Goal: Transaction & Acquisition: Purchase product/service

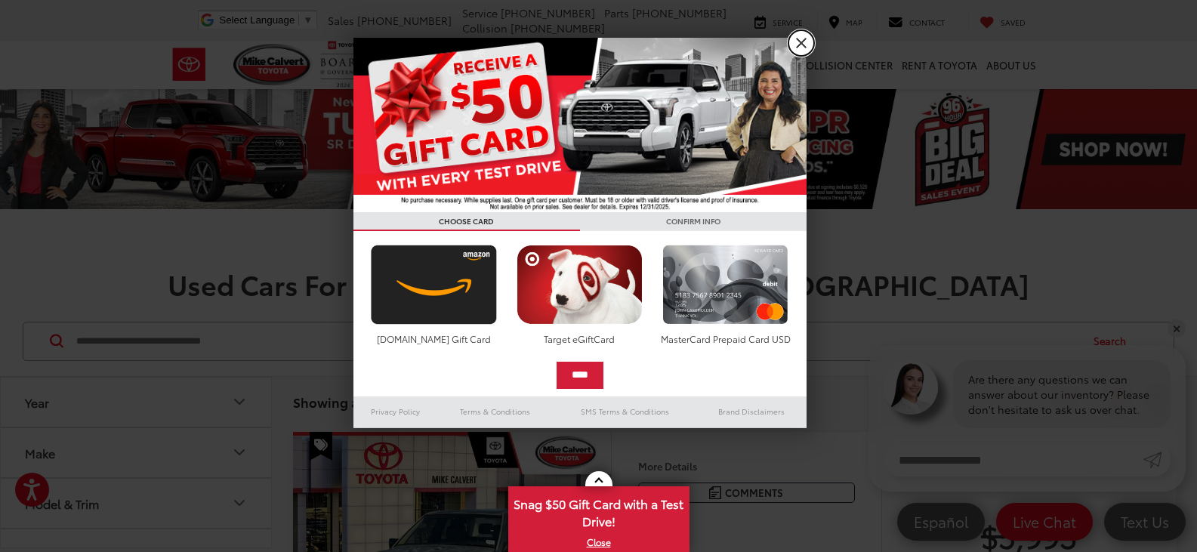
click at [801, 41] on link "X" at bounding box center [801, 43] width 26 height 26
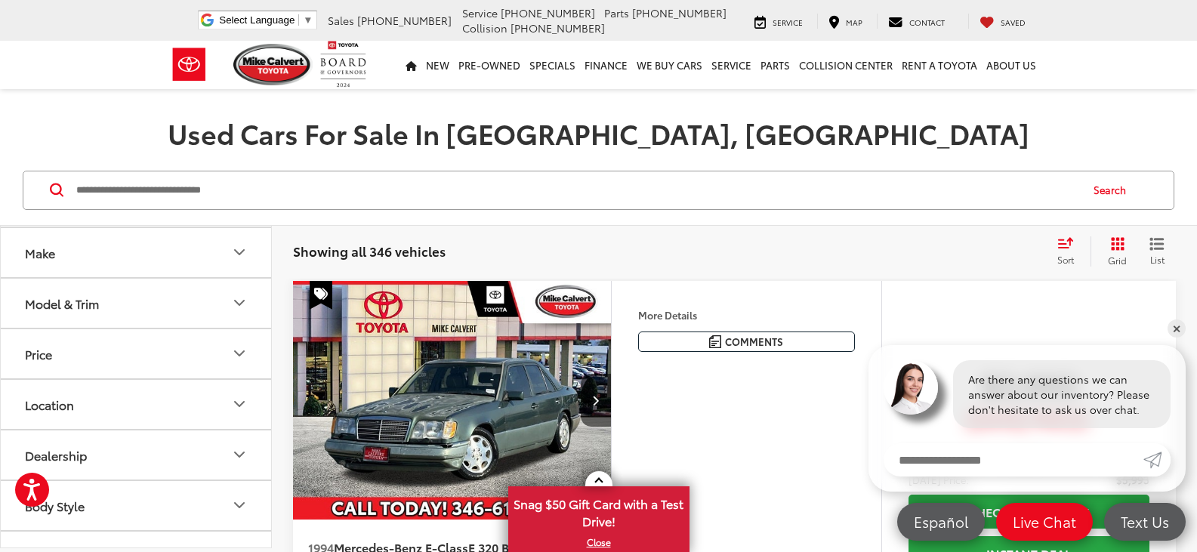
scroll to position [76, 0]
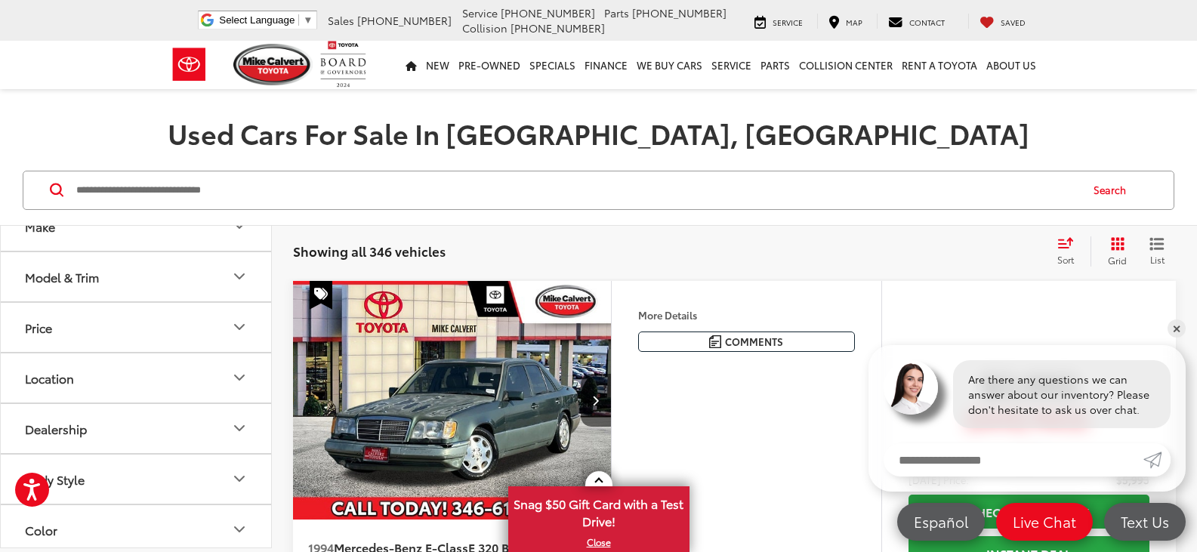
click at [239, 327] on icon "Price" at bounding box center [239, 327] width 18 height 18
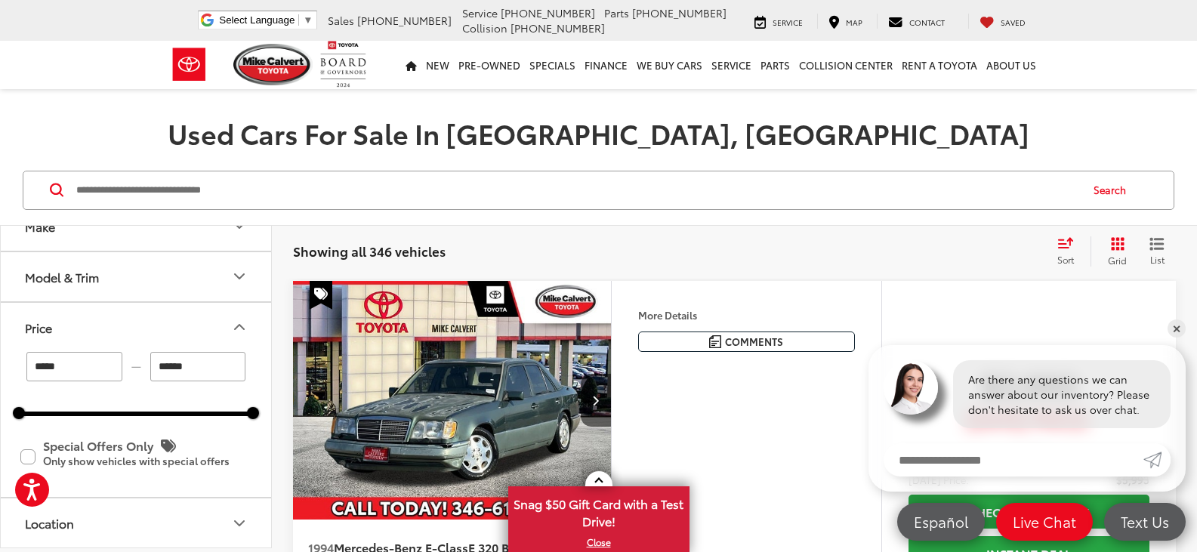
drag, startPoint x: 168, startPoint y: 368, endPoint x: 150, endPoint y: 367, distance: 17.4
click at [150, 367] on input "******" at bounding box center [198, 366] width 96 height 29
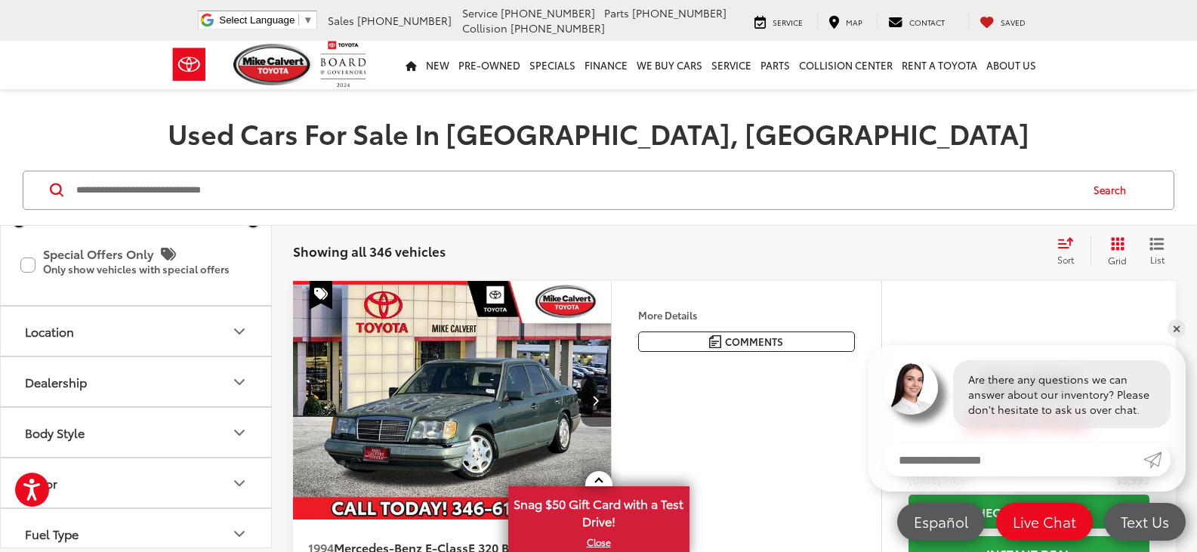
scroll to position [302, 0]
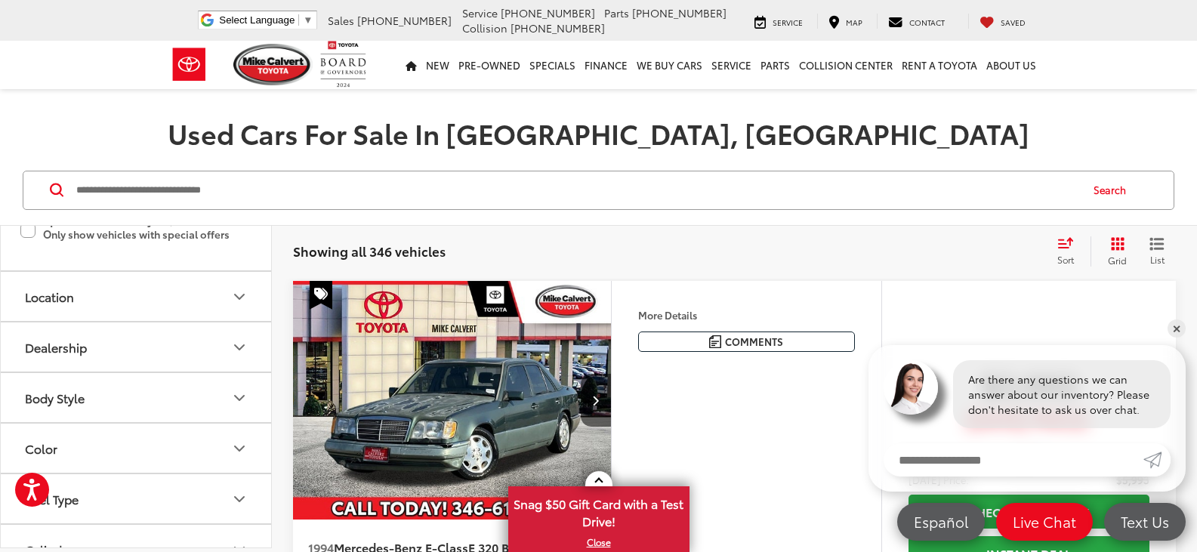
type input "******"
click at [242, 399] on icon "Body Style" at bounding box center [239, 398] width 18 height 18
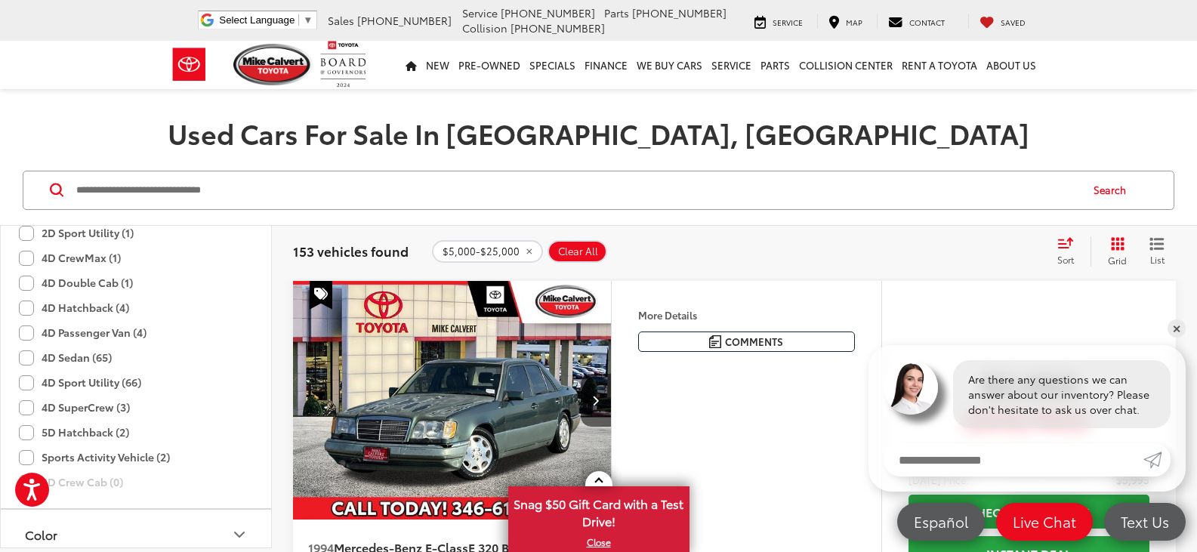
scroll to position [453, 0]
click at [236, 247] on icon "Body Style" at bounding box center [239, 247] width 18 height 18
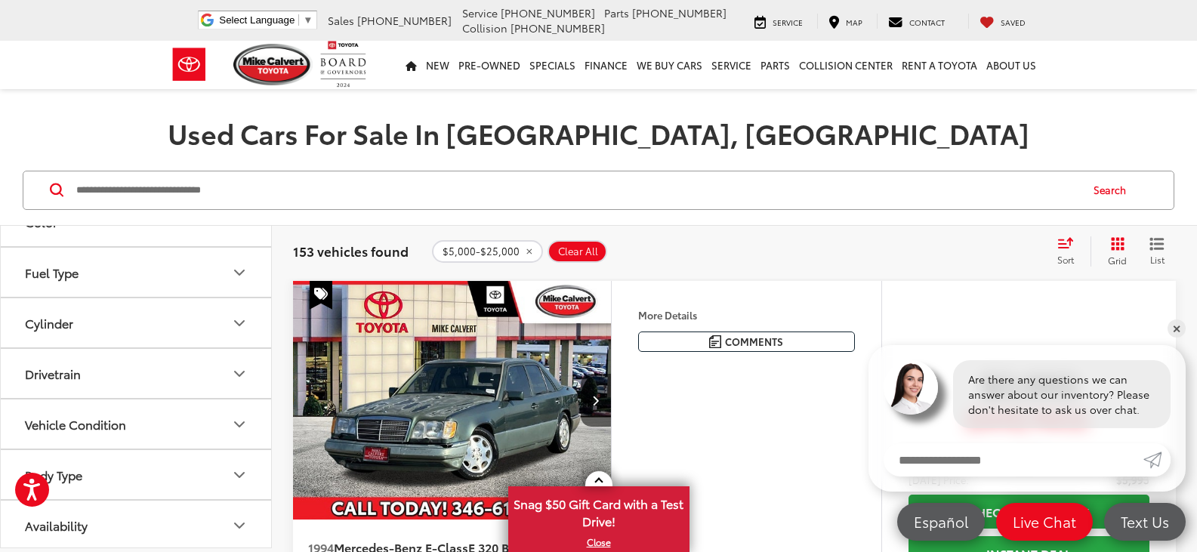
scroll to position [532, 0]
click at [240, 467] on icon "Body Type" at bounding box center [239, 472] width 18 height 18
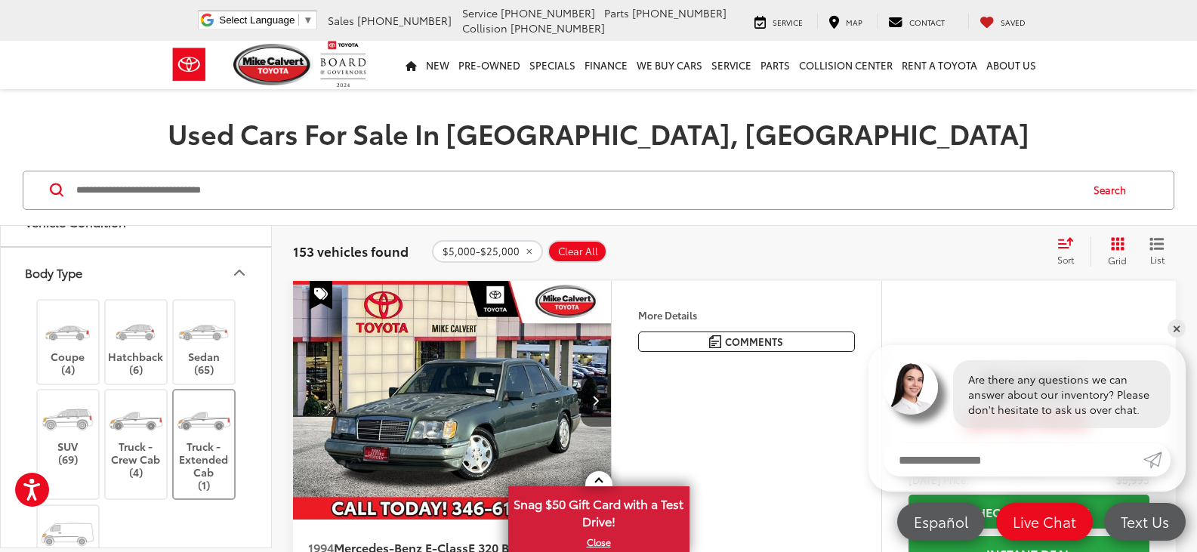
scroll to position [758, 0]
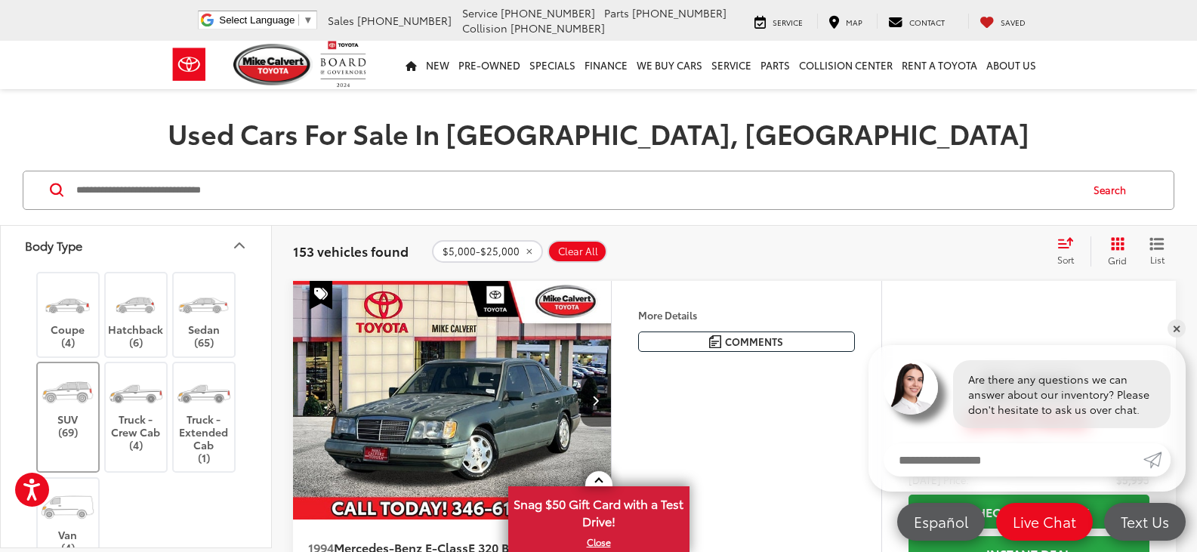
click at [76, 397] on img at bounding box center [67, 392] width 57 height 42
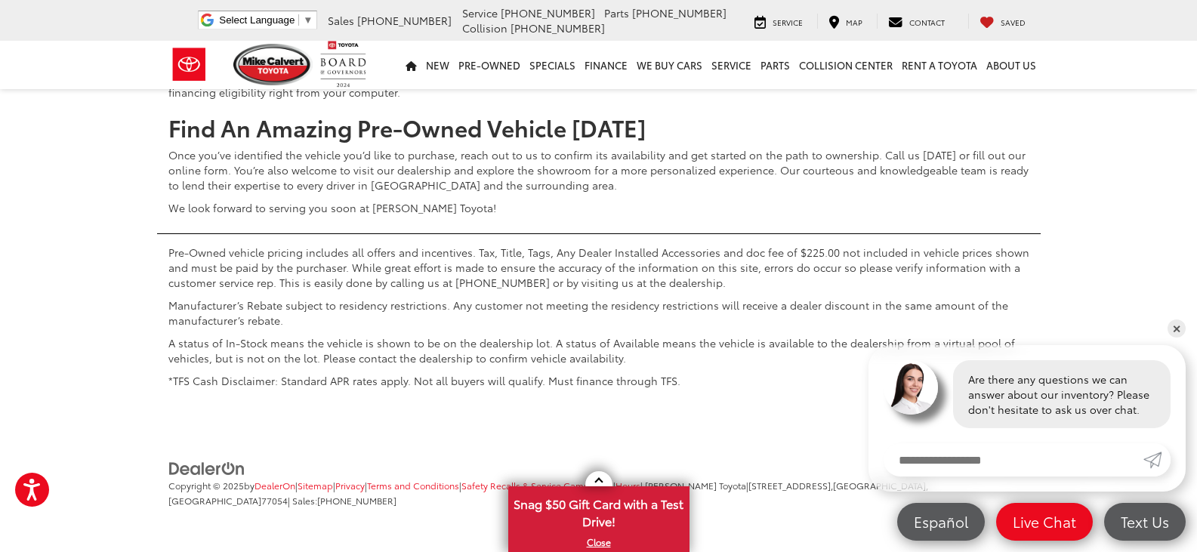
scroll to position [6420, 0]
click at [1172, 326] on link "✕" at bounding box center [1177, 328] width 18 height 18
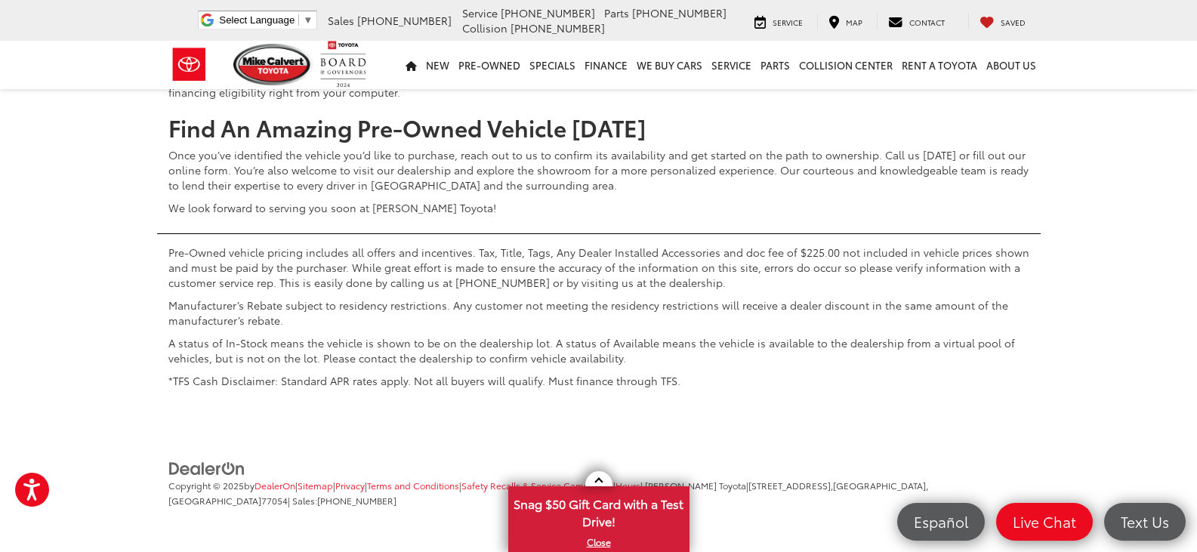
scroll to position [6335, 0]
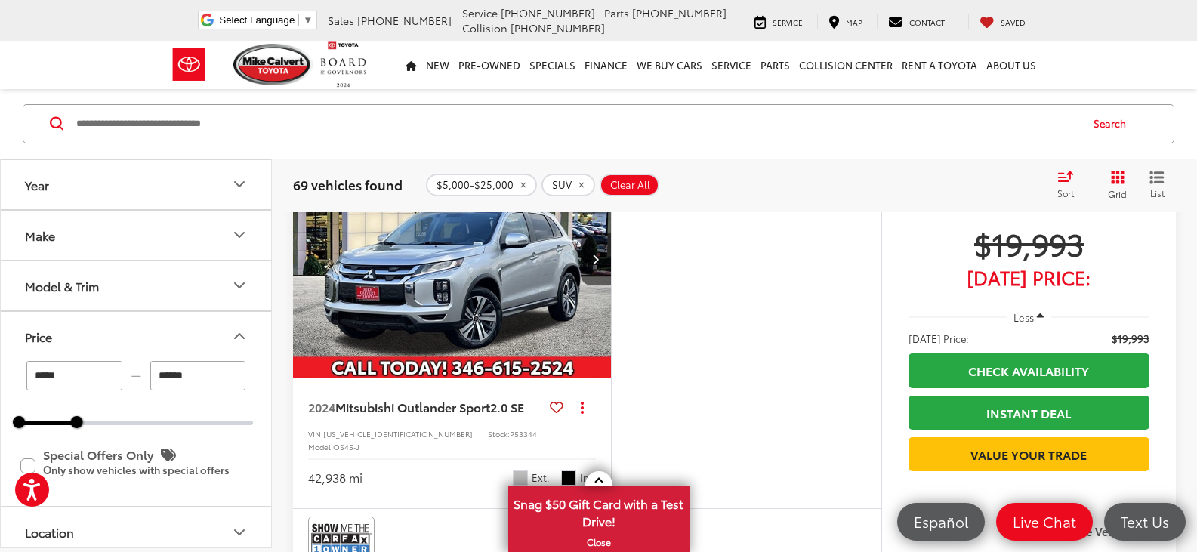
scroll to position [4824, 0]
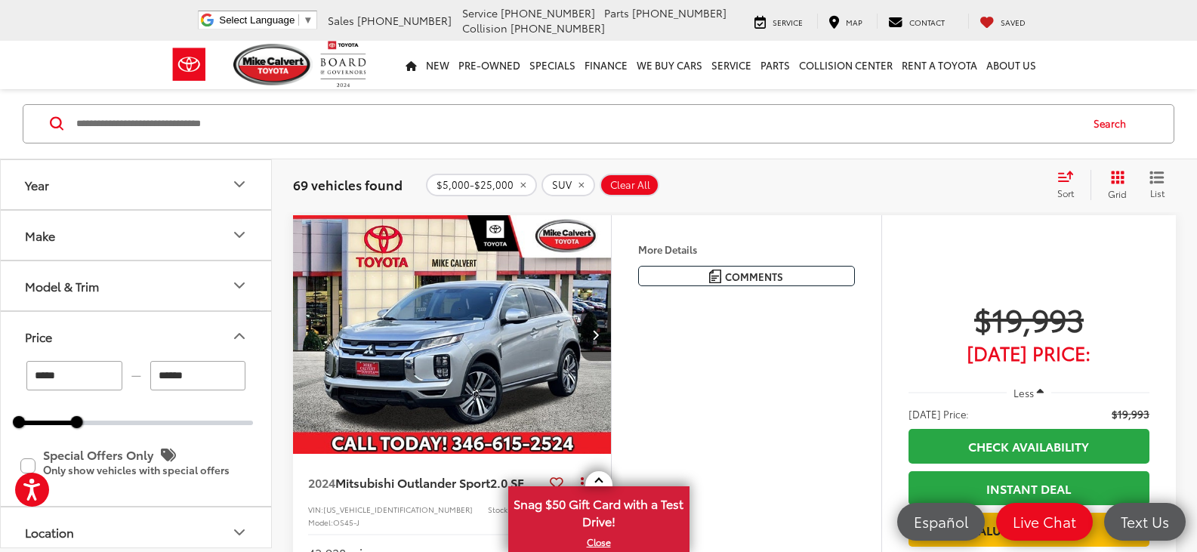
click at [232, 228] on icon "Make" at bounding box center [239, 236] width 18 height 18
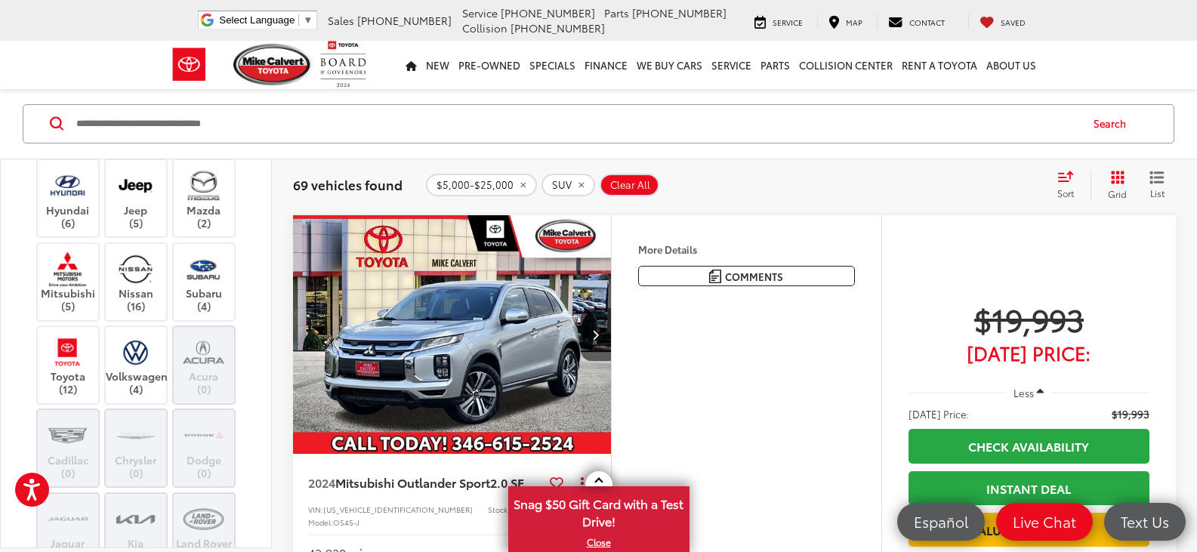
scroll to position [302, 0]
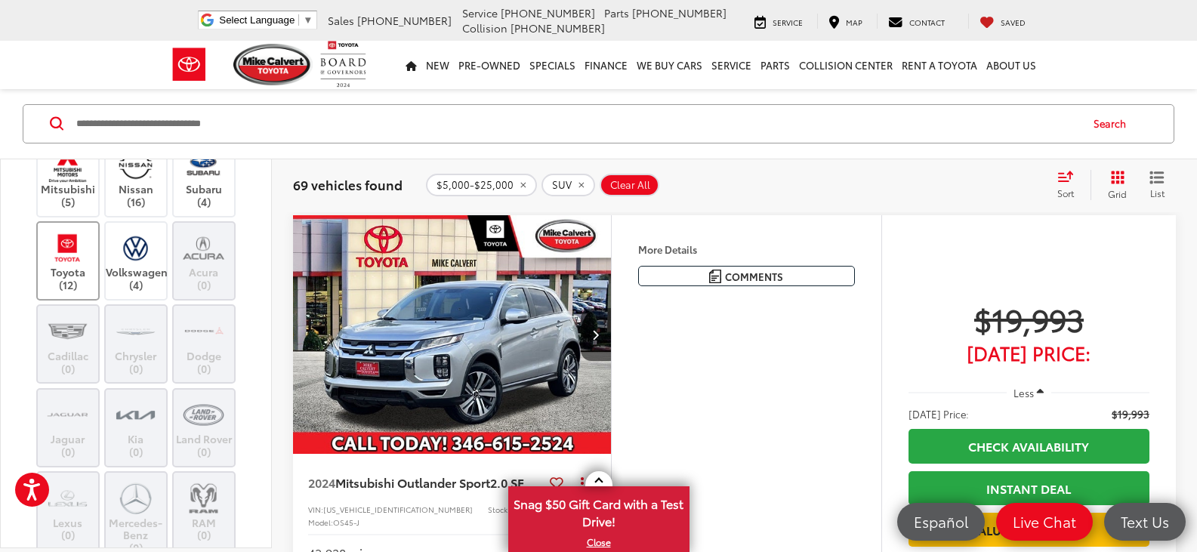
click at [74, 266] on img at bounding box center [68, 247] width 42 height 35
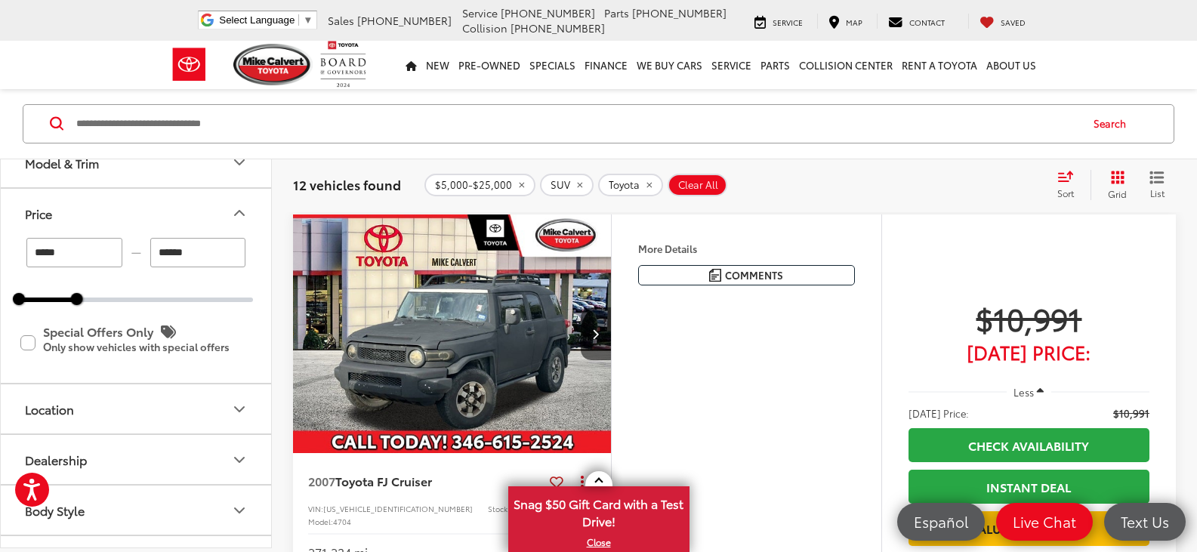
scroll to position [755, 0]
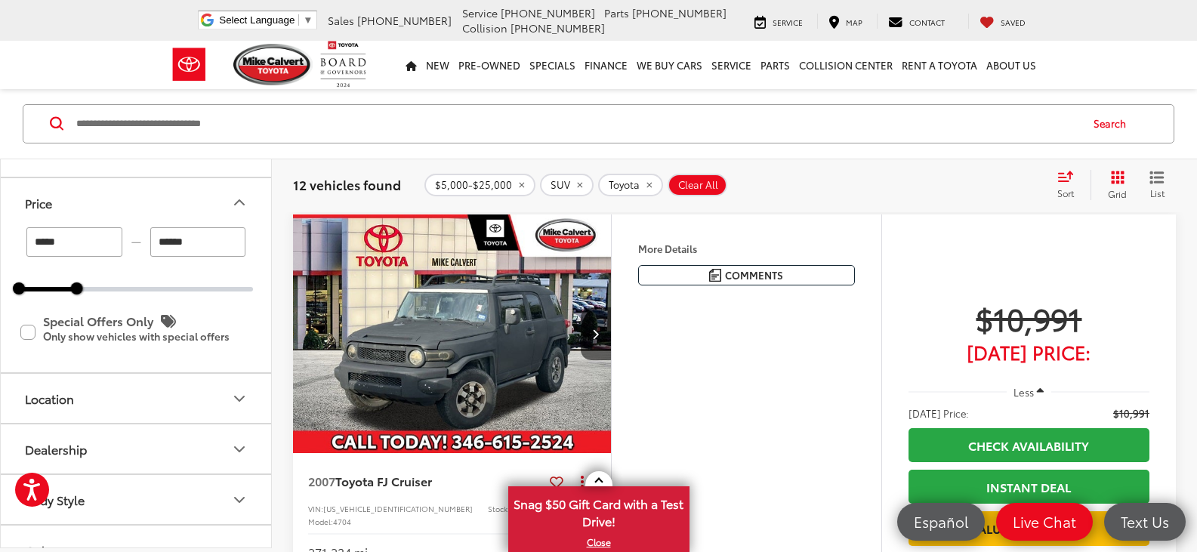
click at [223, 177] on button "Model & Trim" at bounding box center [137, 152] width 272 height 49
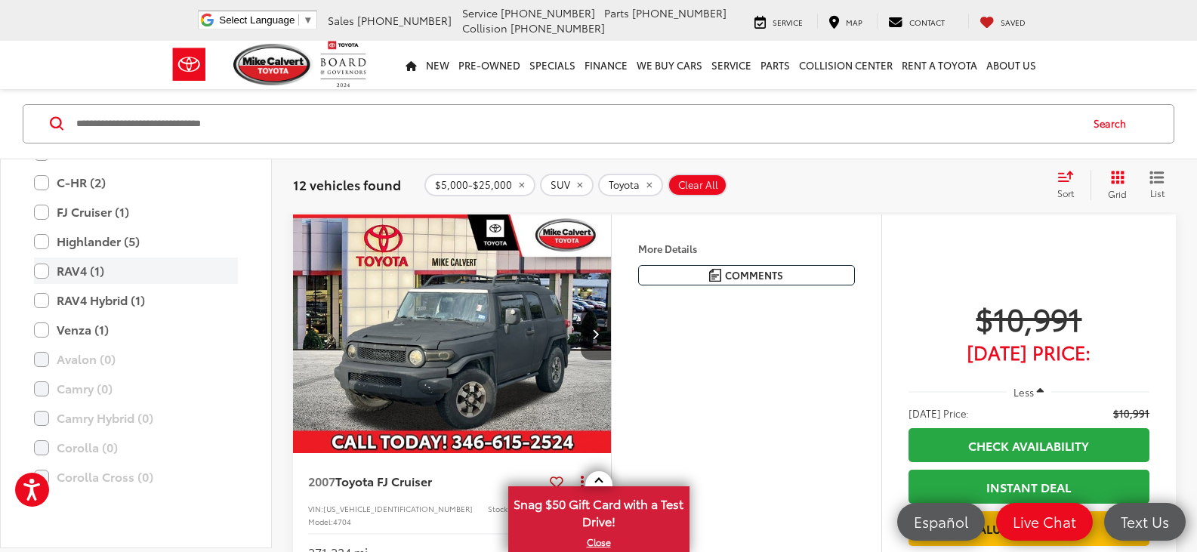
scroll to position [831, 0]
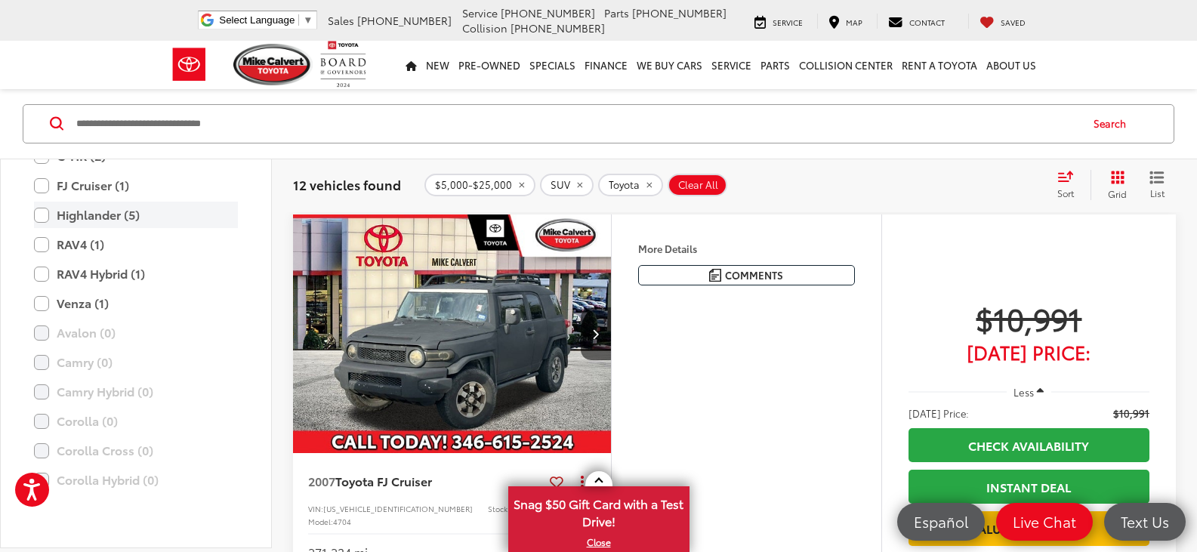
click at [48, 229] on label "Highlander (5)" at bounding box center [136, 215] width 204 height 26
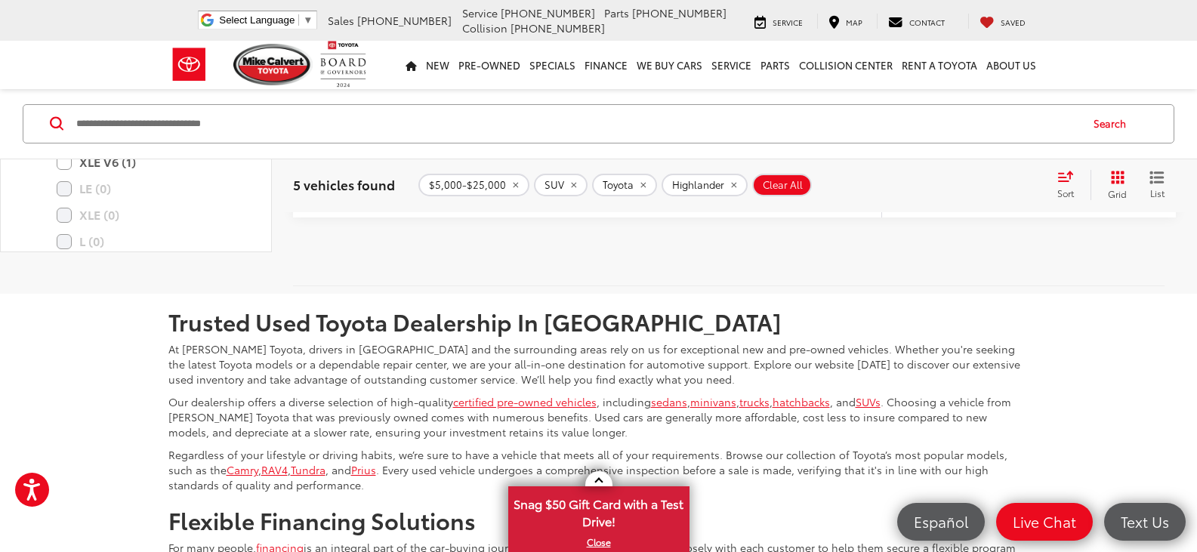
scroll to position [2483, 0]
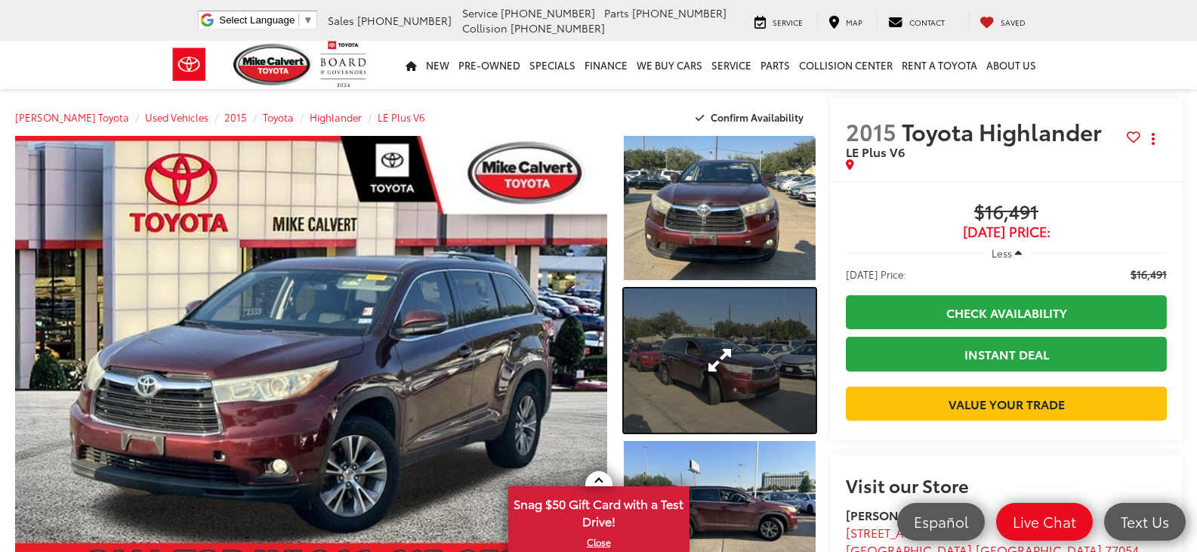
click at [696, 356] on link "Expand Photo 2" at bounding box center [720, 361] width 192 height 144
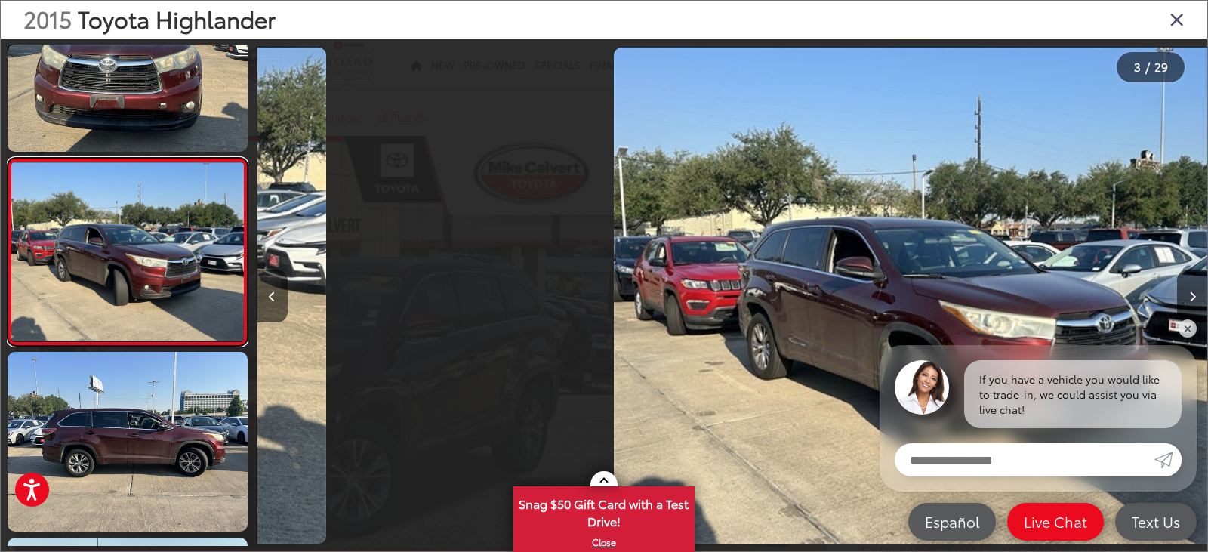
scroll to position [0, 1901]
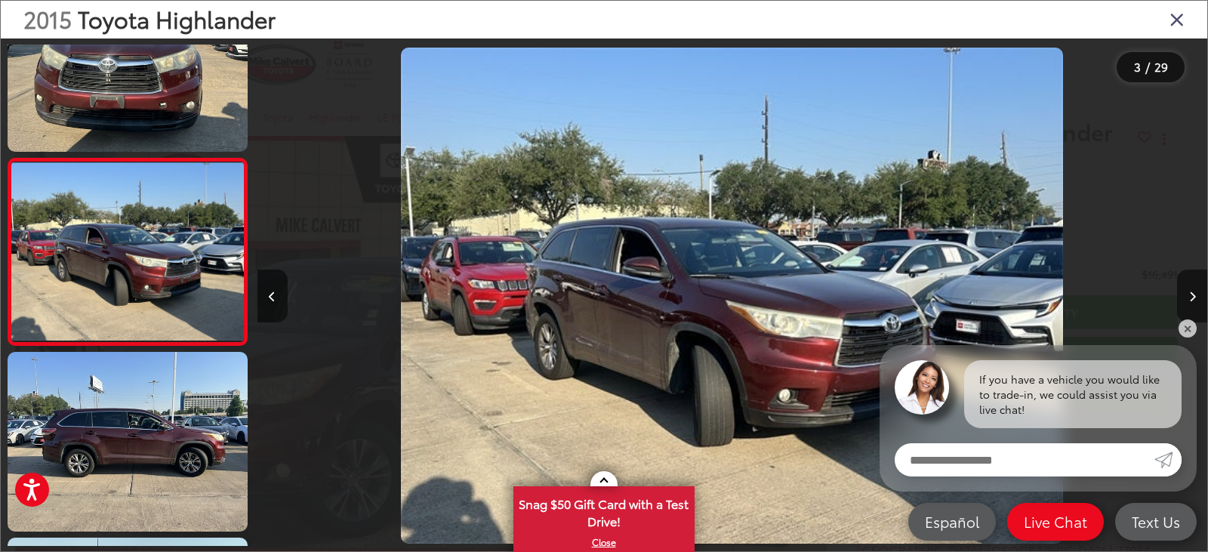
click at [777, 333] on img "2015 Toyota Highlander LE Plus V6 2" at bounding box center [732, 296] width 662 height 497
click at [1190, 325] on link "✕" at bounding box center [1188, 328] width 18 height 18
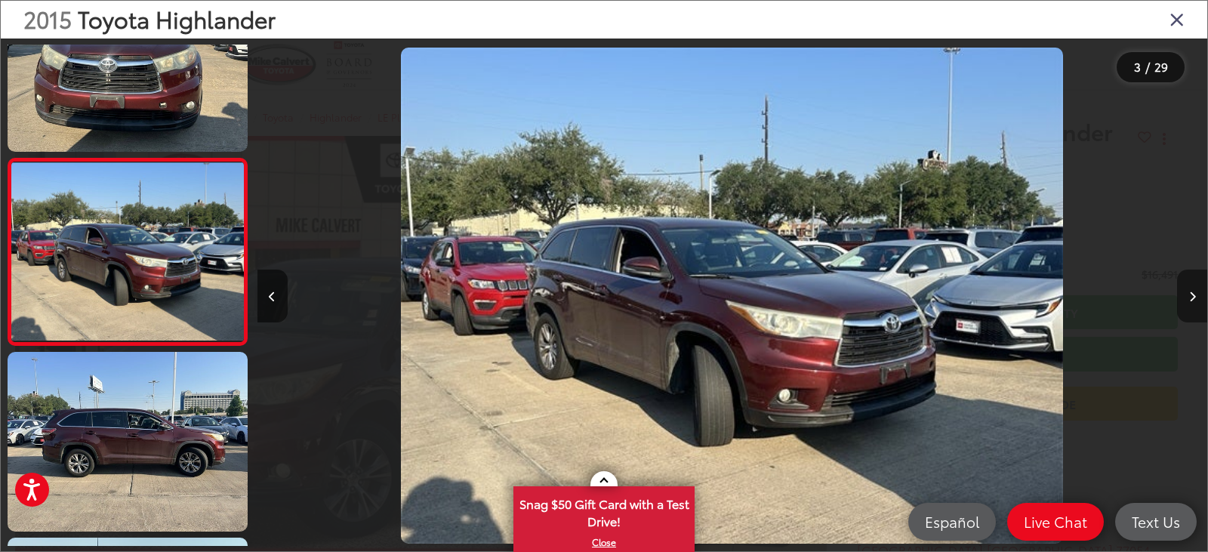
click at [1190, 301] on icon "Next image" at bounding box center [1193, 297] width 7 height 11
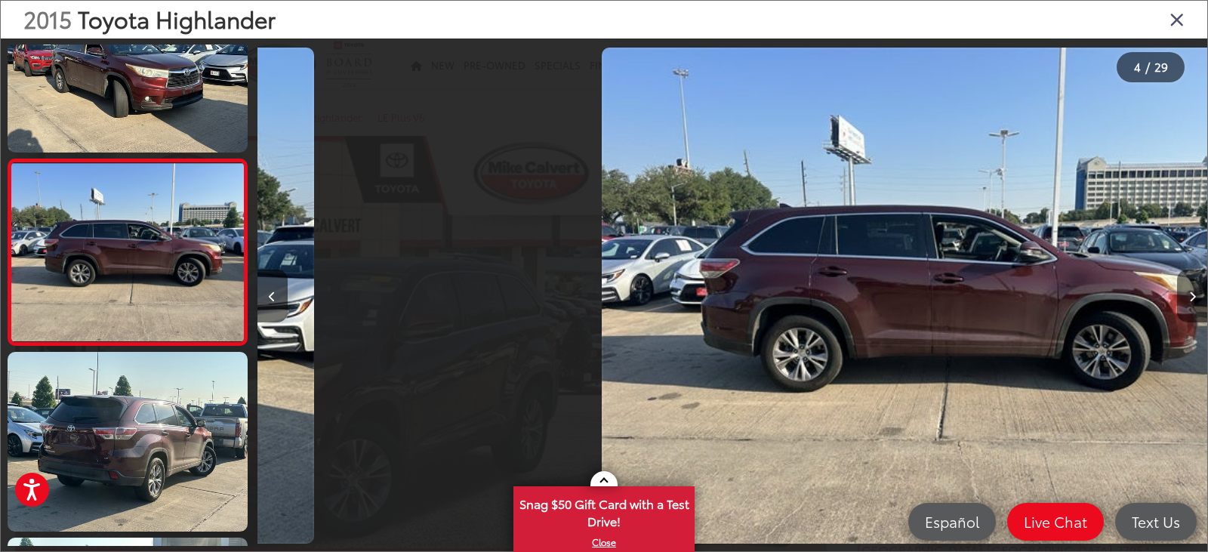
scroll to position [446, 0]
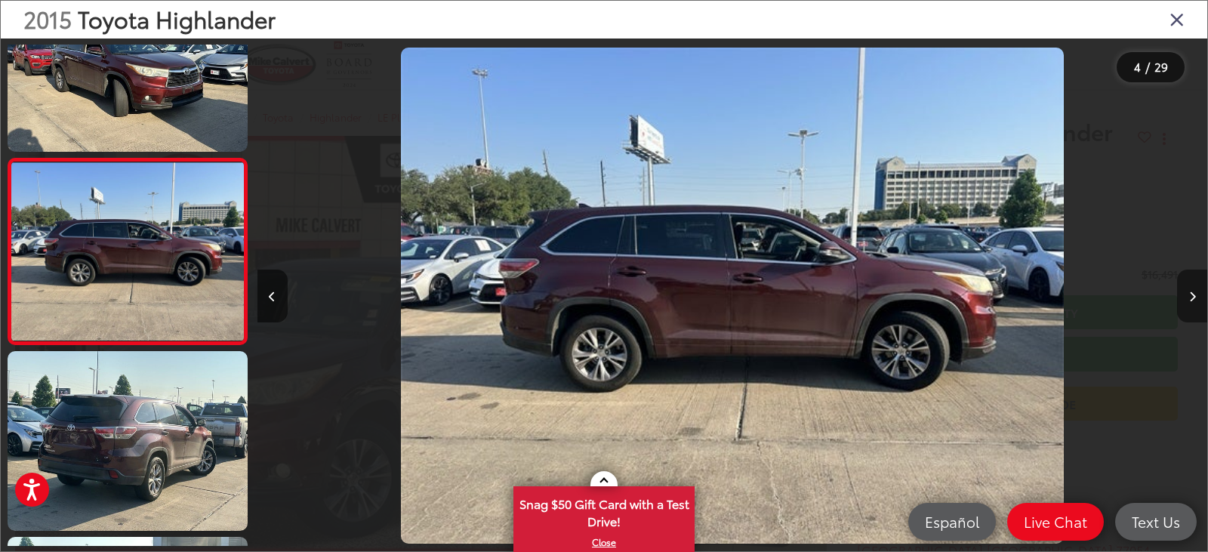
click at [1190, 301] on icon "Next image" at bounding box center [1193, 297] width 7 height 11
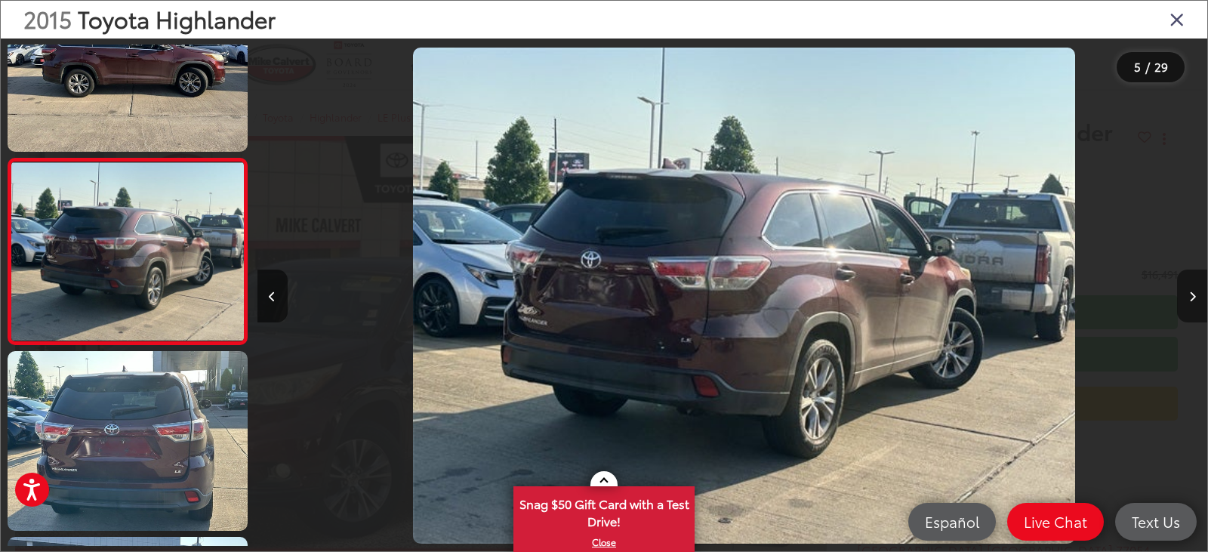
scroll to position [0, 3802]
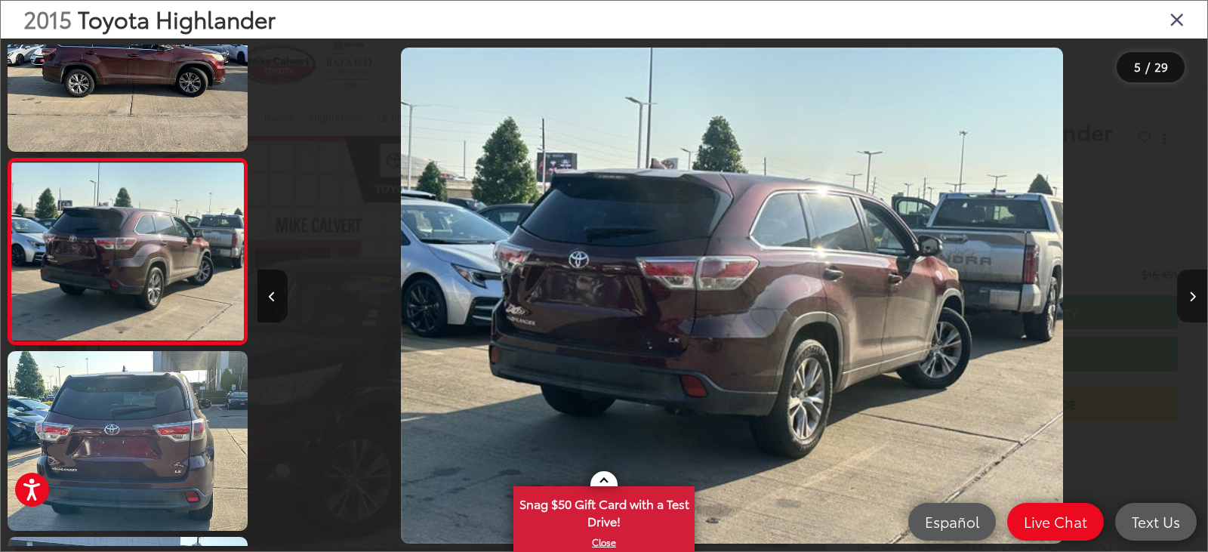
click at [1190, 301] on icon "Next image" at bounding box center [1193, 297] width 7 height 11
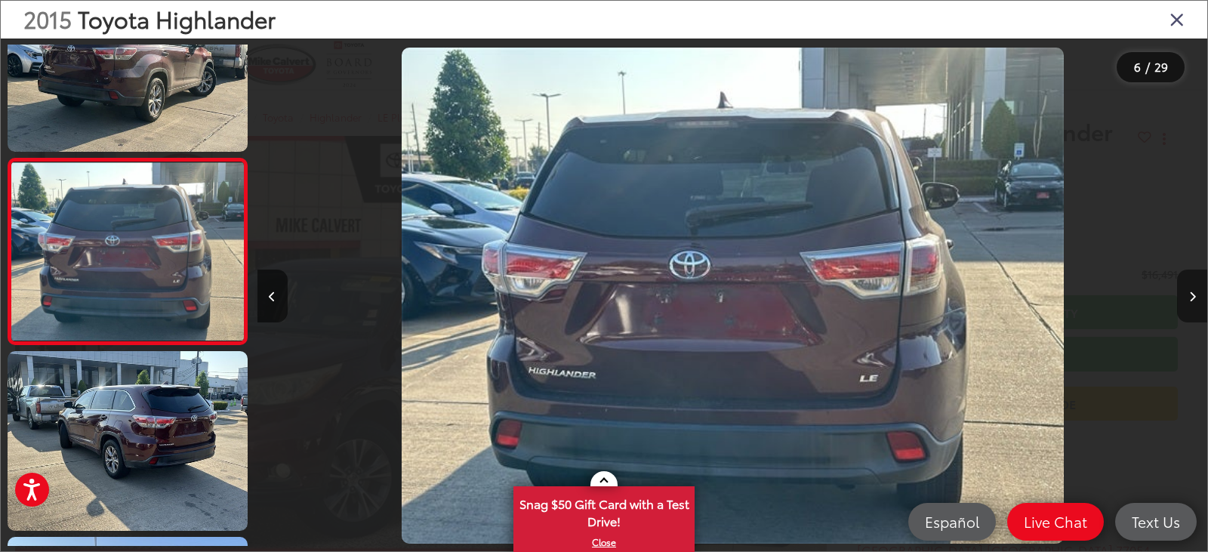
scroll to position [0, 4752]
click at [1190, 300] on icon "Next image" at bounding box center [1193, 297] width 7 height 11
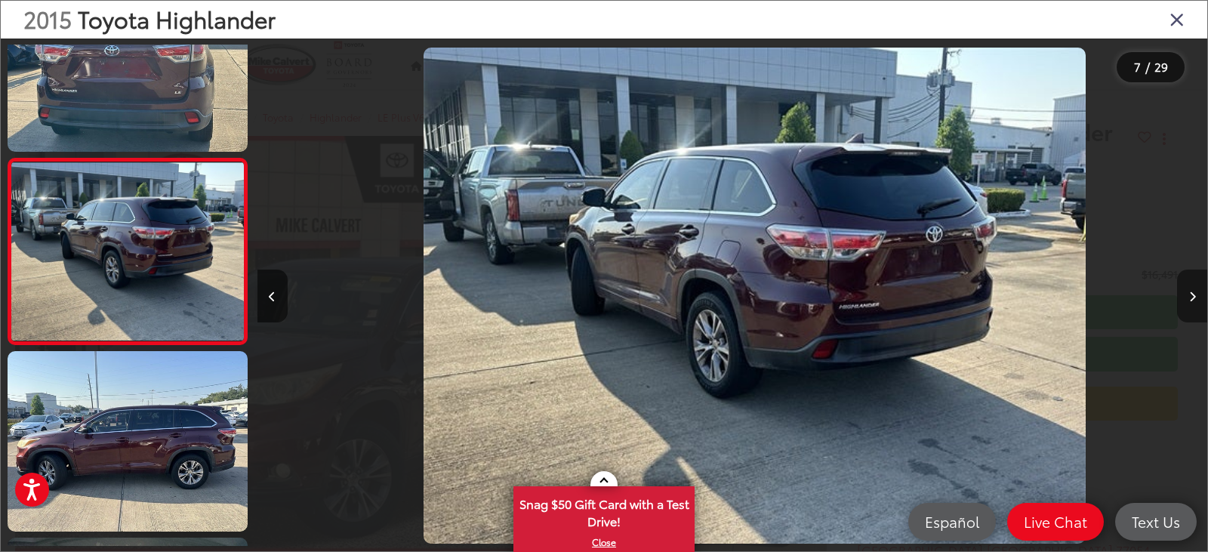
scroll to position [0, 5702]
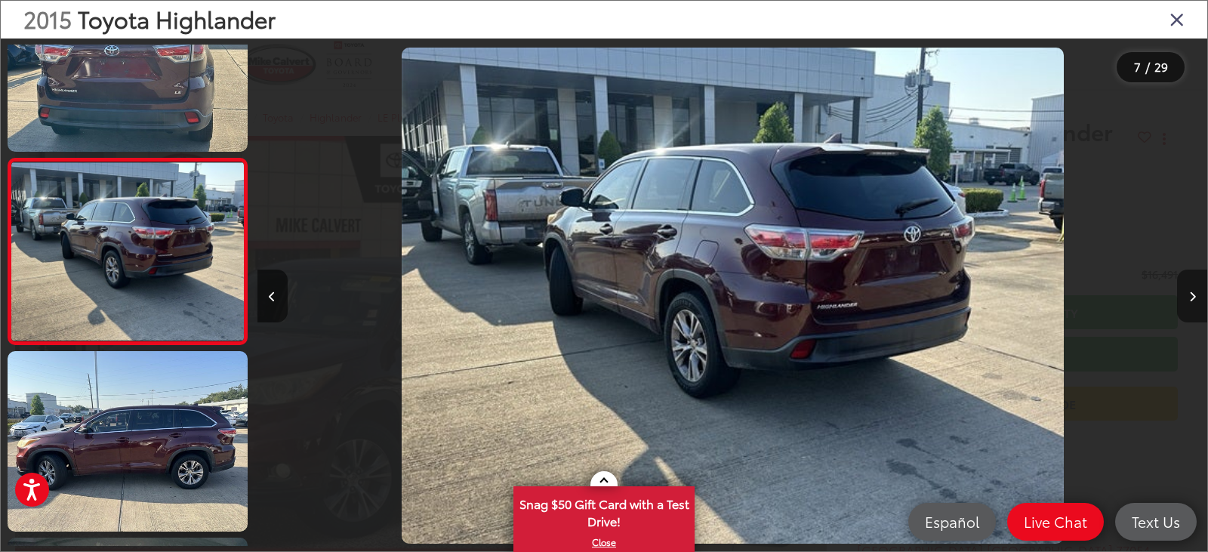
click at [1190, 300] on icon "Next image" at bounding box center [1193, 297] width 7 height 11
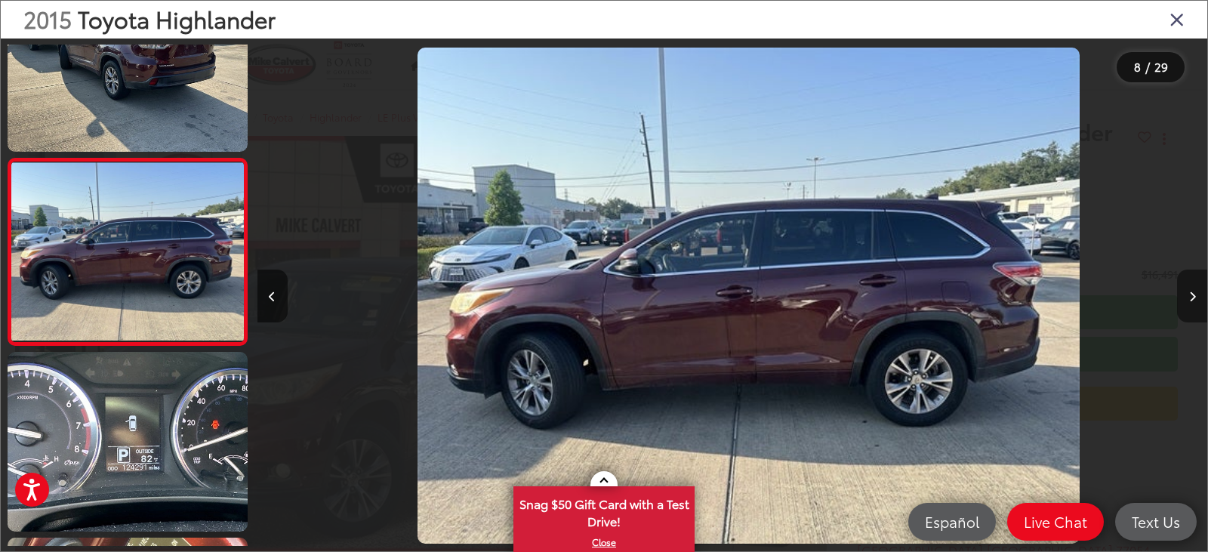
scroll to position [0, 6653]
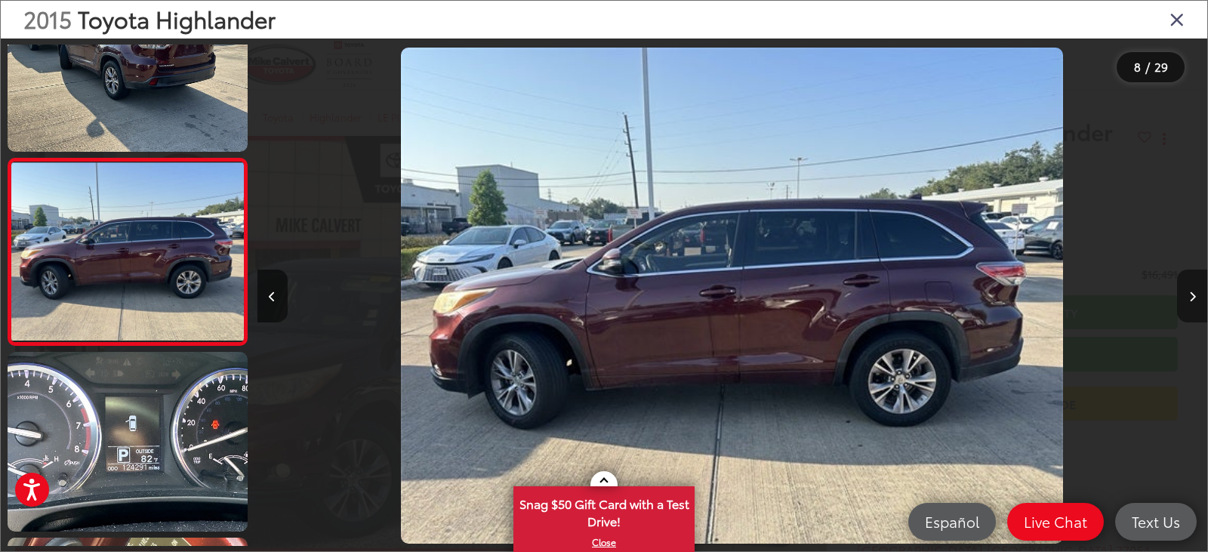
click at [1188, 300] on button "Next image" at bounding box center [1192, 296] width 30 height 53
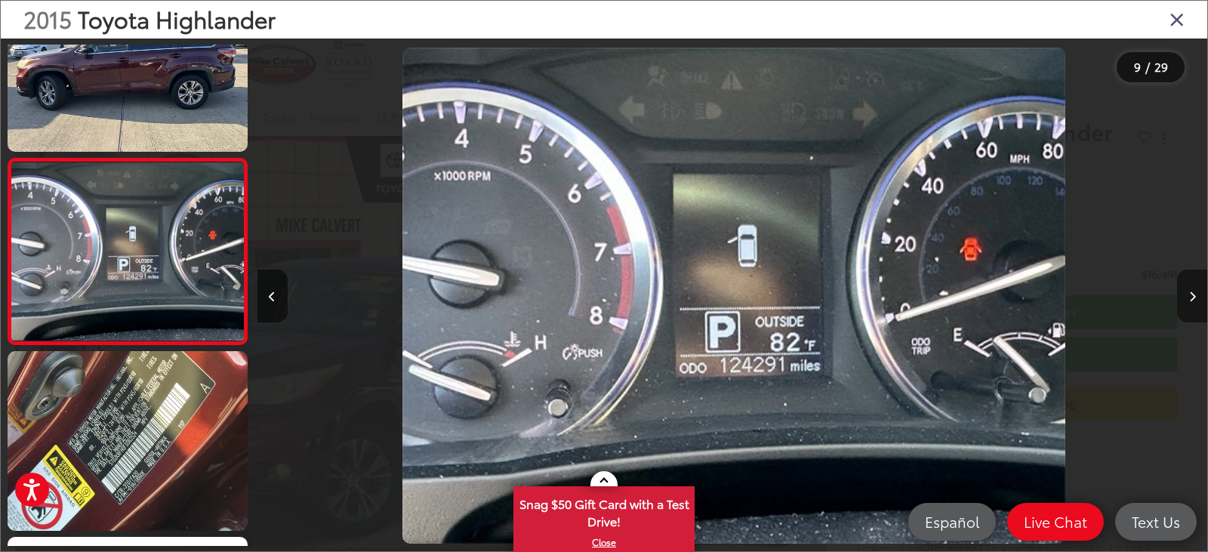
scroll to position [0, 0]
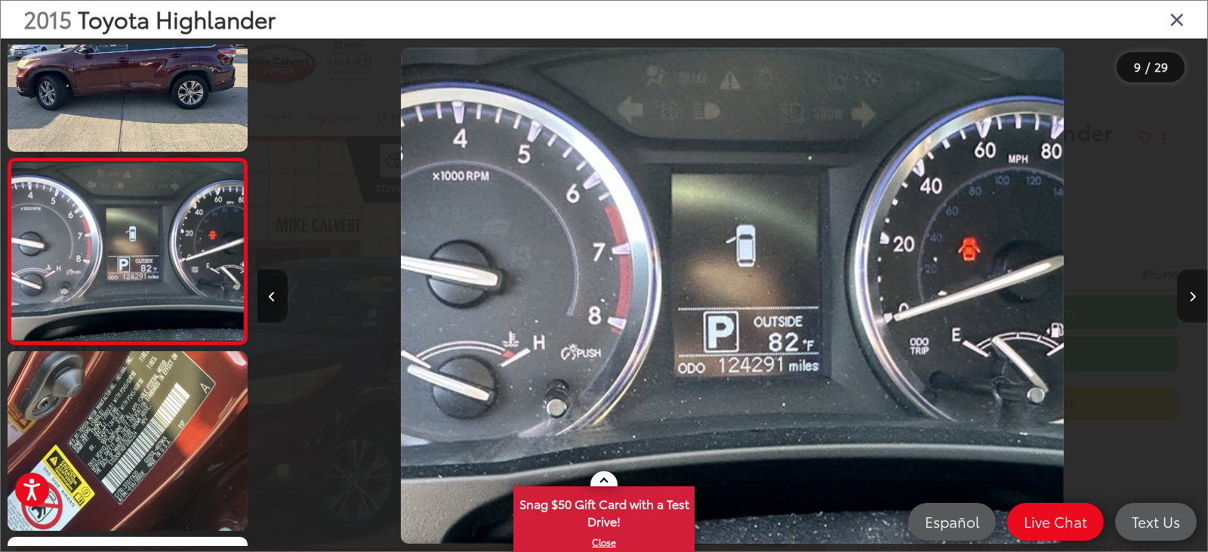
click at [1188, 300] on button "Next image" at bounding box center [1192, 296] width 30 height 53
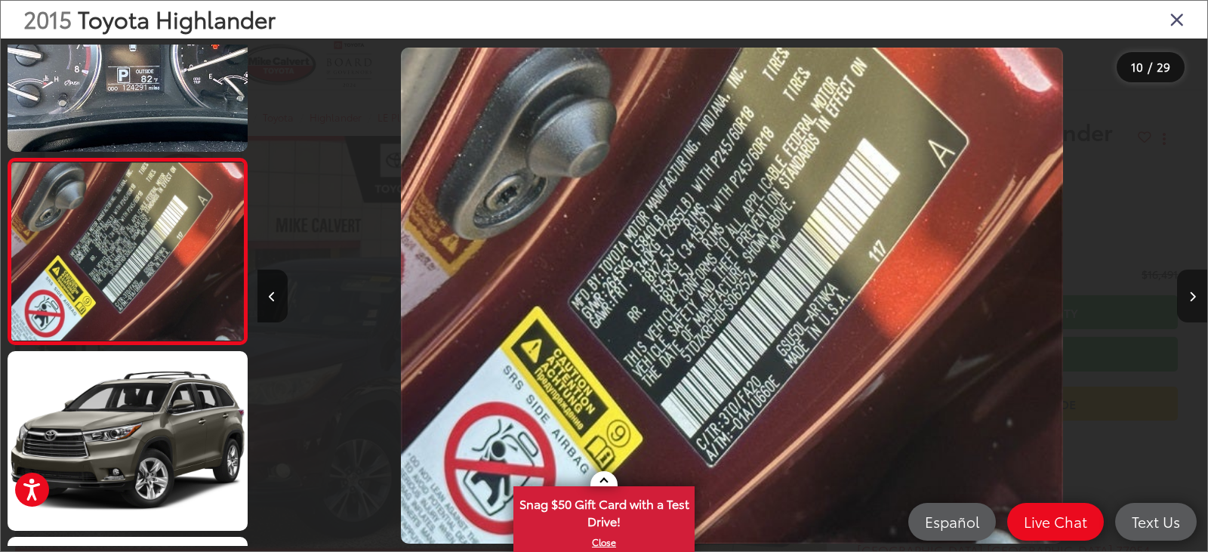
click at [1187, 300] on button "Next image" at bounding box center [1192, 296] width 30 height 53
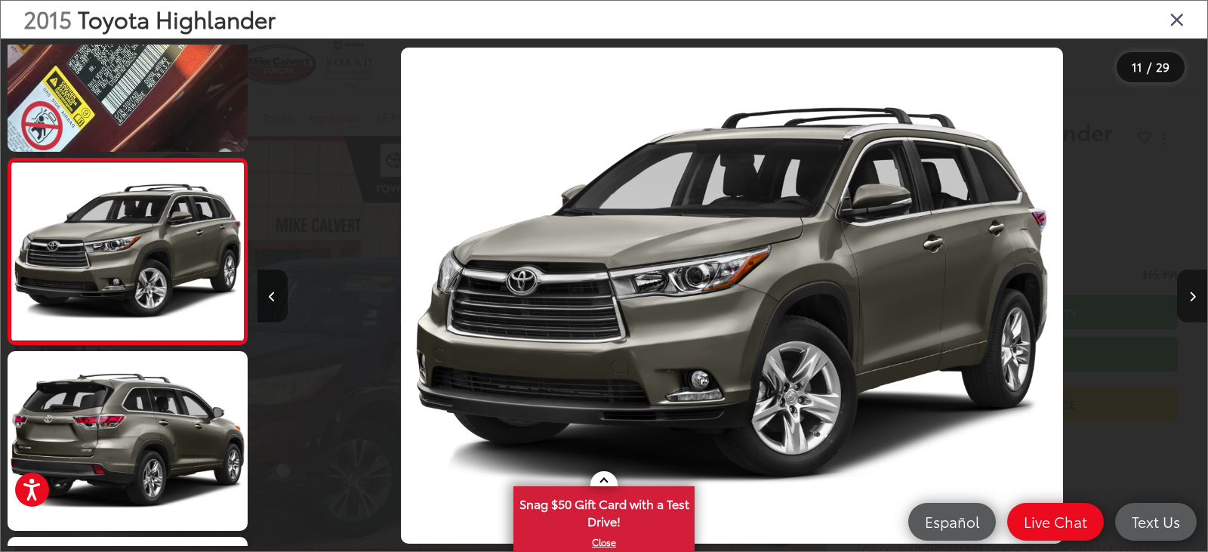
click at [1187, 300] on button "Next image" at bounding box center [1192, 296] width 30 height 53
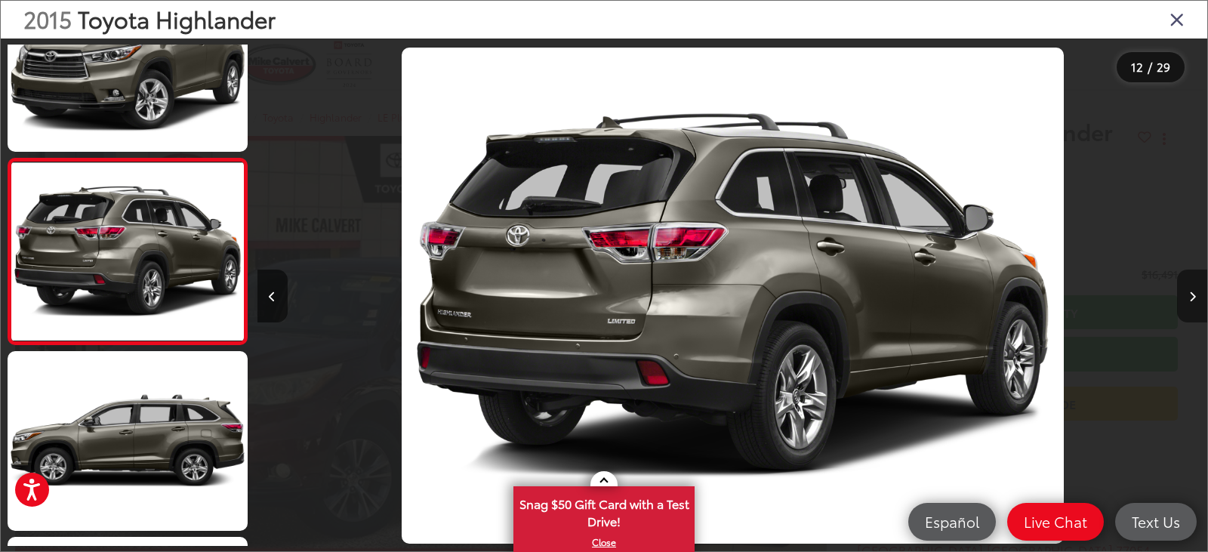
click at [1187, 300] on button "Next image" at bounding box center [1192, 296] width 30 height 53
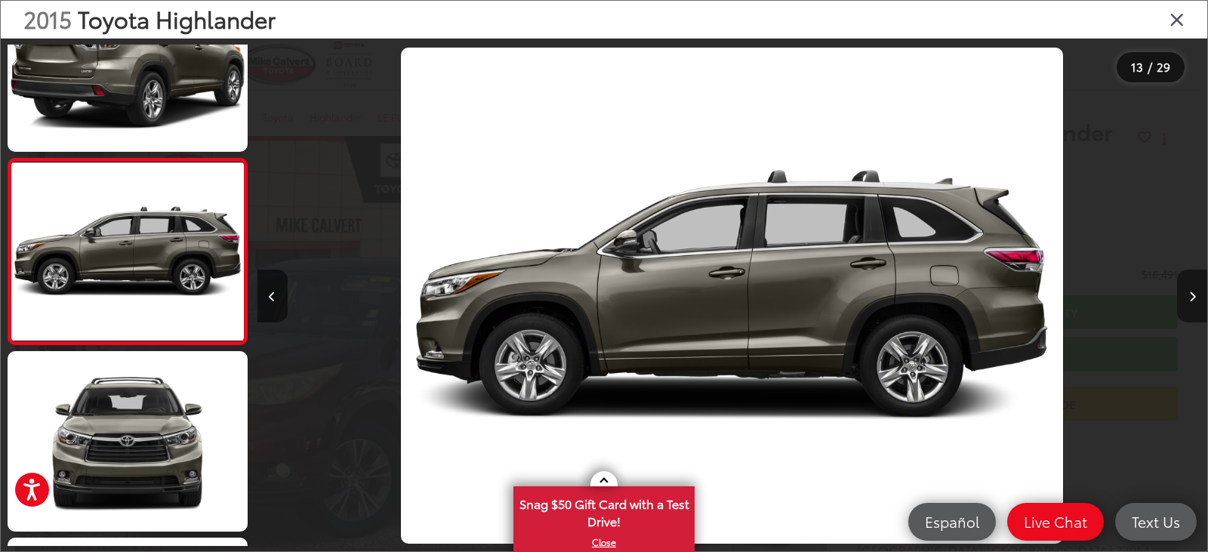
click at [1187, 300] on button "Next image" at bounding box center [1192, 296] width 30 height 53
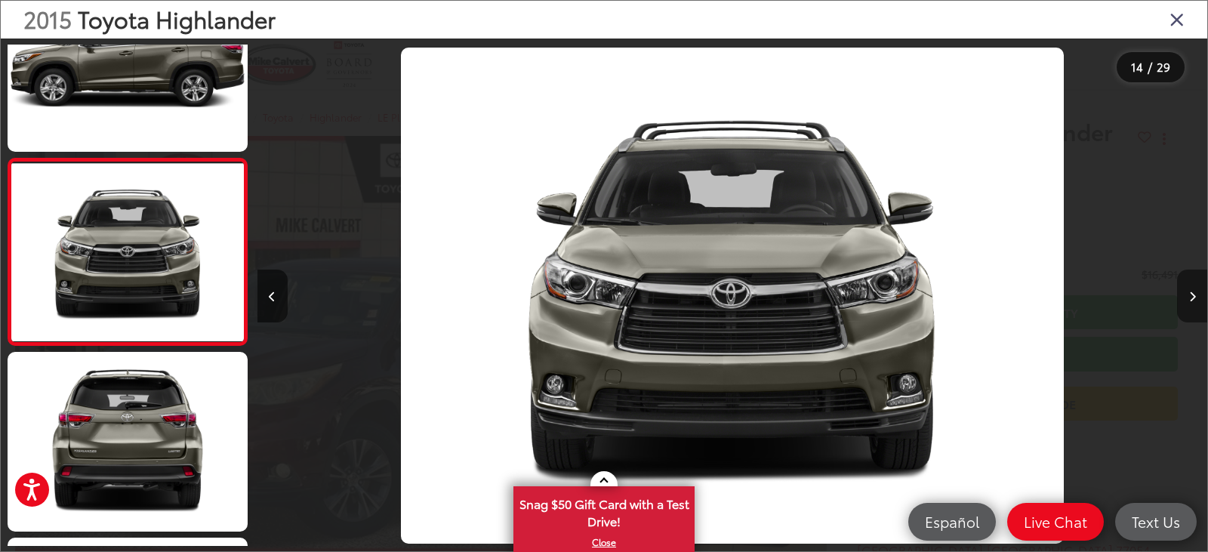
click at [1187, 300] on button "Next image" at bounding box center [1192, 296] width 30 height 53
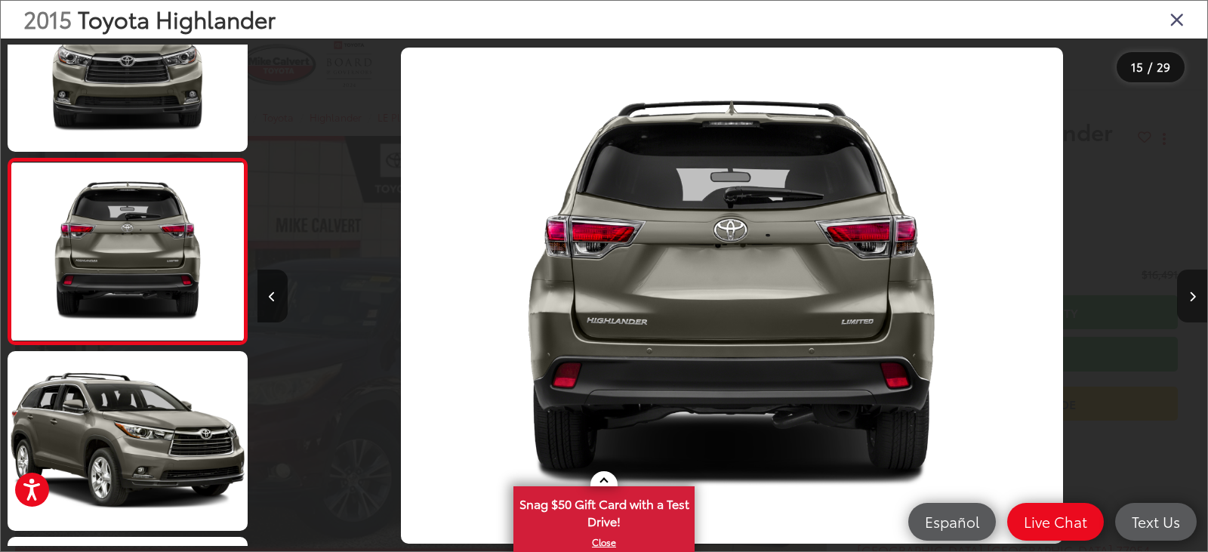
click at [1187, 300] on button "Next image" at bounding box center [1192, 296] width 30 height 53
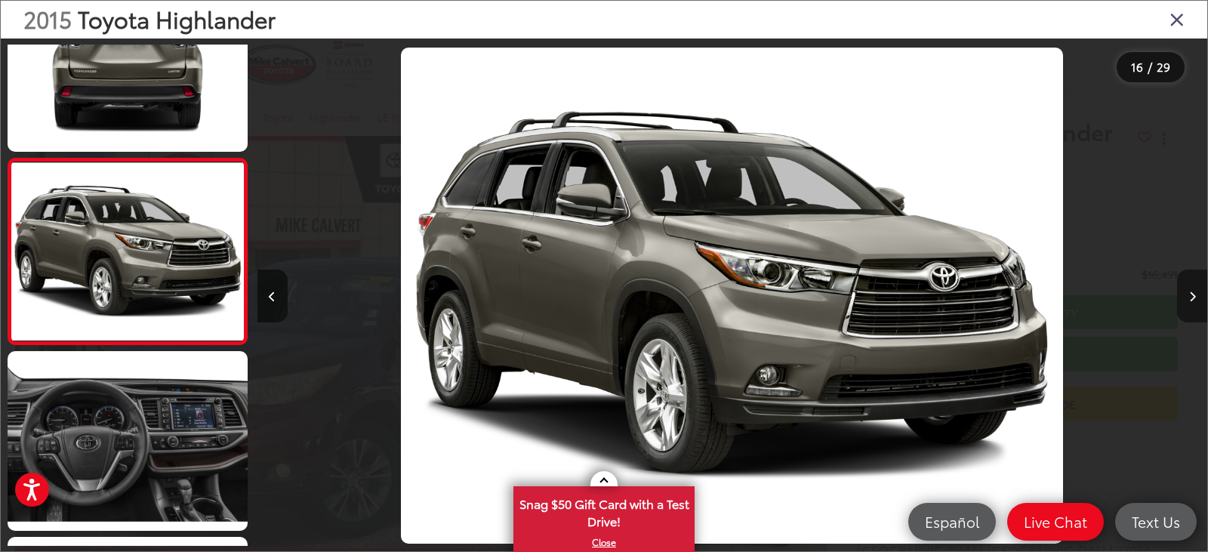
click at [1187, 300] on button "Next image" at bounding box center [1192, 296] width 30 height 53
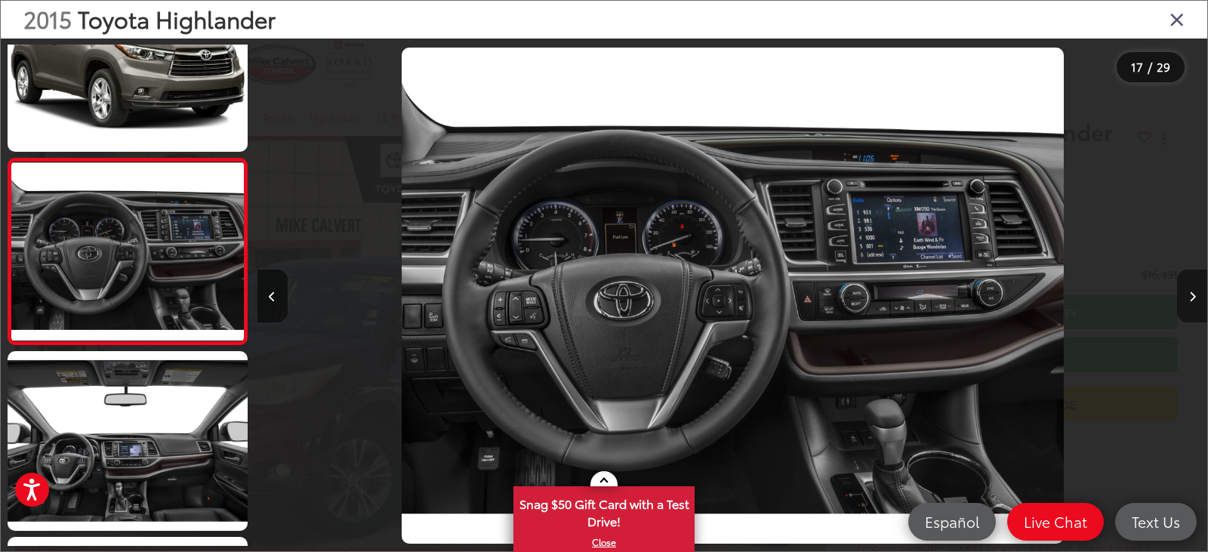
click at [1187, 300] on button "Next image" at bounding box center [1192, 296] width 30 height 53
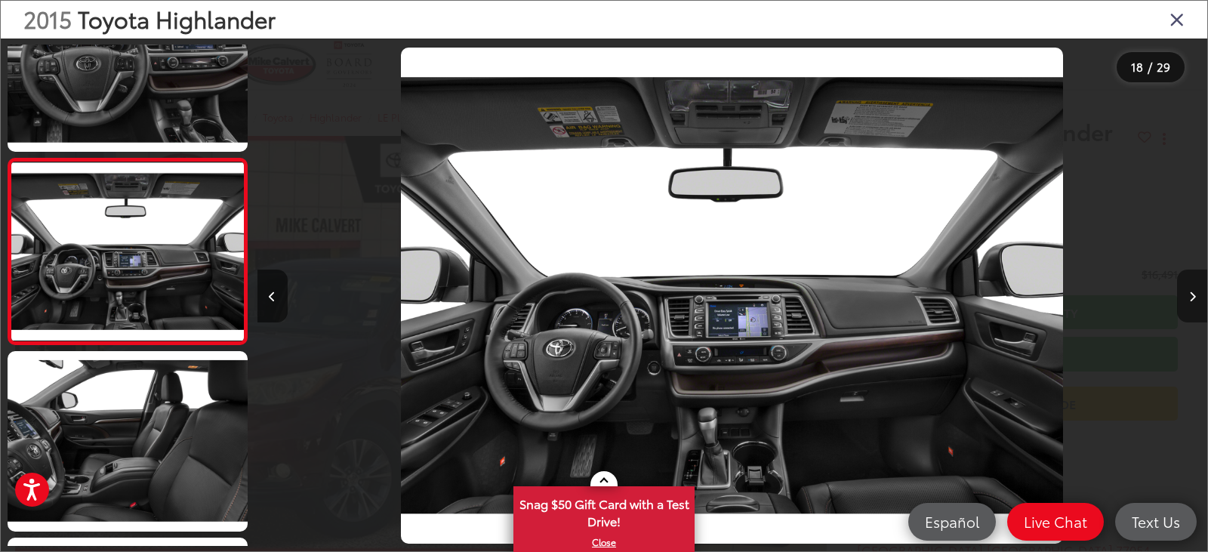
click at [1187, 300] on button "Next image" at bounding box center [1192, 296] width 30 height 53
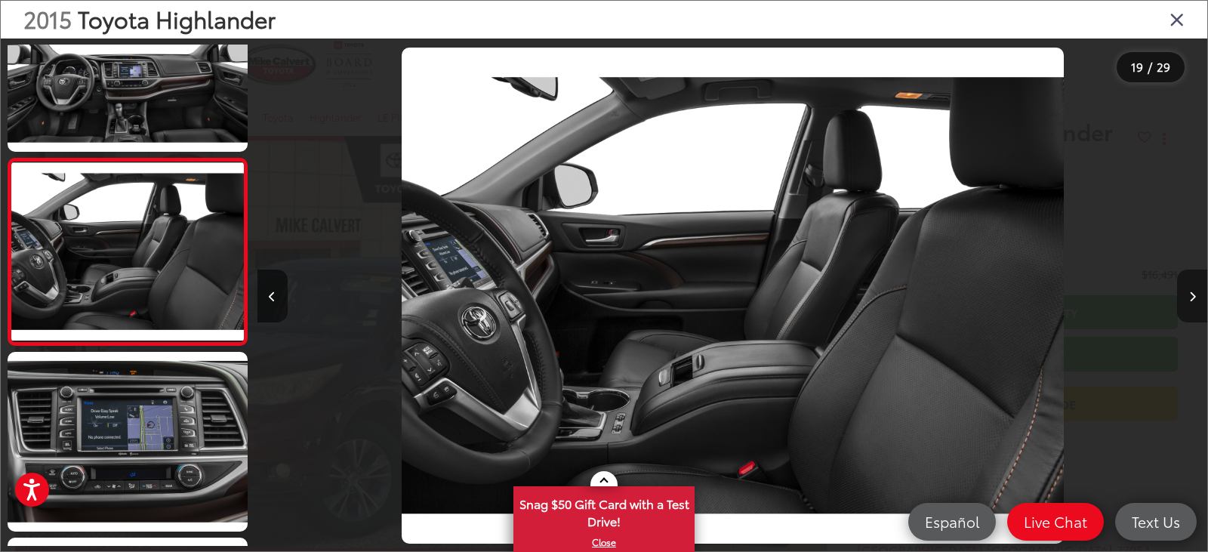
click at [1187, 300] on button "Next image" at bounding box center [1192, 296] width 30 height 53
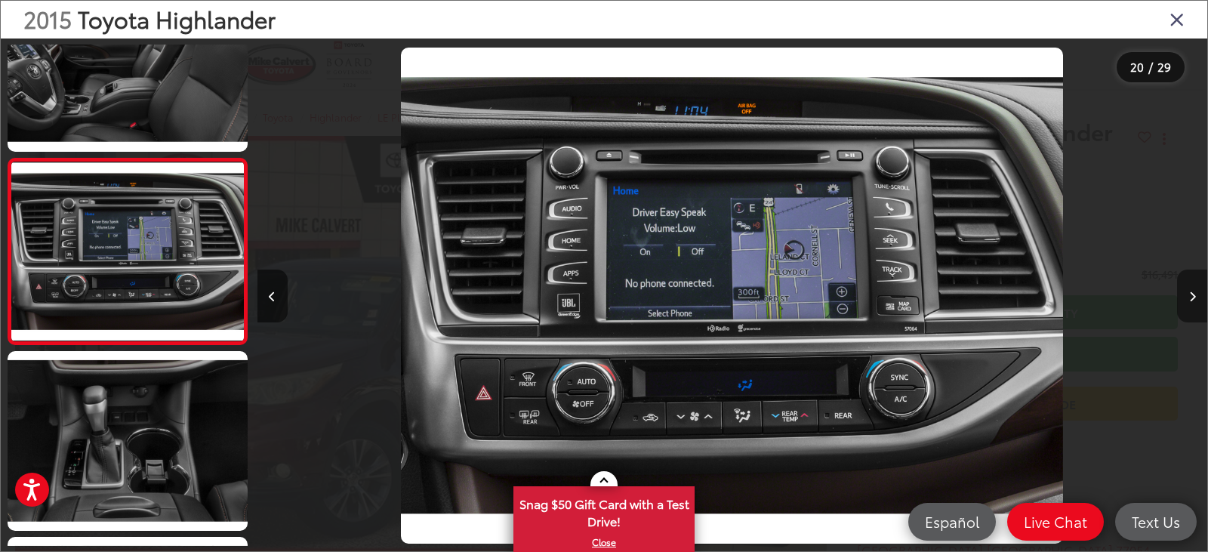
click at [1187, 300] on button "Next image" at bounding box center [1192, 296] width 30 height 53
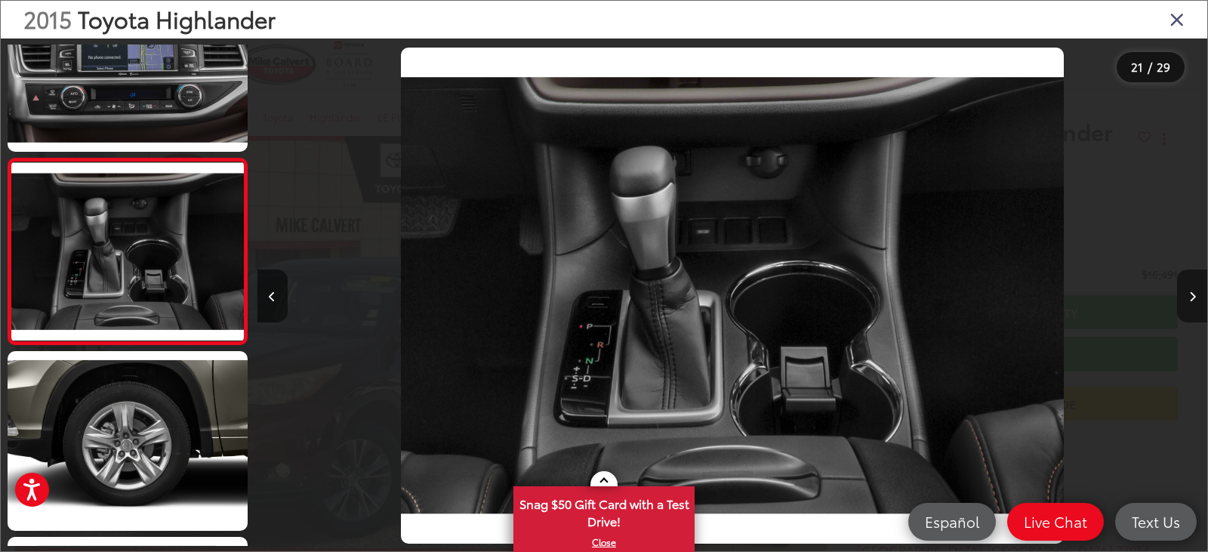
click at [1187, 300] on button "Next image" at bounding box center [1192, 296] width 30 height 53
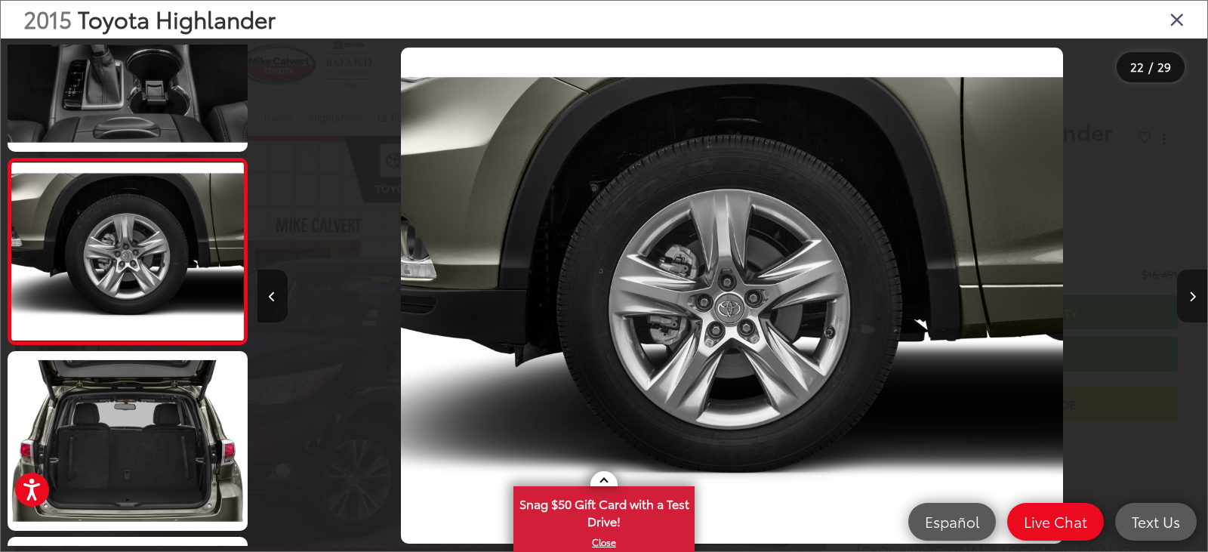
click at [1187, 300] on button "Next image" at bounding box center [1192, 296] width 30 height 53
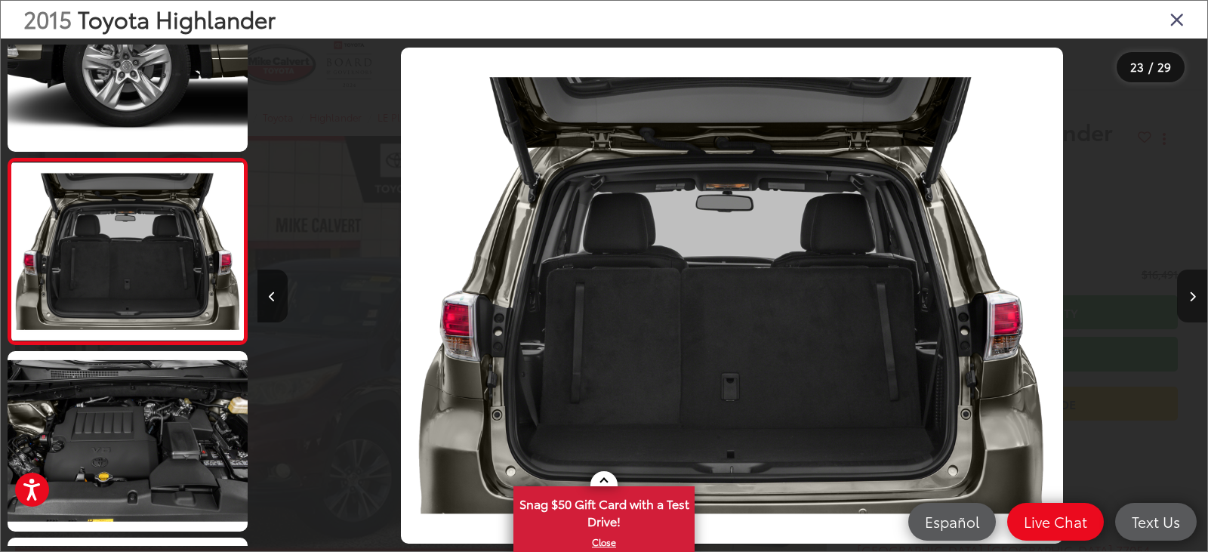
click at [1187, 300] on button "Next image" at bounding box center [1192, 296] width 30 height 53
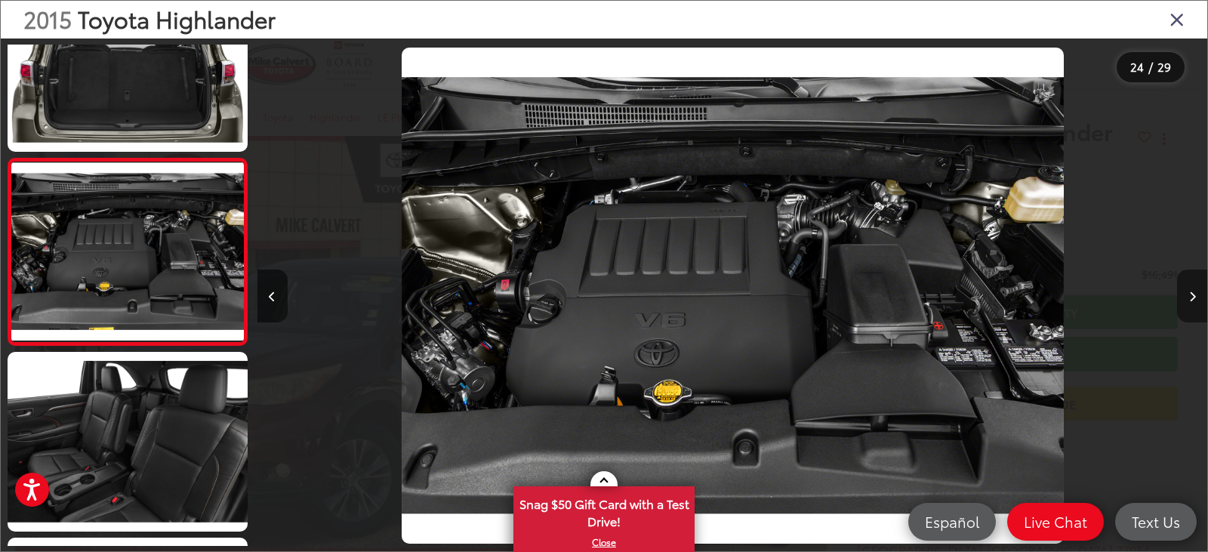
click at [1187, 300] on button "Next image" at bounding box center [1192, 296] width 30 height 53
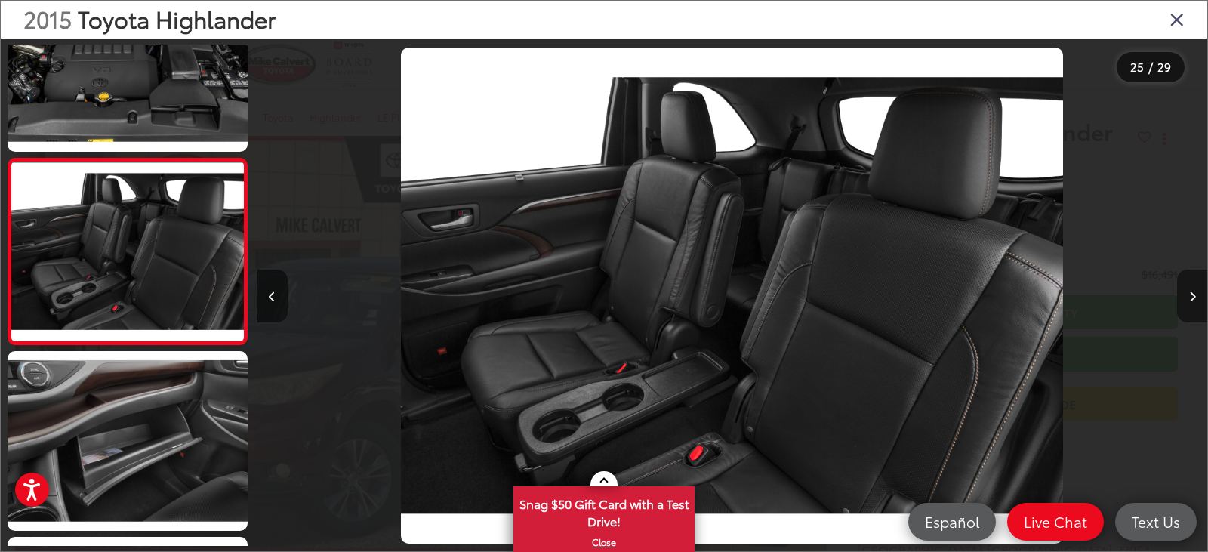
click at [1187, 300] on button "Next image" at bounding box center [1192, 296] width 30 height 53
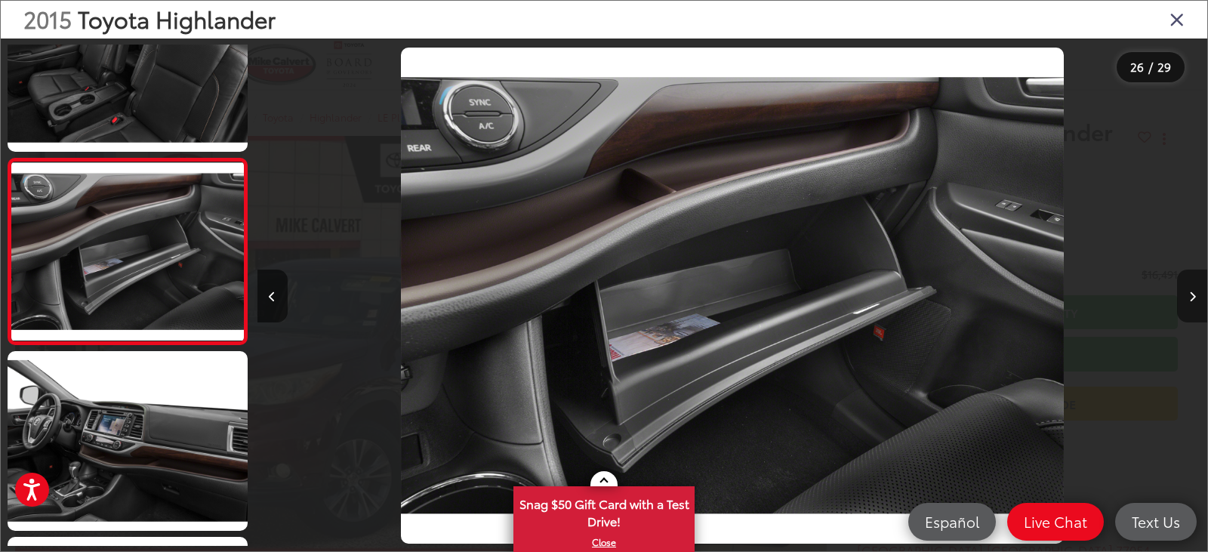
click at [1187, 300] on button "Next image" at bounding box center [1192, 296] width 30 height 53
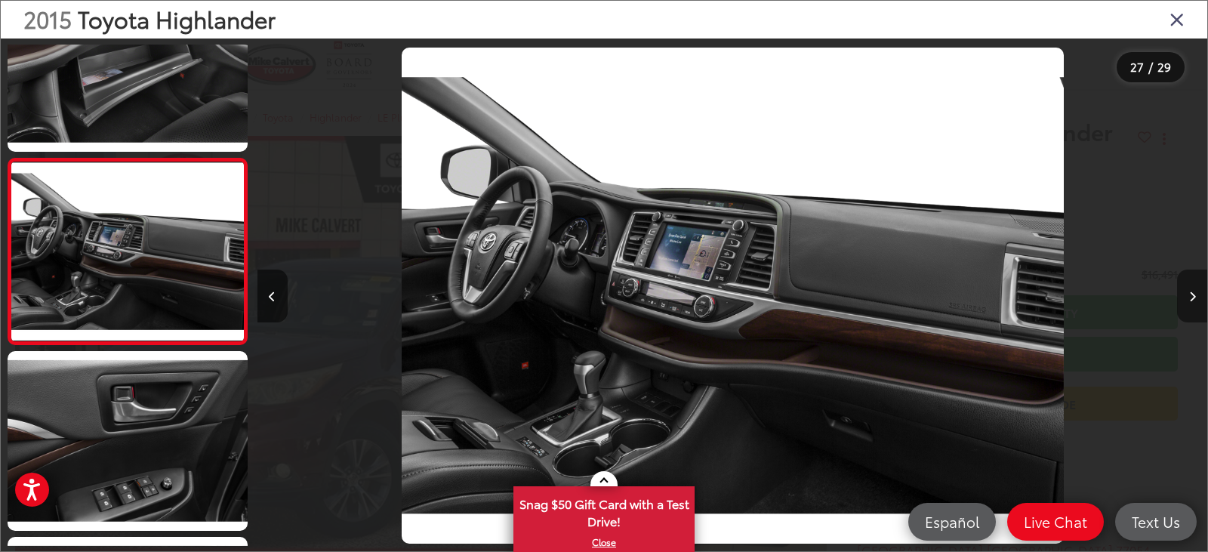
click at [1187, 300] on button "Next image" at bounding box center [1192, 296] width 30 height 53
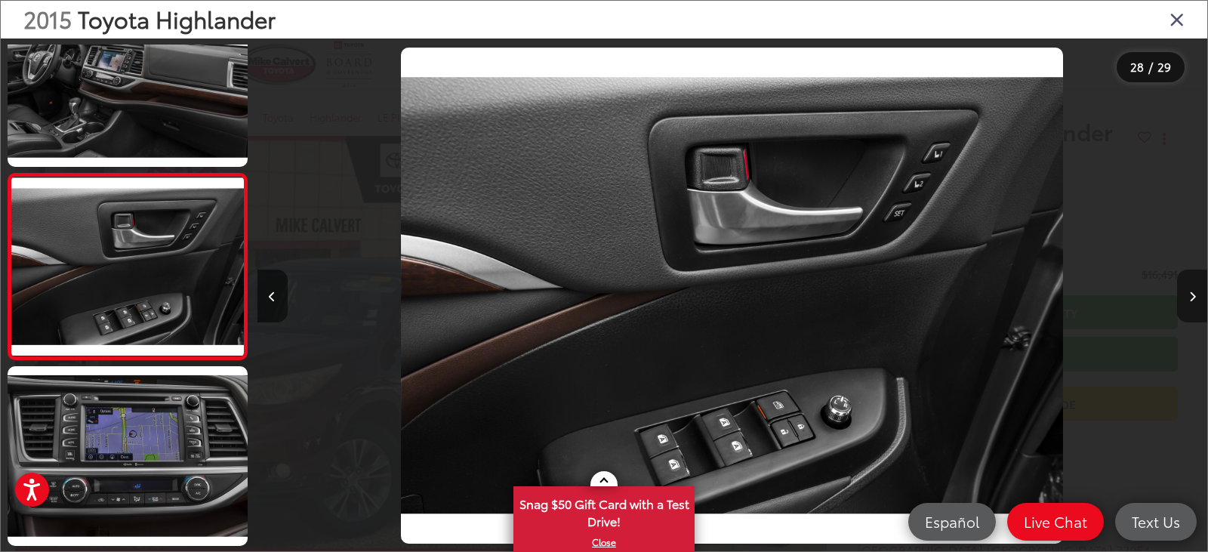
click at [1187, 300] on button "Next image" at bounding box center [1192, 296] width 30 height 53
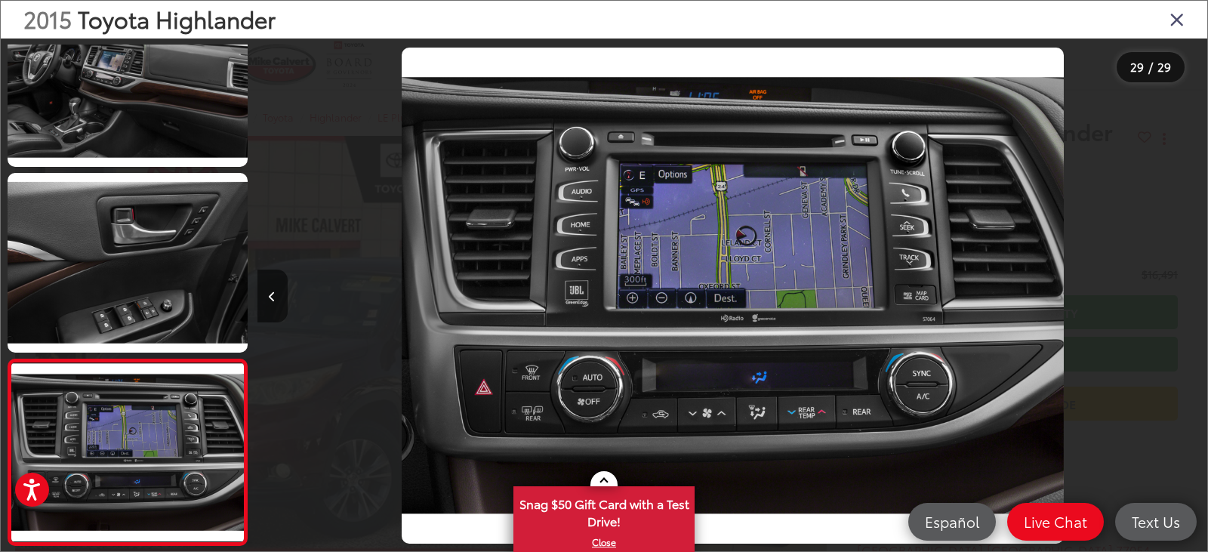
click at [1187, 300] on div at bounding box center [1089, 296] width 238 height 514
click at [1174, 21] on icon "Close gallery" at bounding box center [1177, 19] width 15 height 20
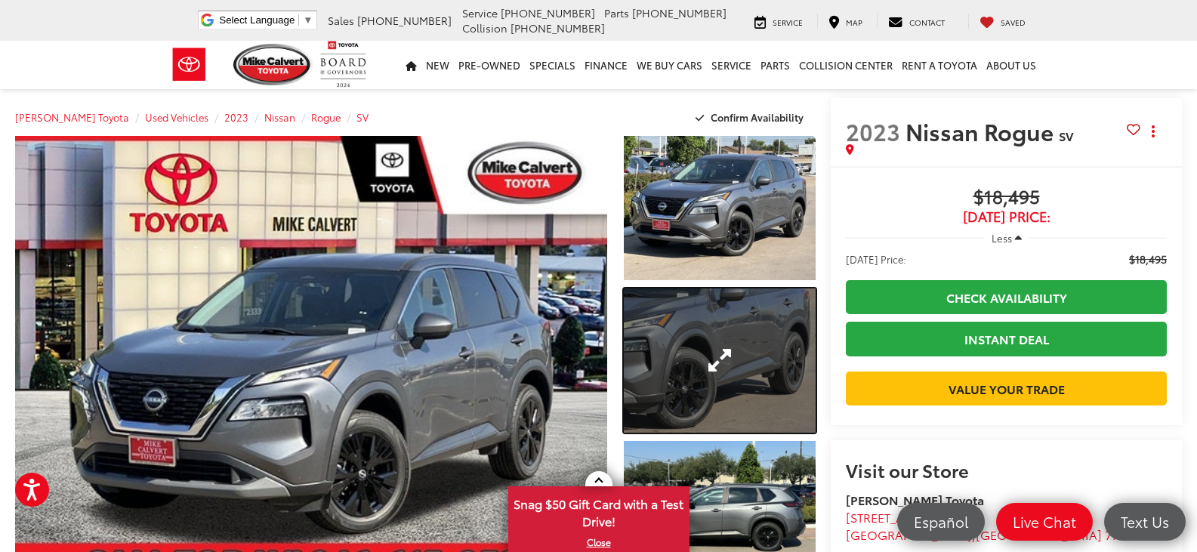
click at [714, 338] on link "Expand Photo 2" at bounding box center [720, 361] width 192 height 144
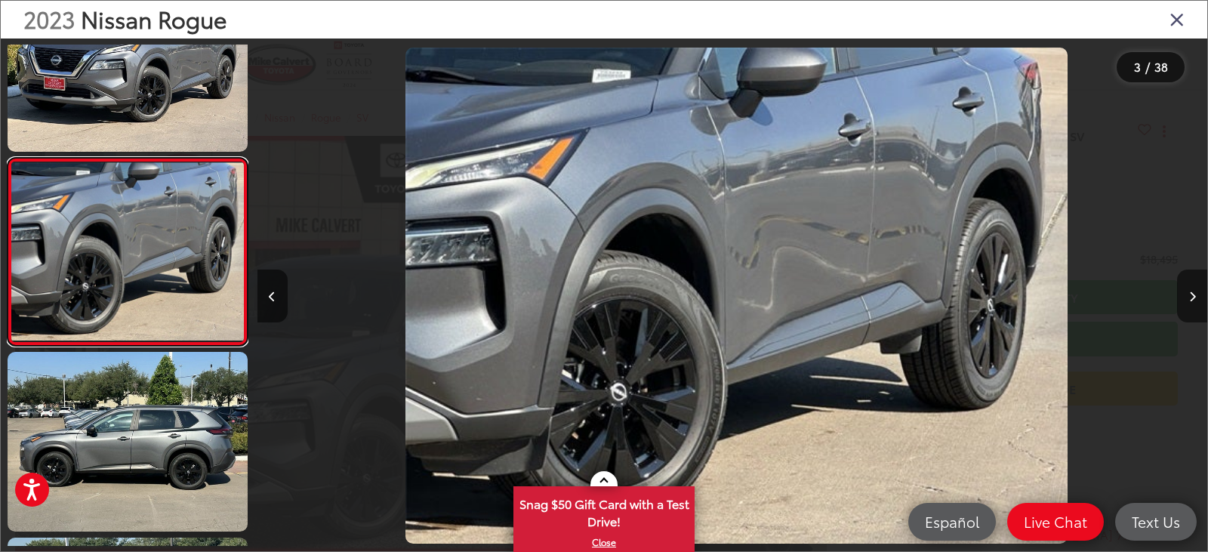
scroll to position [0, 1901]
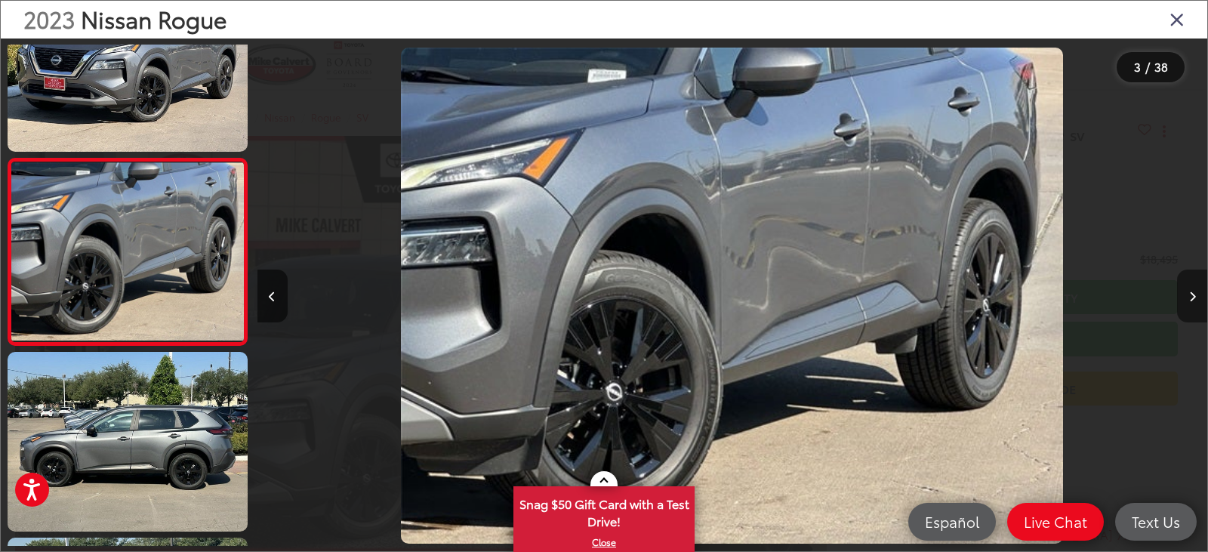
click at [1180, 293] on button "Next image" at bounding box center [1192, 296] width 30 height 53
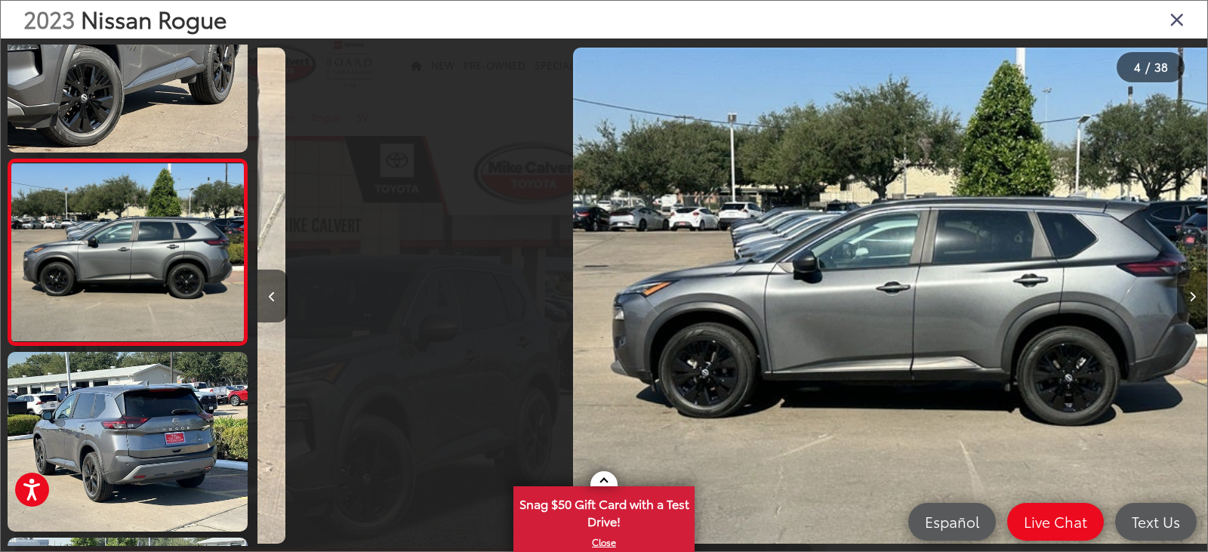
scroll to position [446, 0]
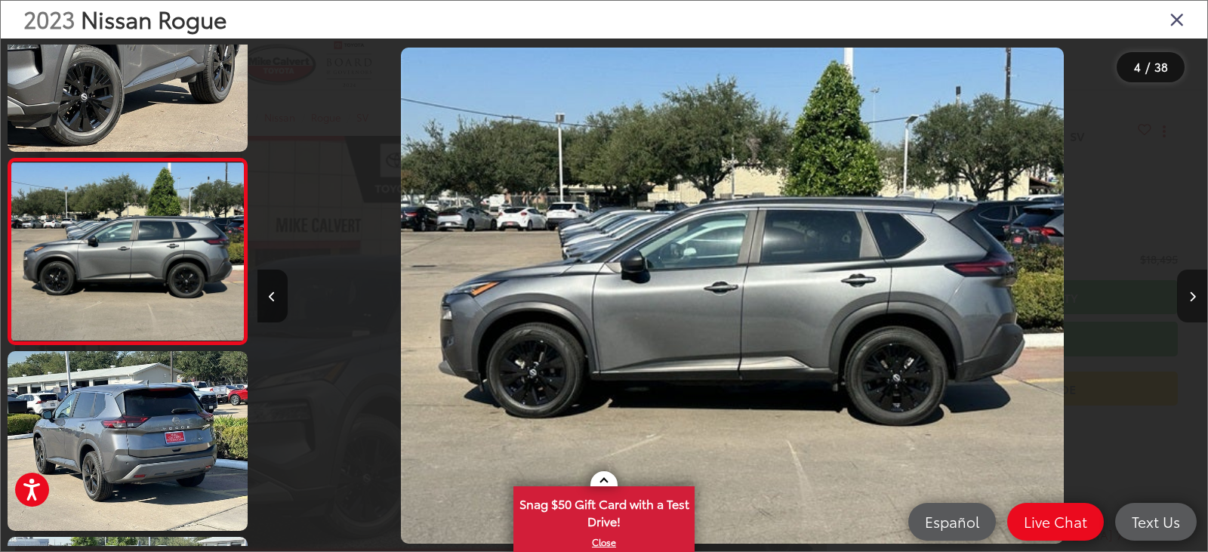
click at [1180, 293] on button "Next image" at bounding box center [1192, 296] width 30 height 53
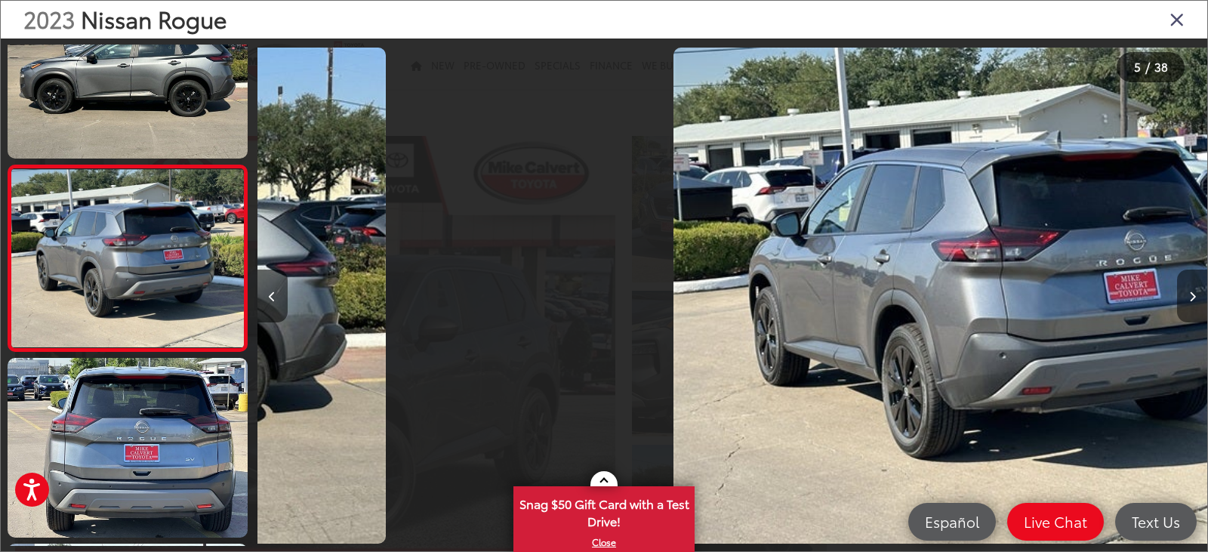
scroll to position [631, 0]
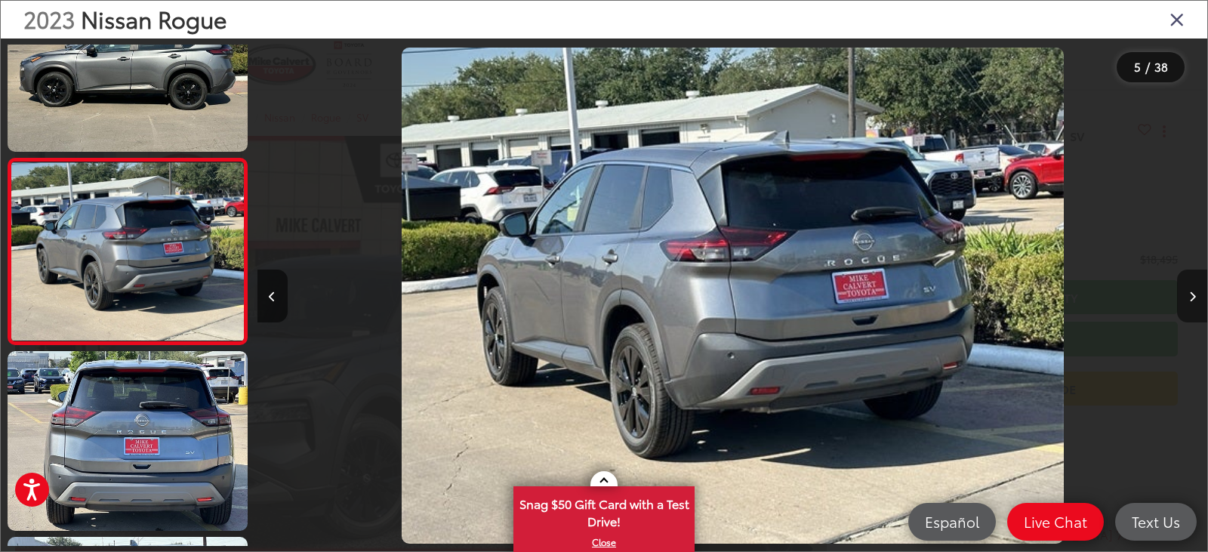
click at [1180, 293] on button "Next image" at bounding box center [1192, 296] width 30 height 53
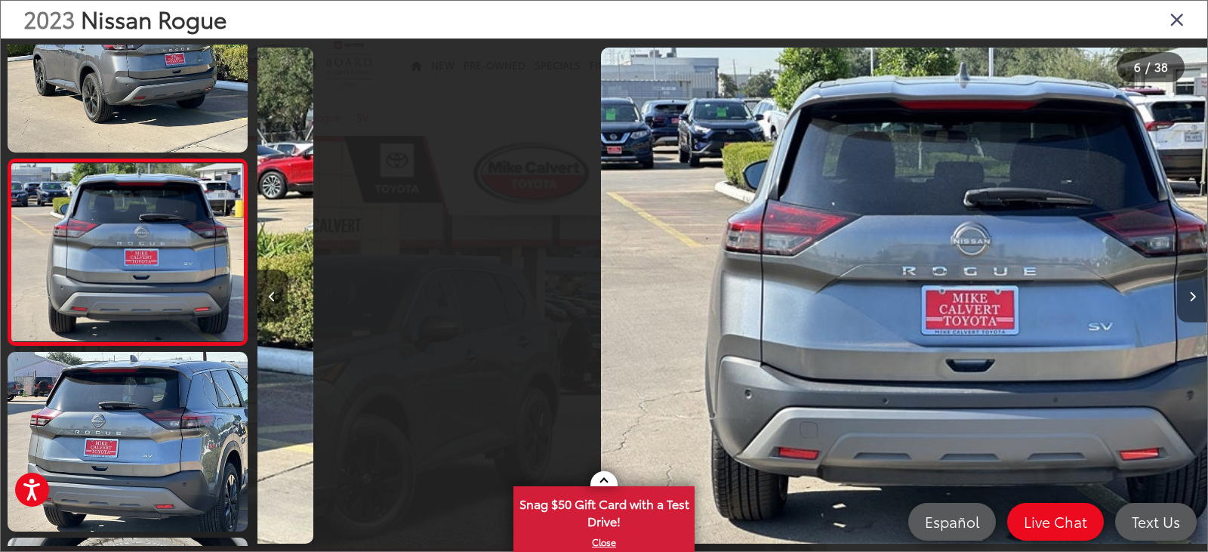
scroll to position [817, 0]
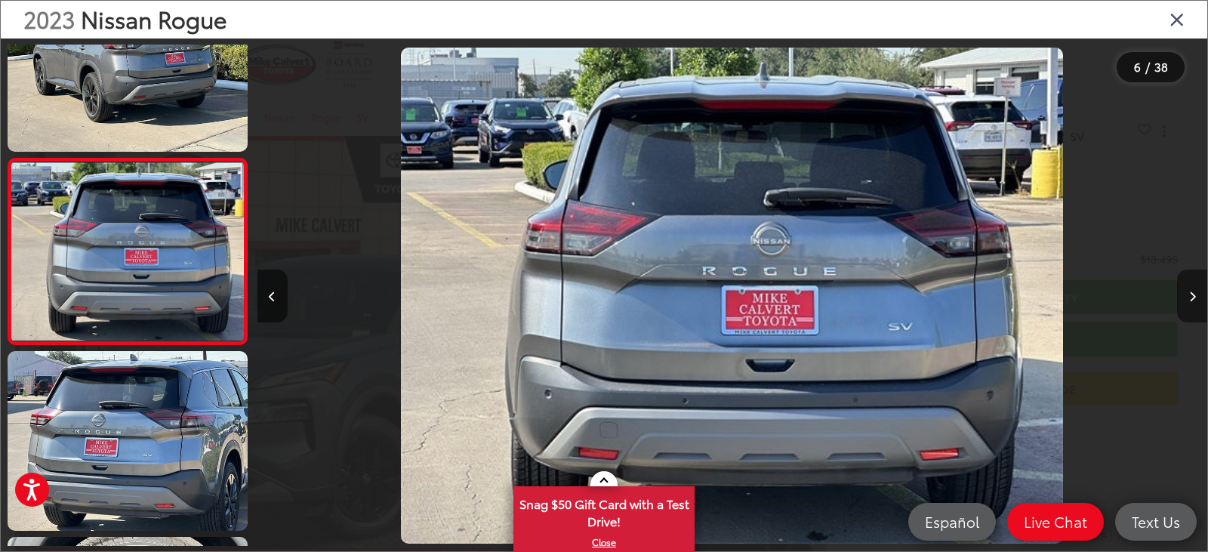
click at [1180, 293] on button "Next image" at bounding box center [1192, 296] width 30 height 53
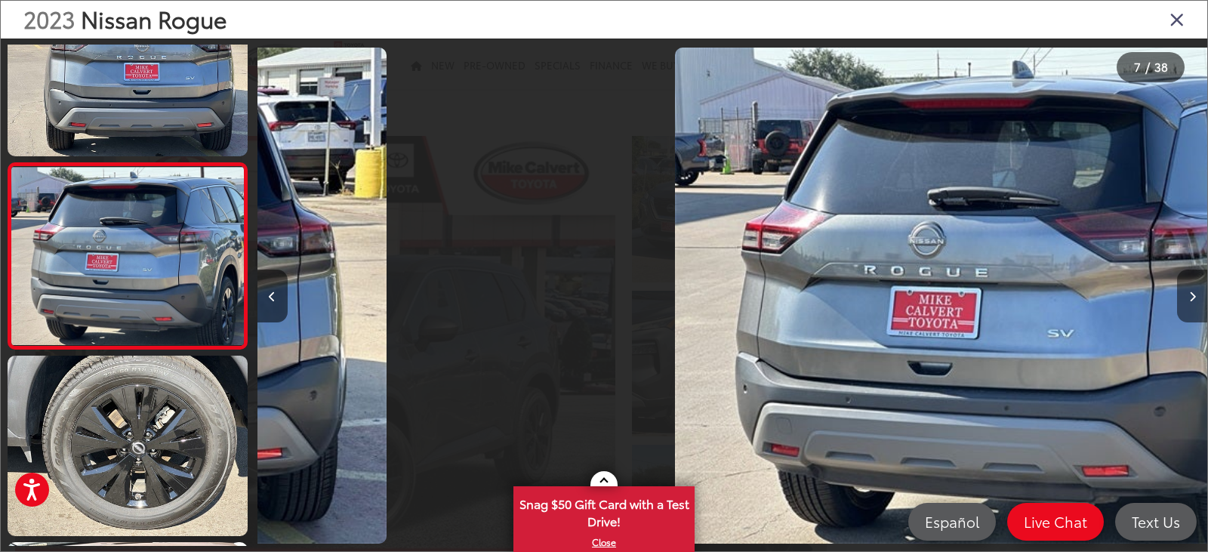
scroll to position [1003, 0]
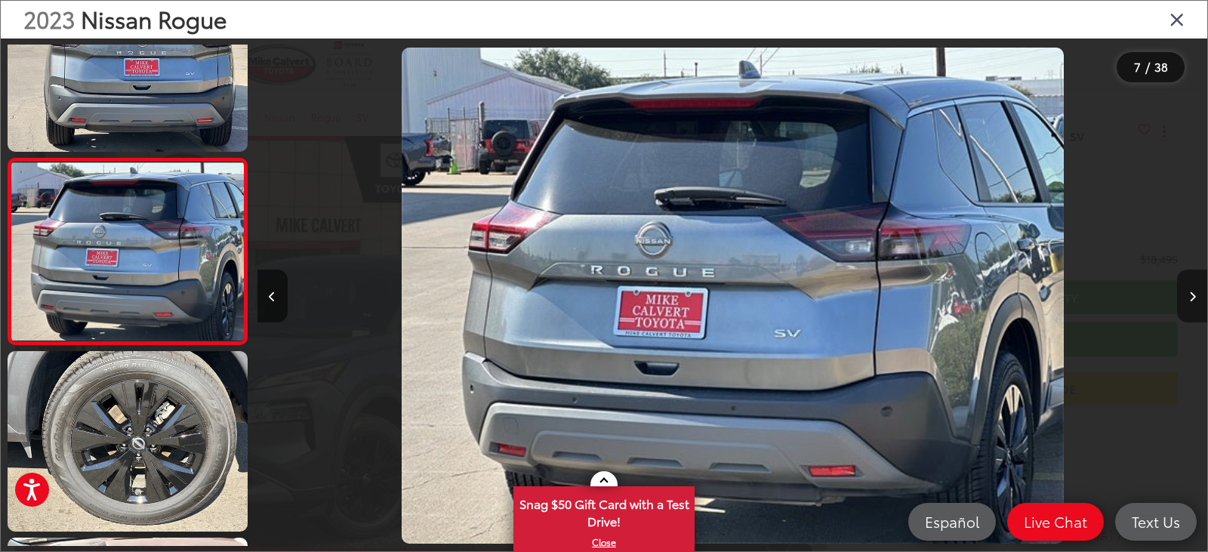
click at [1180, 293] on button "Next image" at bounding box center [1192, 296] width 30 height 53
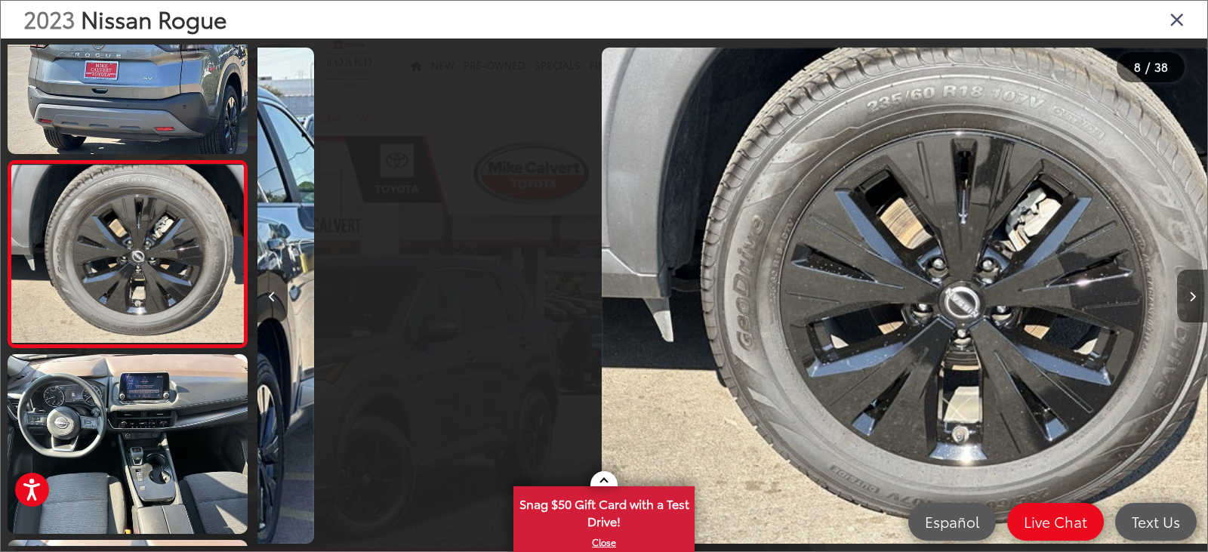
scroll to position [1189, 0]
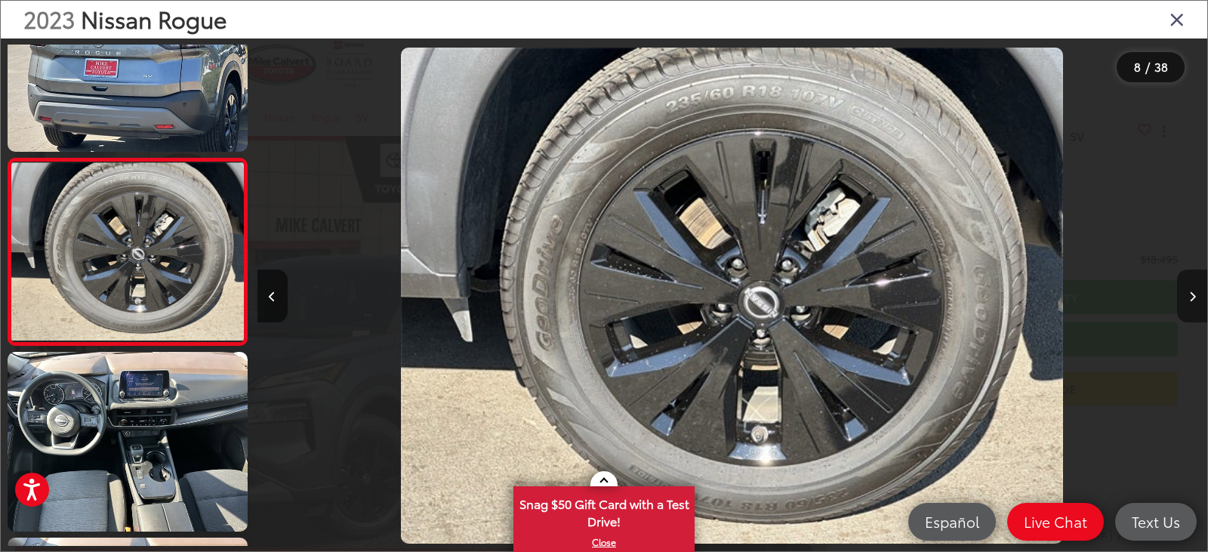
click at [1180, 293] on button "Next image" at bounding box center [1192, 296] width 30 height 53
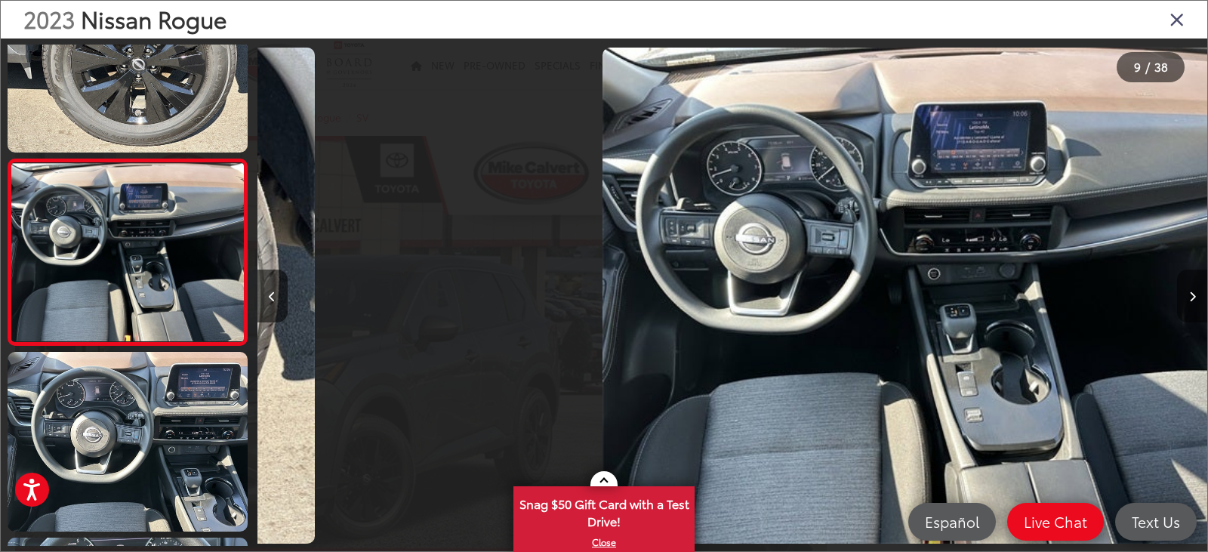
scroll to position [1375, 0]
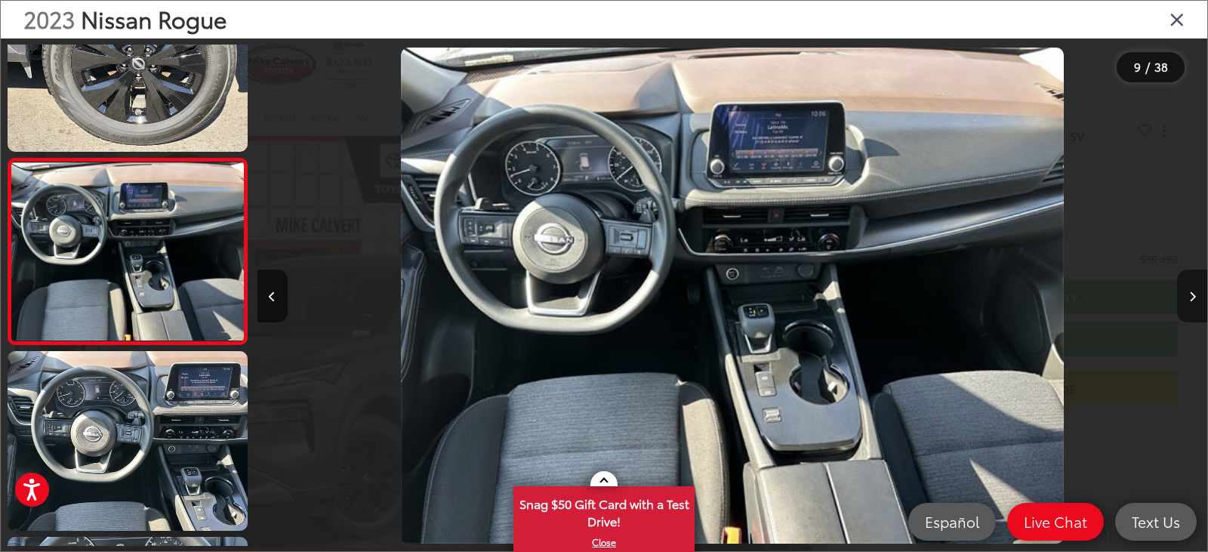
click at [1180, 293] on button "Next image" at bounding box center [1192, 296] width 30 height 53
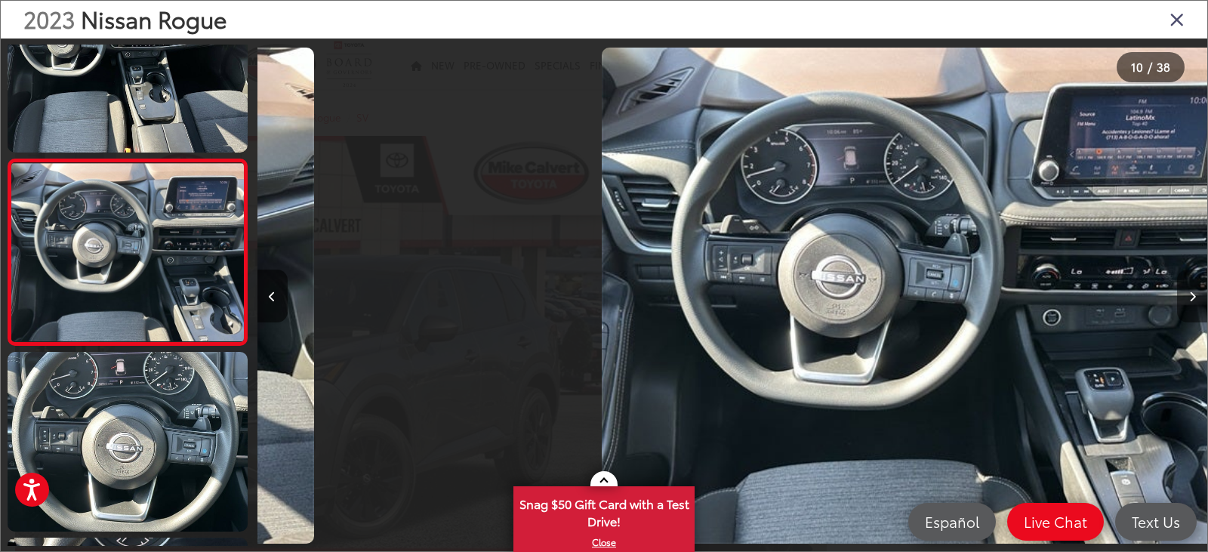
scroll to position [0, 0]
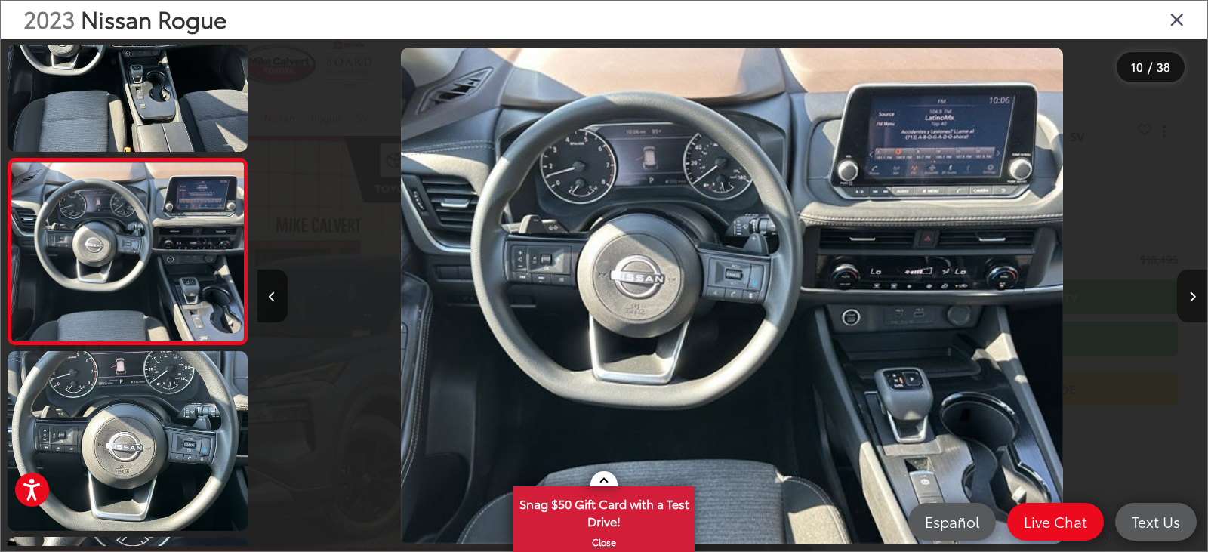
click at [1180, 293] on button "Next image" at bounding box center [1192, 296] width 30 height 53
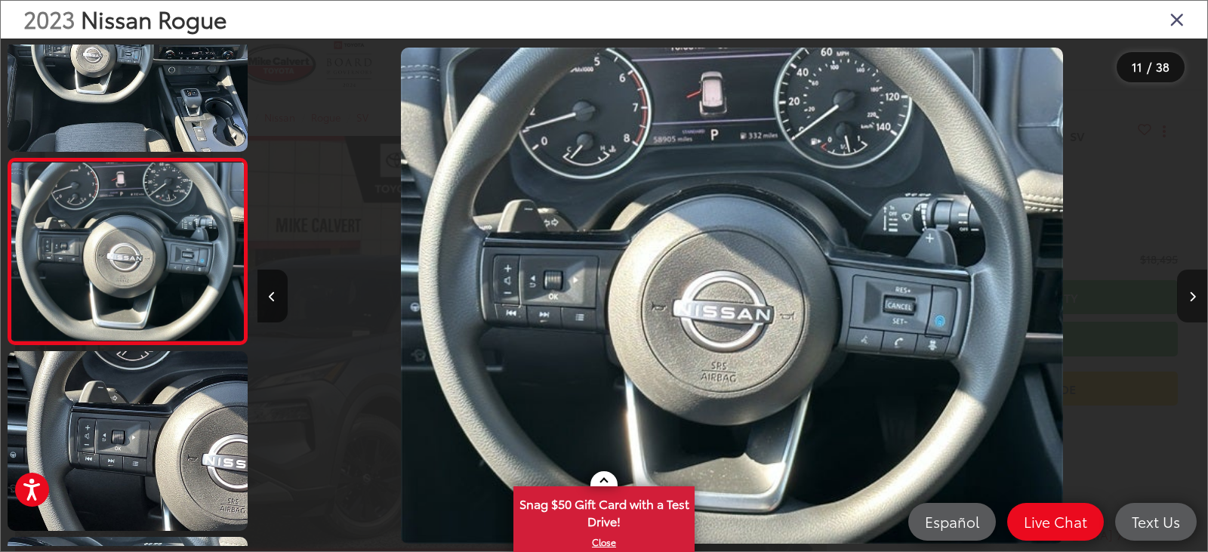
click at [1180, 293] on button "Next image" at bounding box center [1192, 296] width 30 height 53
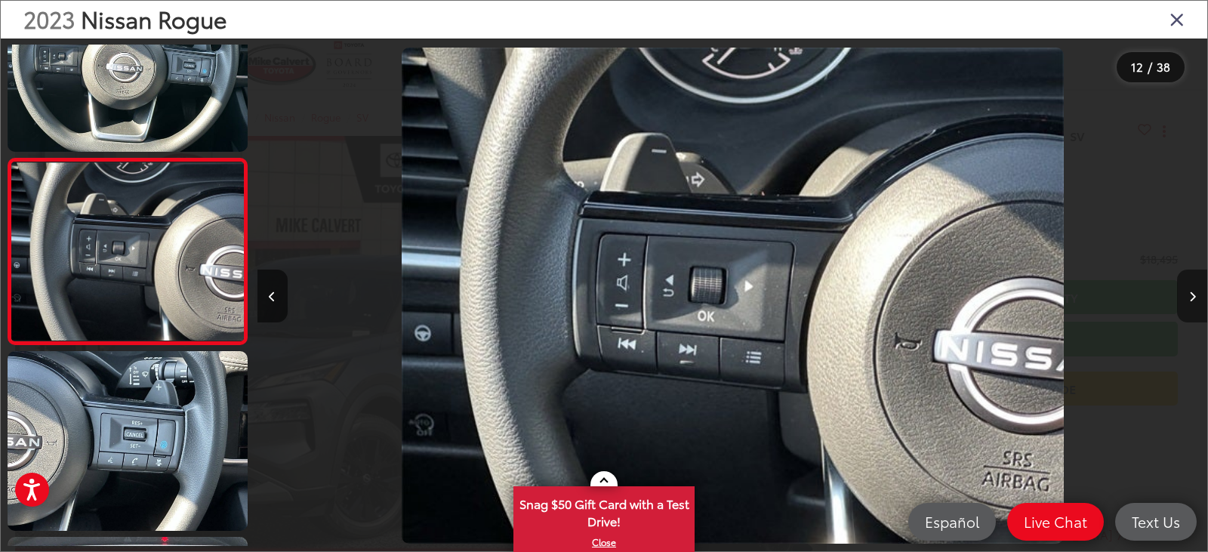
click at [1180, 293] on button "Next image" at bounding box center [1192, 296] width 30 height 53
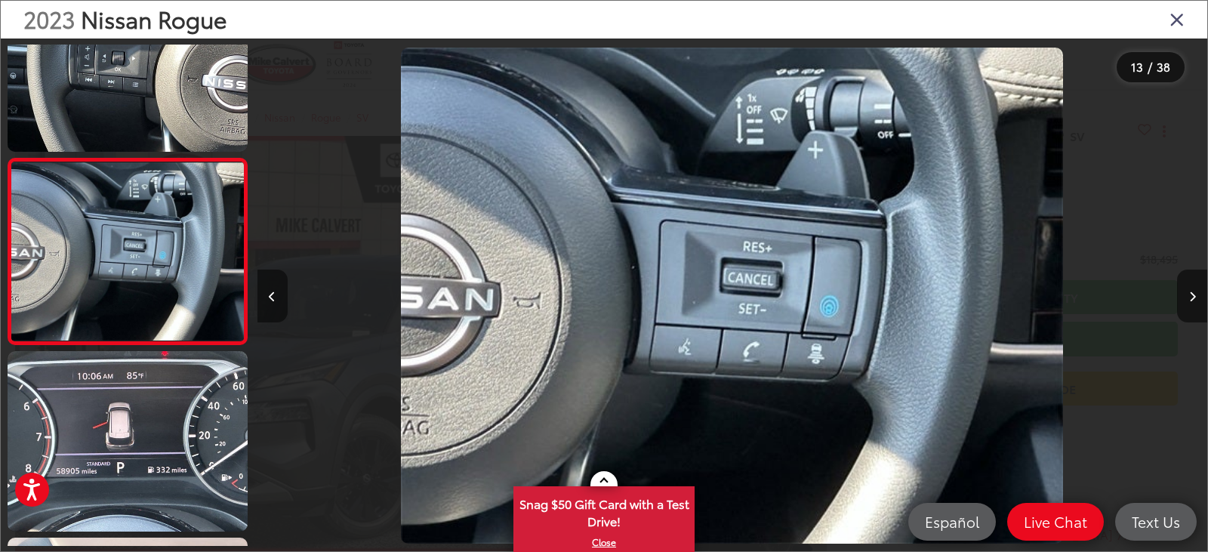
click at [285, 299] on button "Previous image" at bounding box center [273, 296] width 30 height 53
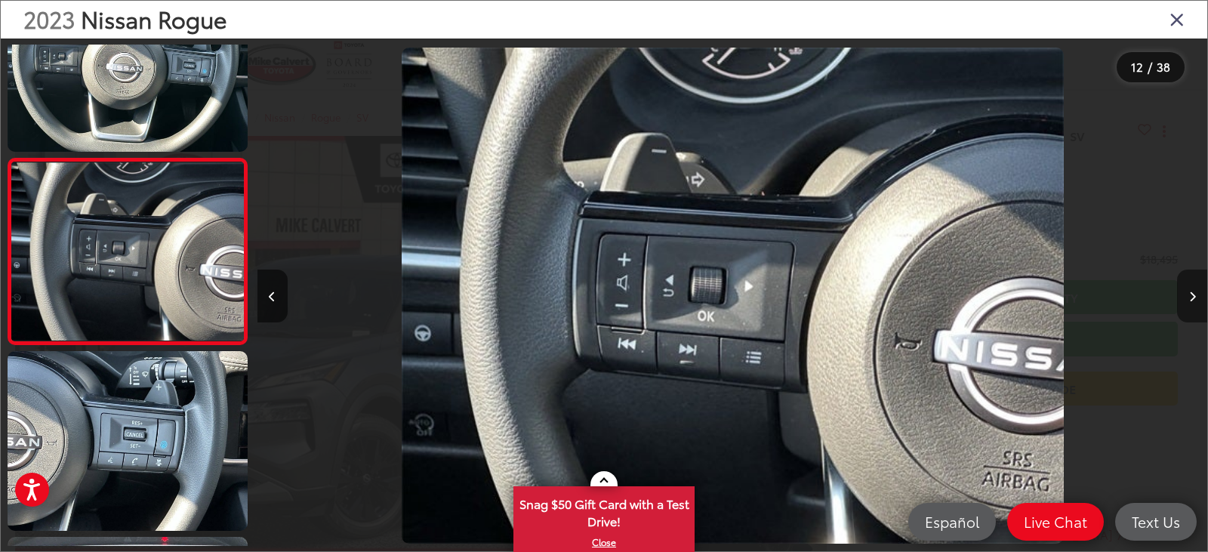
click at [1180, 288] on button "Next image" at bounding box center [1192, 296] width 30 height 53
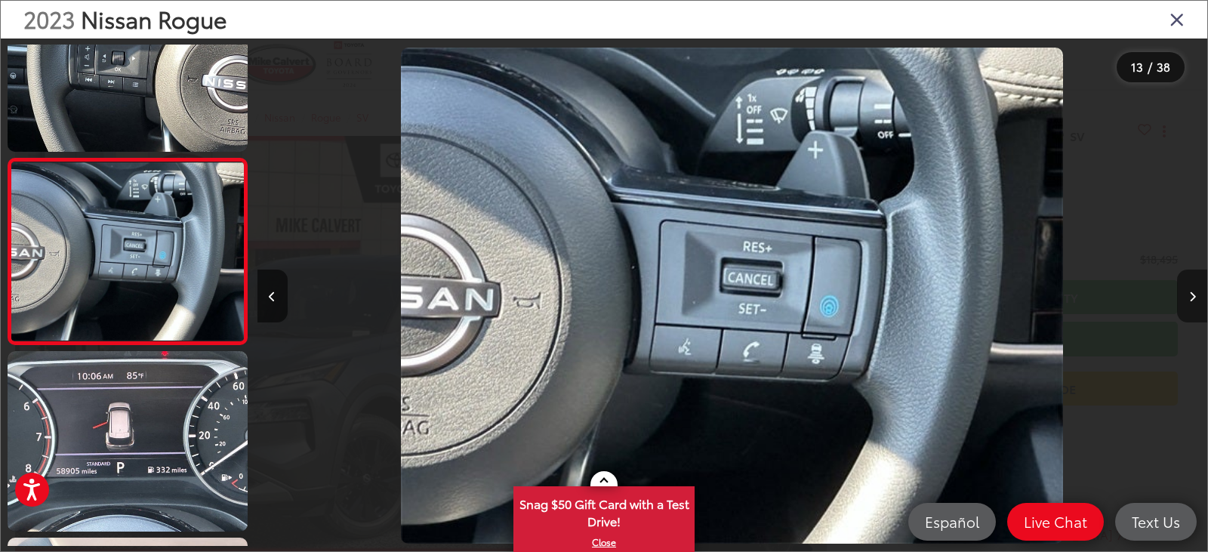
click at [1180, 288] on button "Next image" at bounding box center [1192, 296] width 30 height 53
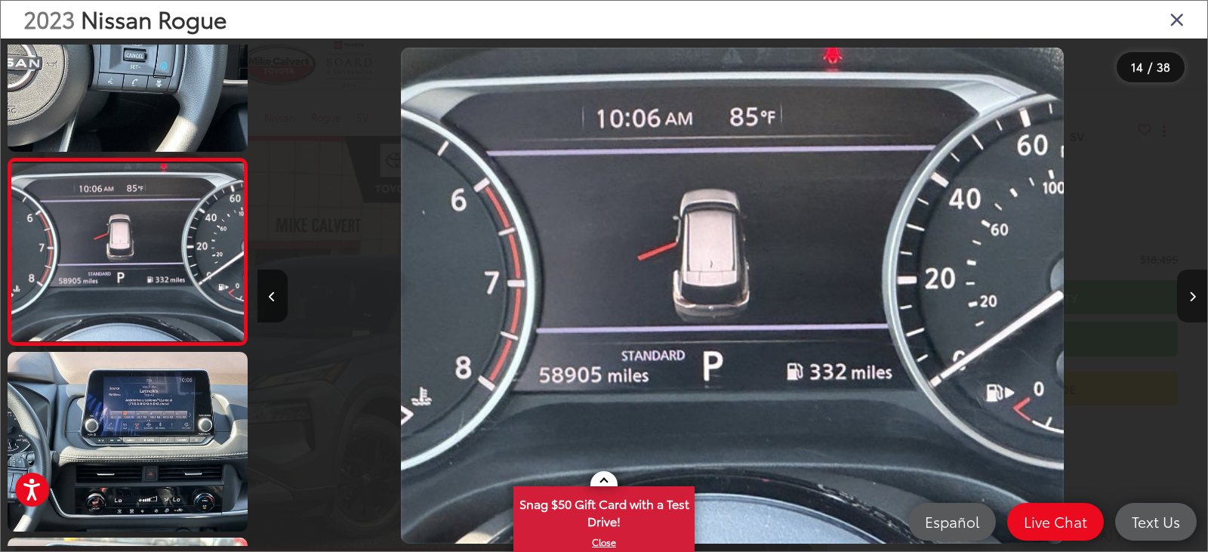
click at [1180, 288] on button "Next image" at bounding box center [1192, 296] width 30 height 53
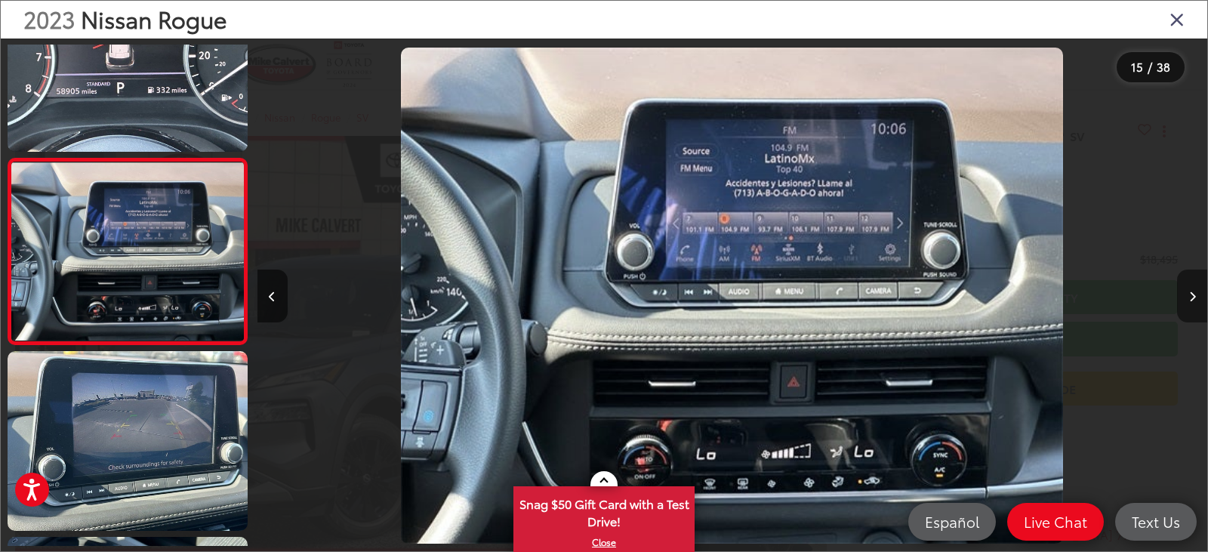
click at [1180, 288] on button "Next image" at bounding box center [1192, 296] width 30 height 53
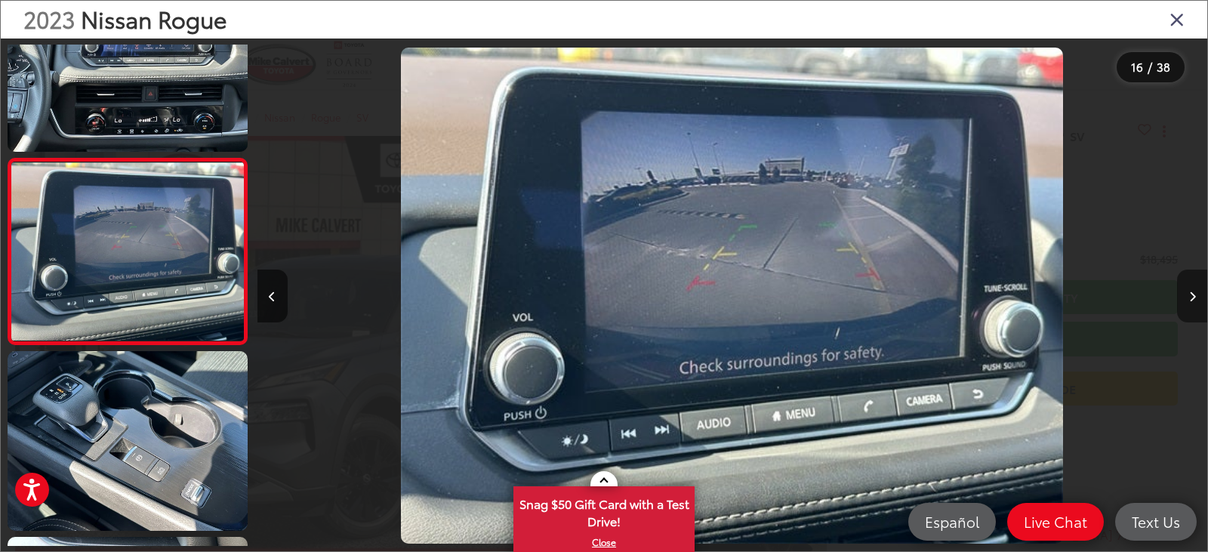
click at [1180, 288] on button "Next image" at bounding box center [1192, 296] width 30 height 53
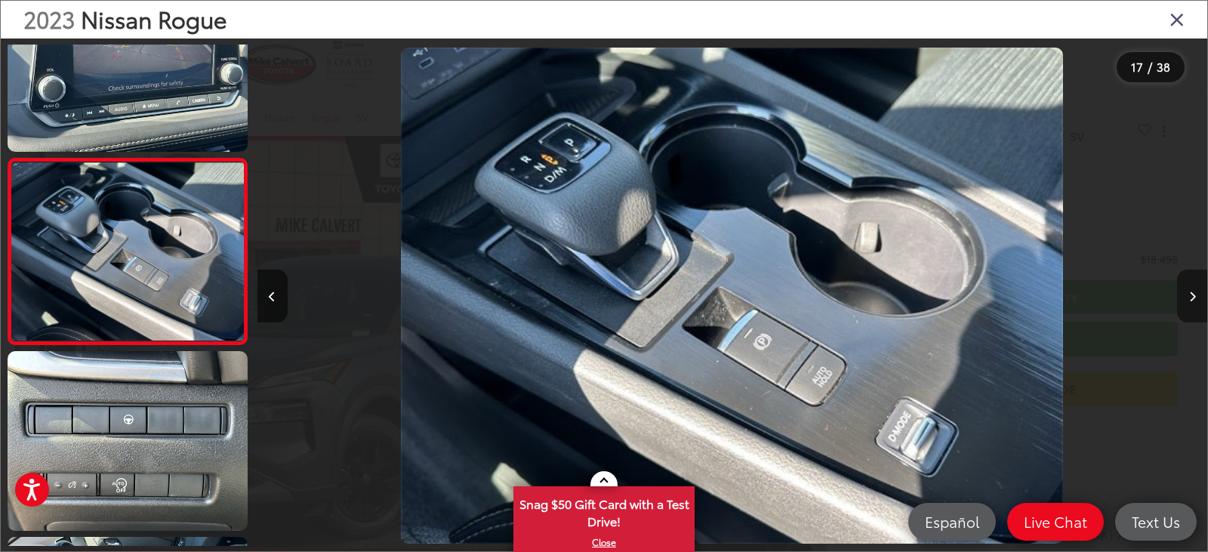
click at [1180, 288] on button "Next image" at bounding box center [1192, 296] width 30 height 53
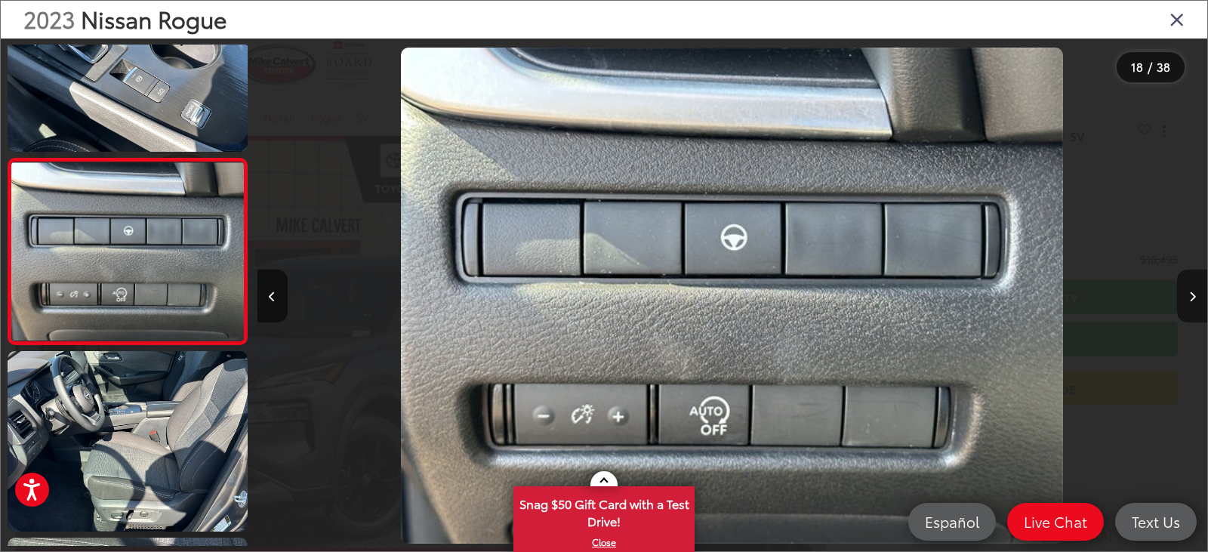
click at [1180, 288] on button "Next image" at bounding box center [1192, 296] width 30 height 53
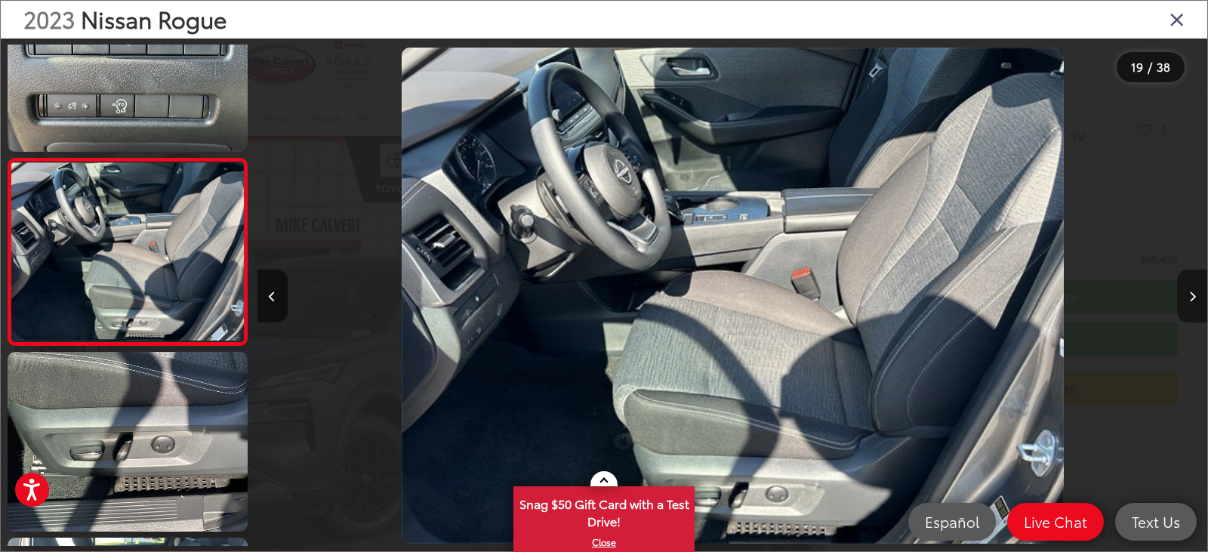
click at [1180, 288] on button "Next image" at bounding box center [1192, 296] width 30 height 53
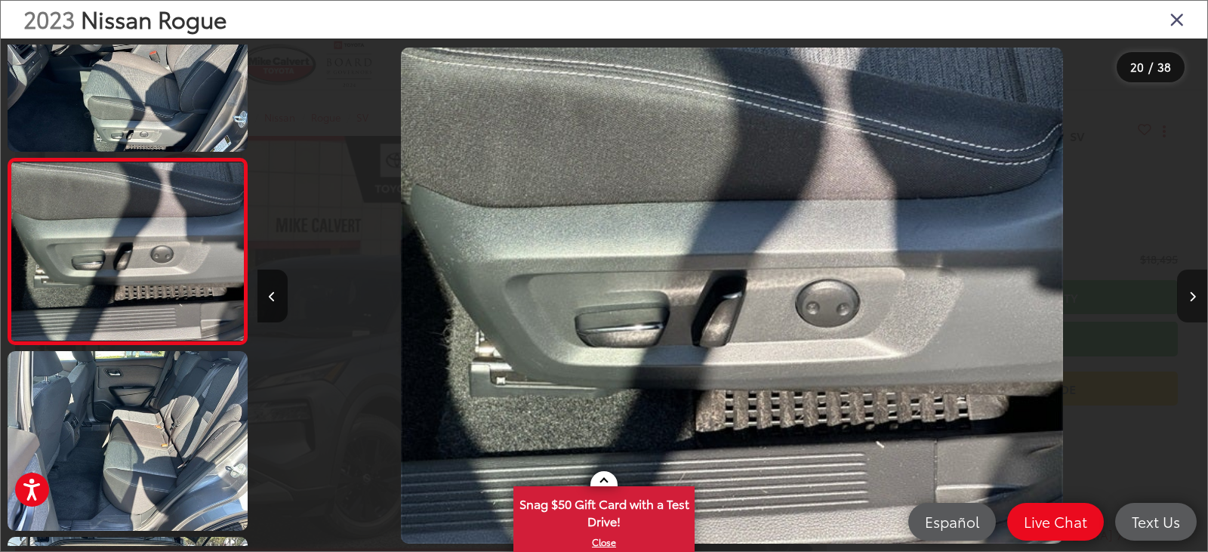
click at [1180, 288] on button "Next image" at bounding box center [1192, 296] width 30 height 53
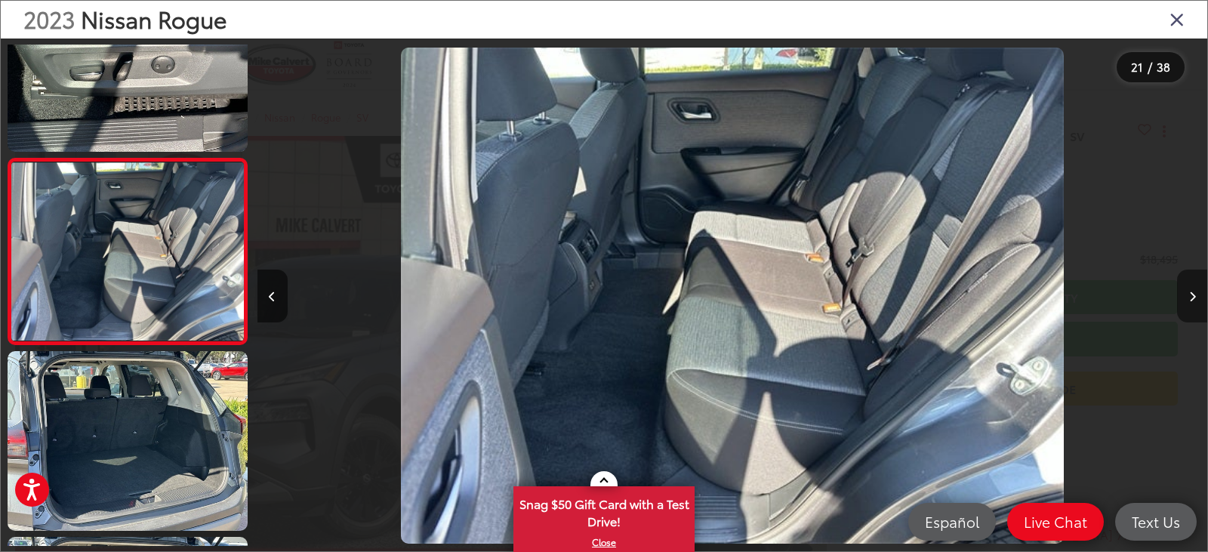
click at [1180, 288] on button "Next image" at bounding box center [1192, 296] width 30 height 53
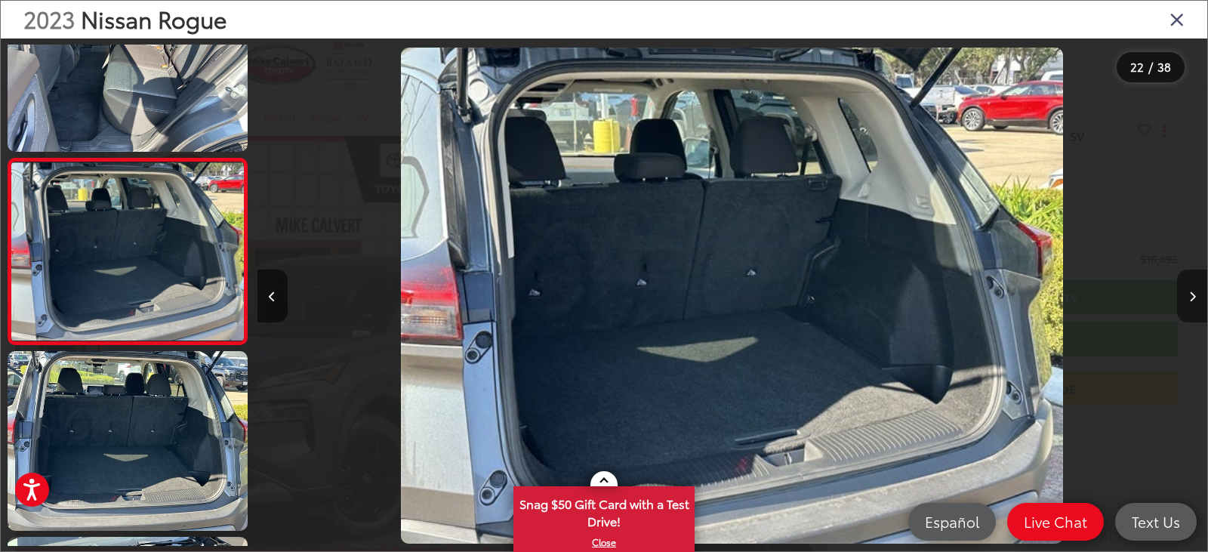
click at [1180, 288] on button "Next image" at bounding box center [1192, 296] width 30 height 53
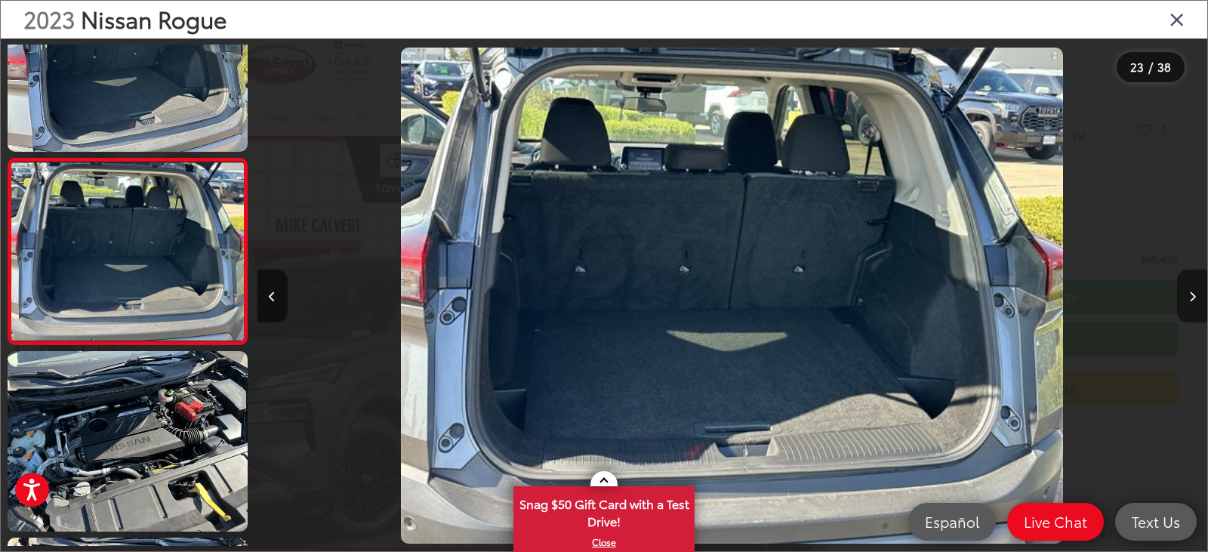
click at [1180, 288] on button "Next image" at bounding box center [1192, 296] width 30 height 53
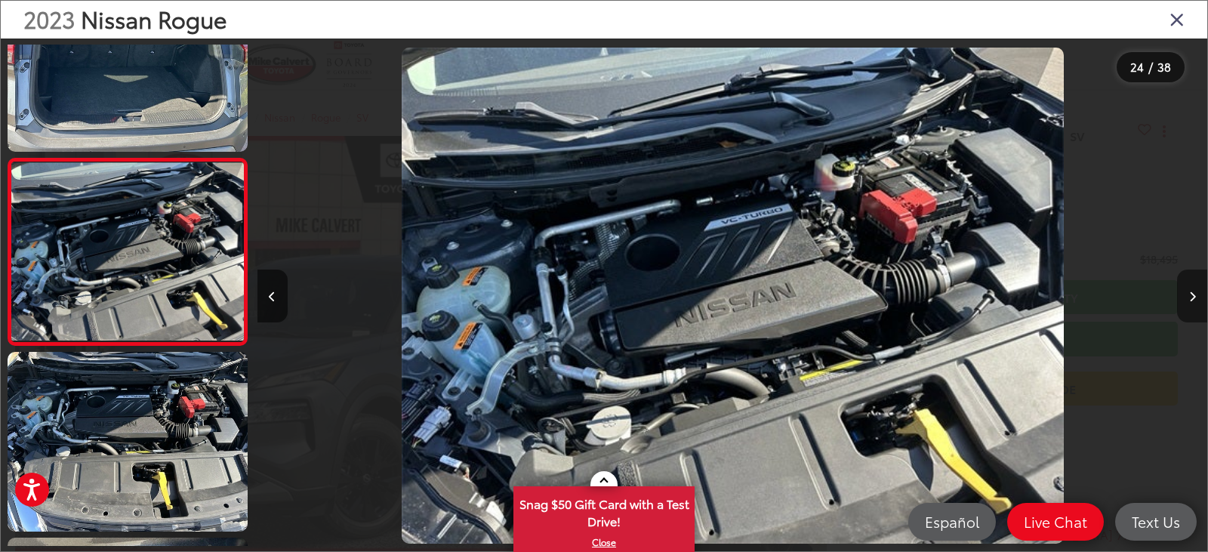
click at [1180, 288] on button "Next image" at bounding box center [1192, 296] width 30 height 53
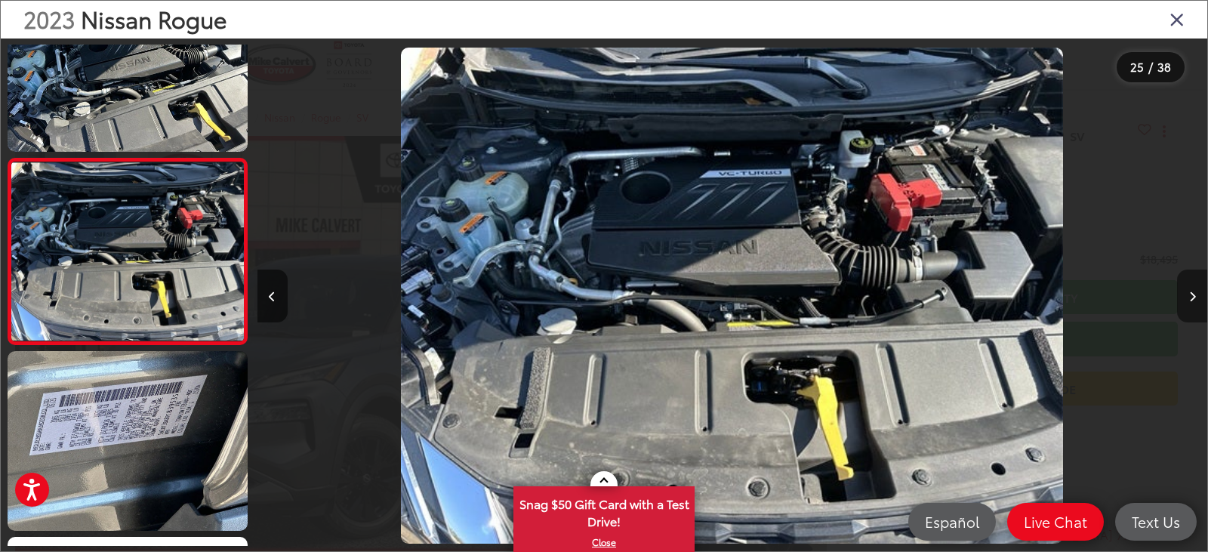
click at [1180, 288] on button "Next image" at bounding box center [1192, 296] width 30 height 53
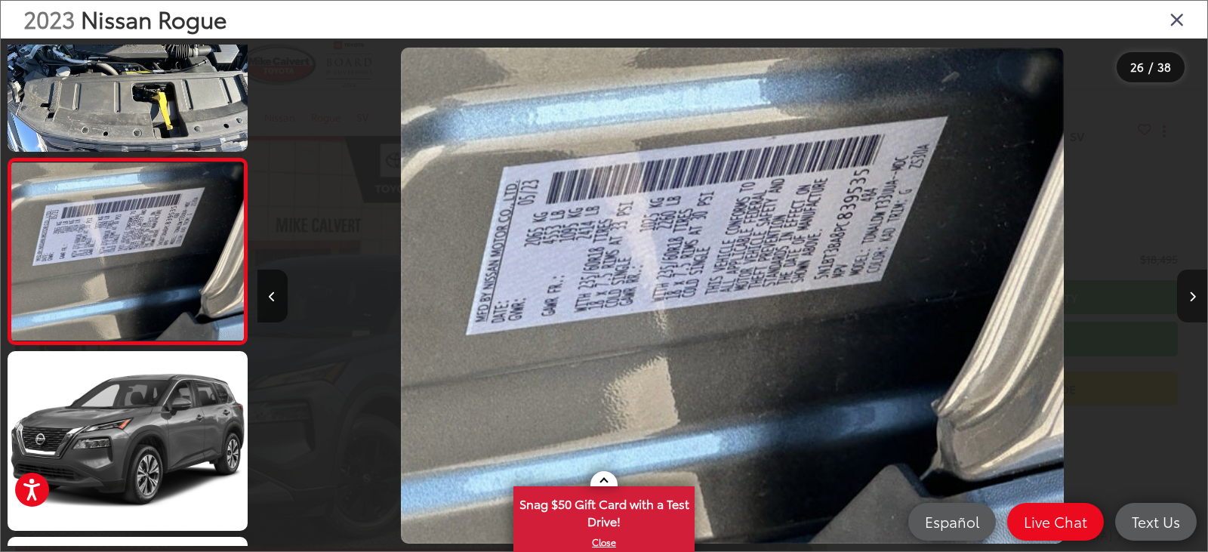
click at [1180, 288] on button "Next image" at bounding box center [1192, 296] width 30 height 53
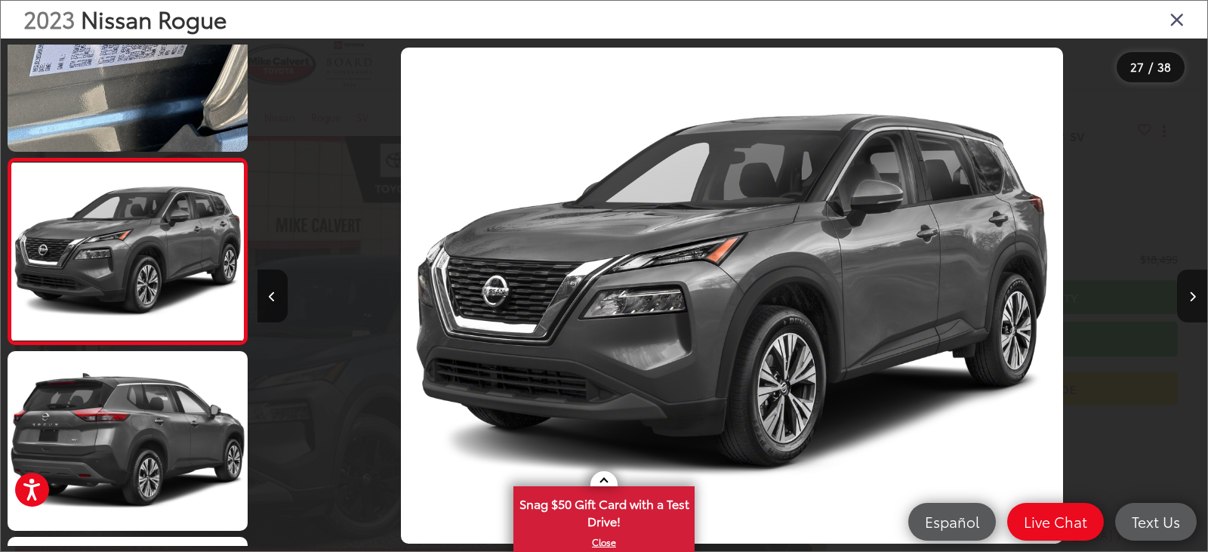
click at [1168, 17] on div "2023 Nissan Rogue" at bounding box center [604, 20] width 1207 height 38
click at [1177, 21] on icon "Close gallery" at bounding box center [1177, 19] width 15 height 20
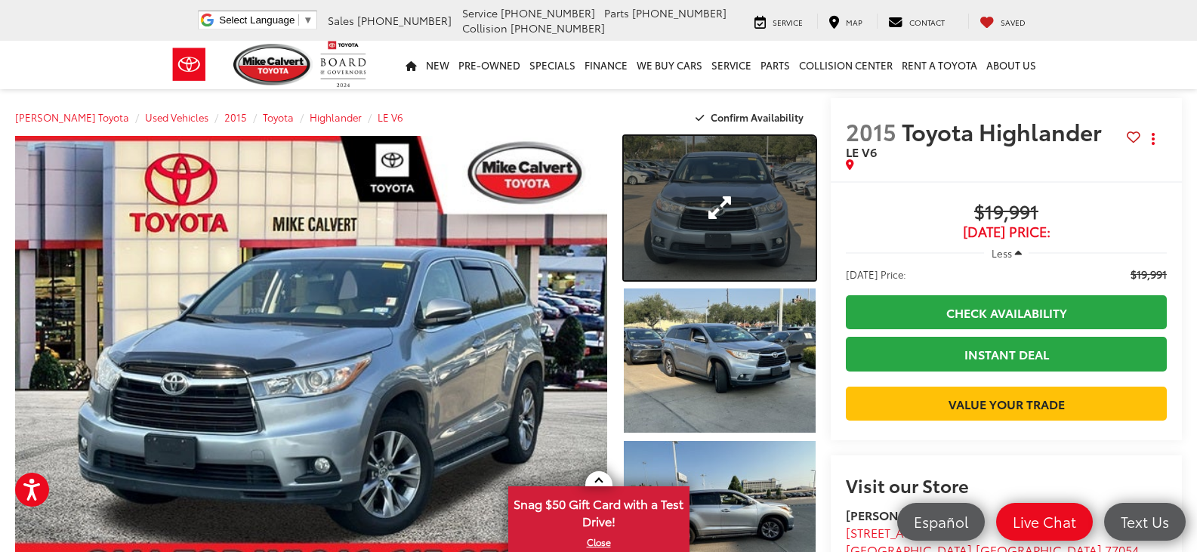
click at [717, 221] on link "Expand Photo 1" at bounding box center [720, 208] width 192 height 144
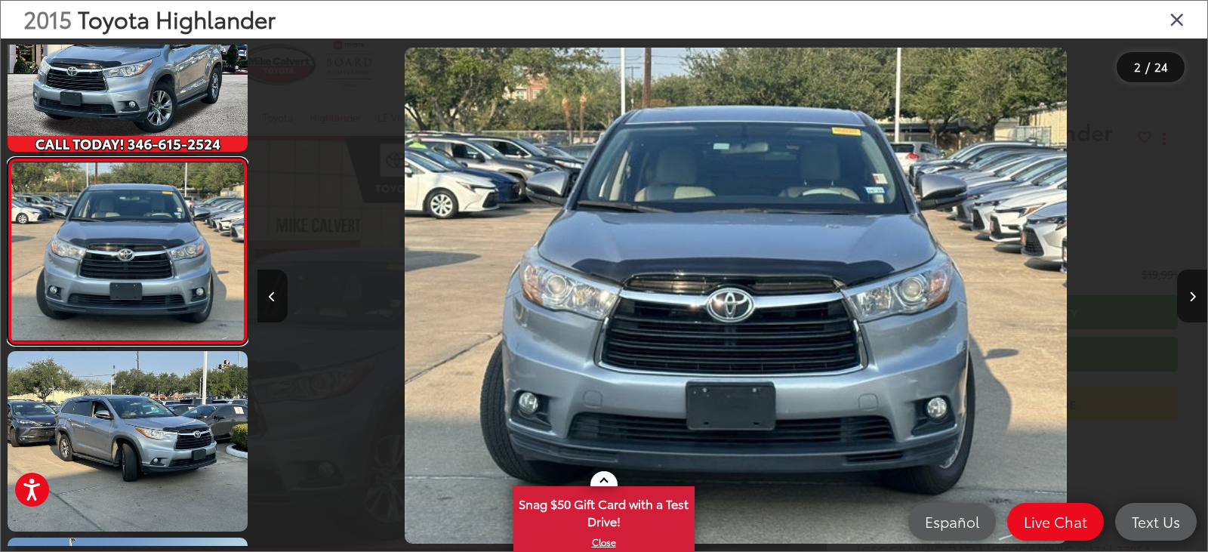
scroll to position [0, 950]
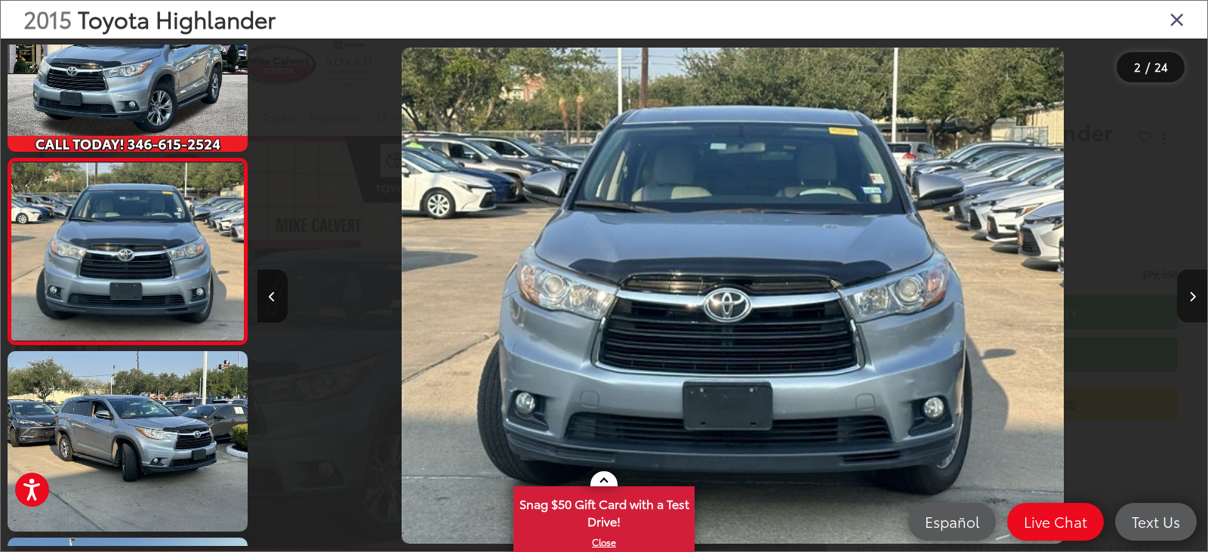
click at [1180, 295] on button "Next image" at bounding box center [1192, 296] width 30 height 53
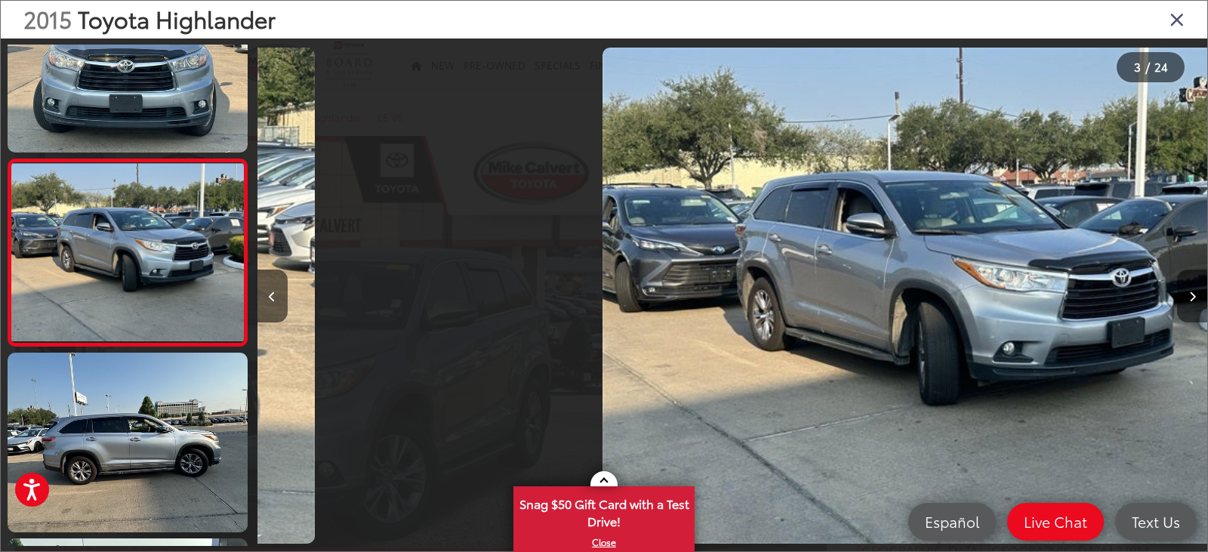
scroll to position [259, 0]
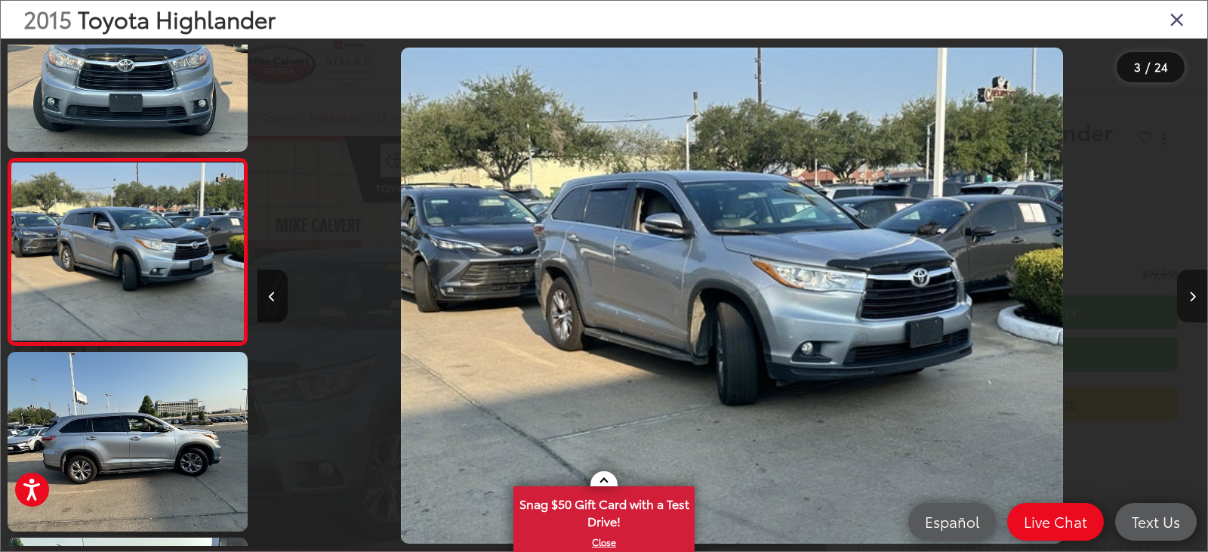
click at [1180, 295] on button "Next image" at bounding box center [1192, 296] width 30 height 53
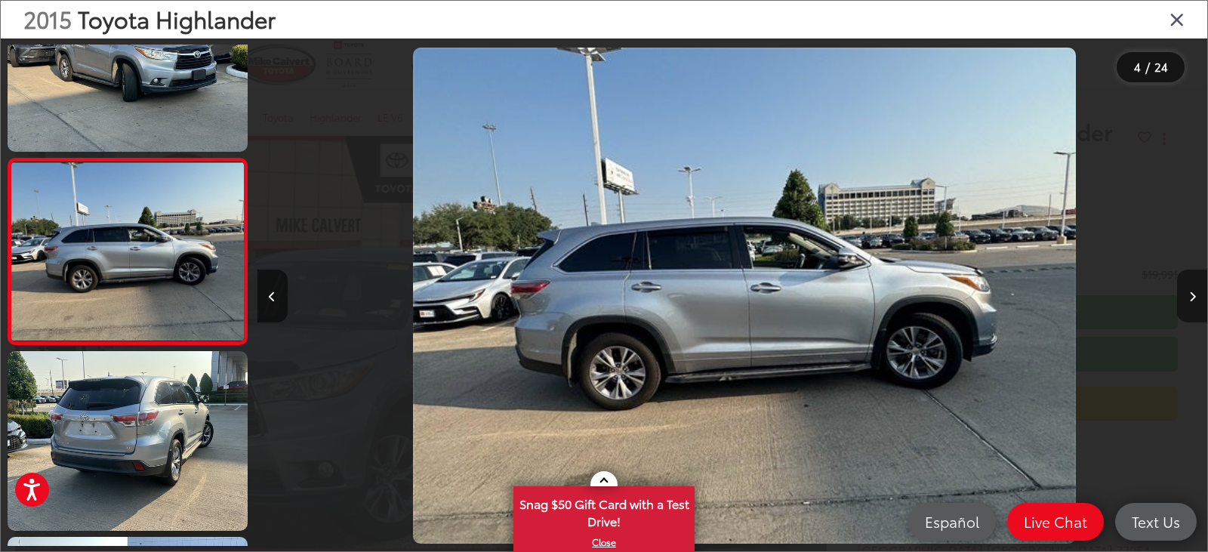
scroll to position [0, 2851]
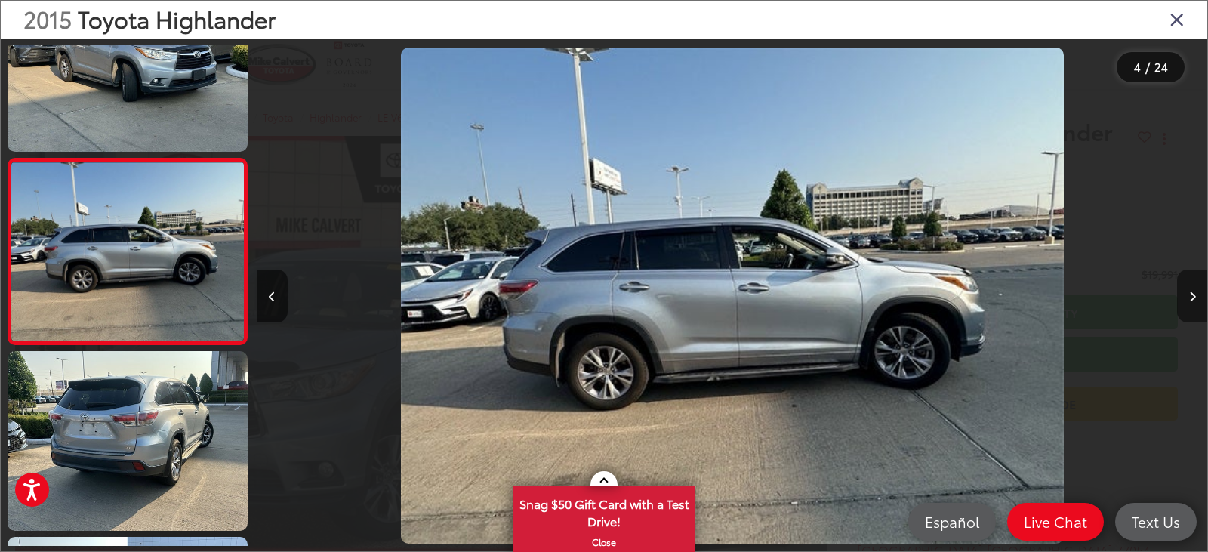
click at [1180, 295] on button "Next image" at bounding box center [1192, 296] width 30 height 53
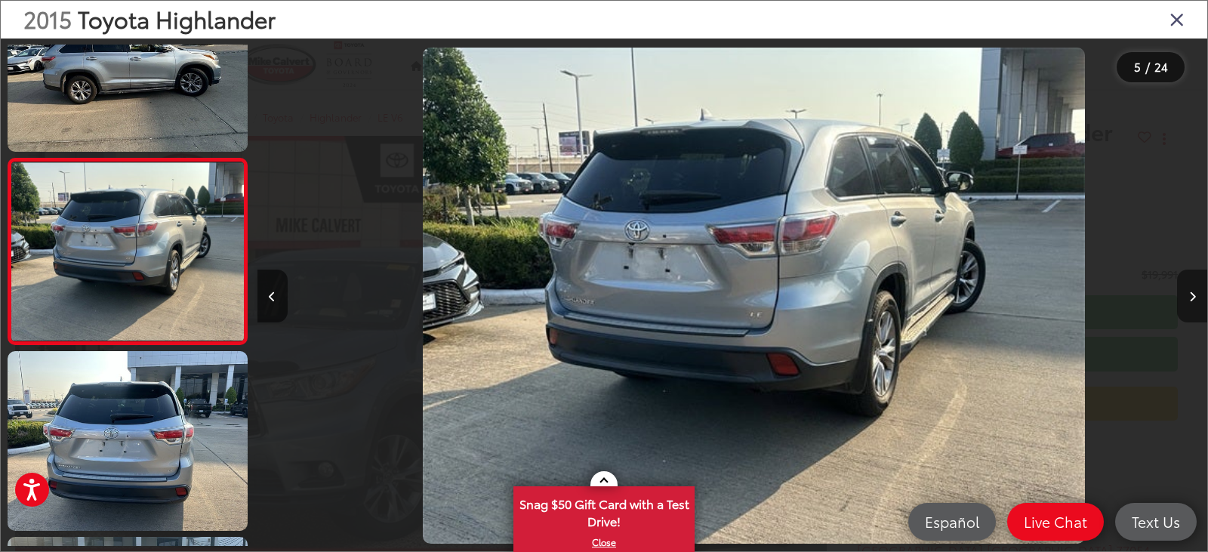
scroll to position [0, 3802]
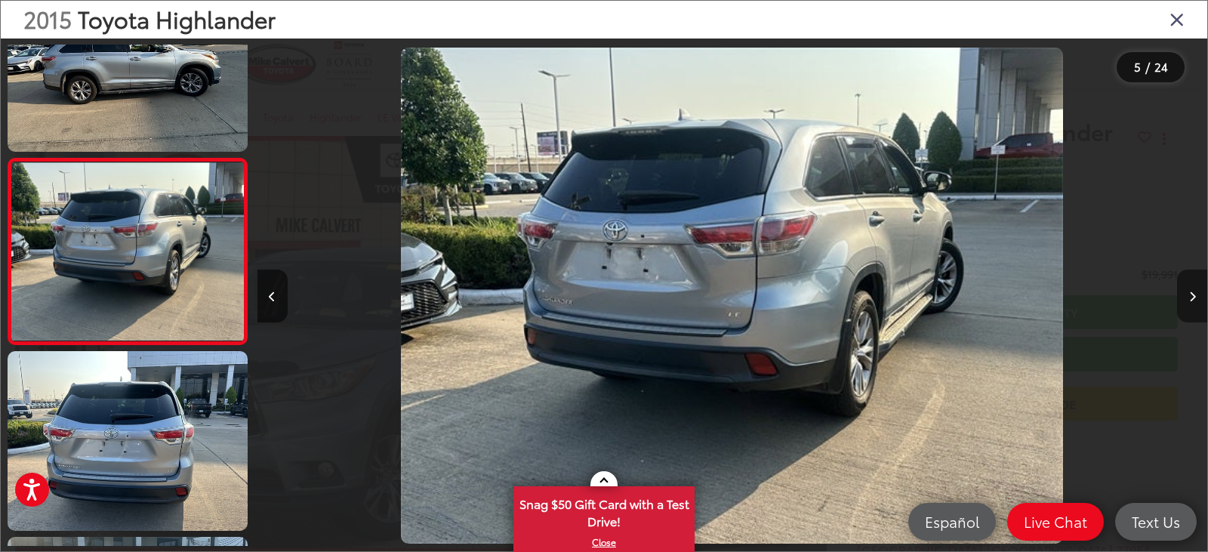
click at [1180, 295] on button "Next image" at bounding box center [1192, 296] width 30 height 53
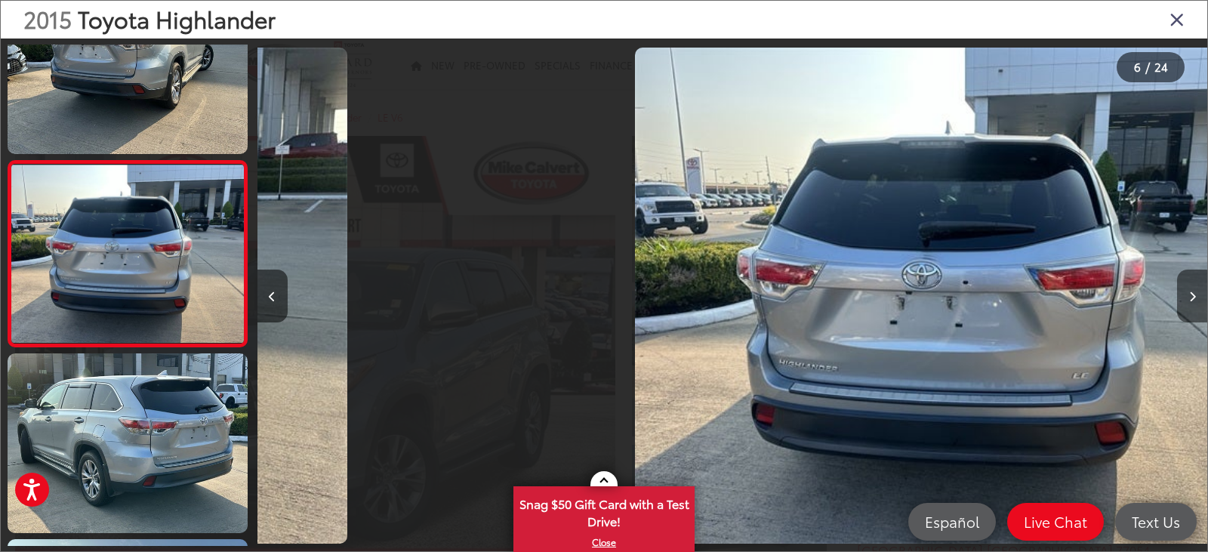
scroll to position [817, 0]
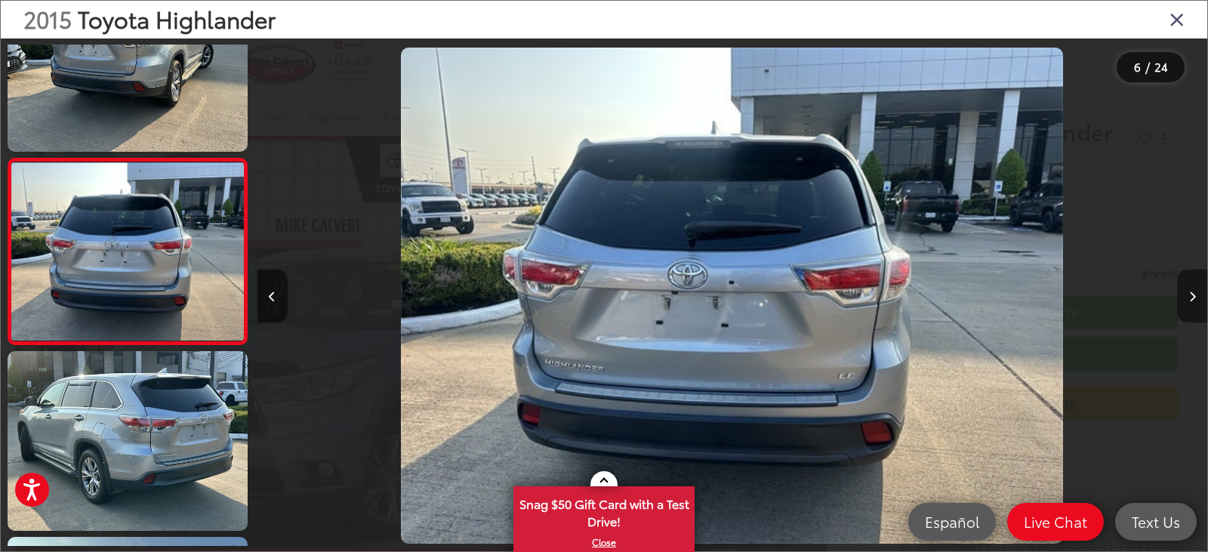
click at [1180, 295] on button "Next image" at bounding box center [1192, 296] width 30 height 53
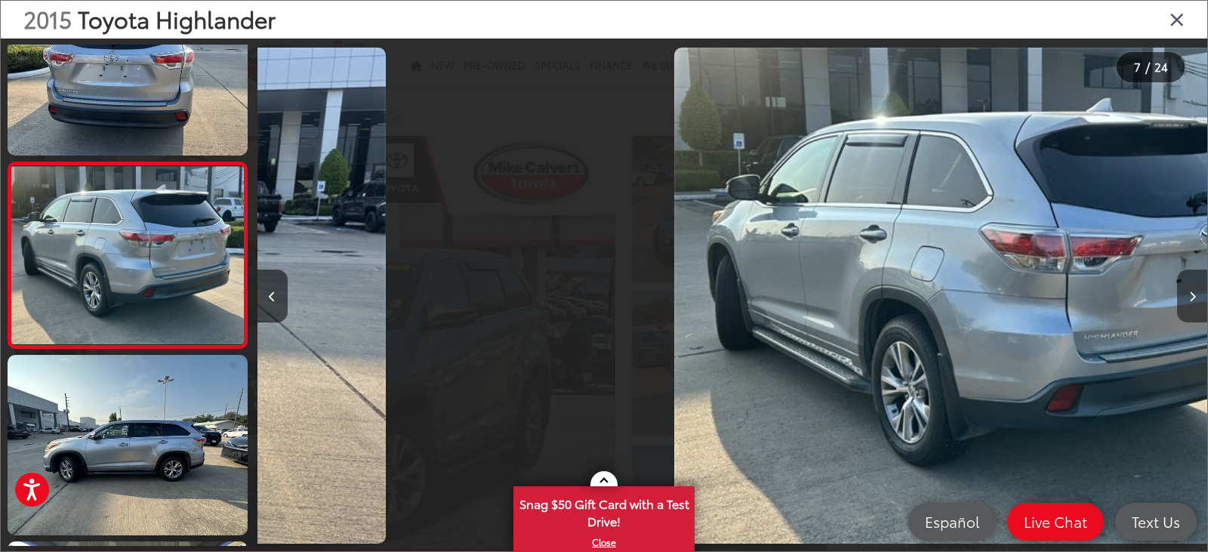
scroll to position [1003, 0]
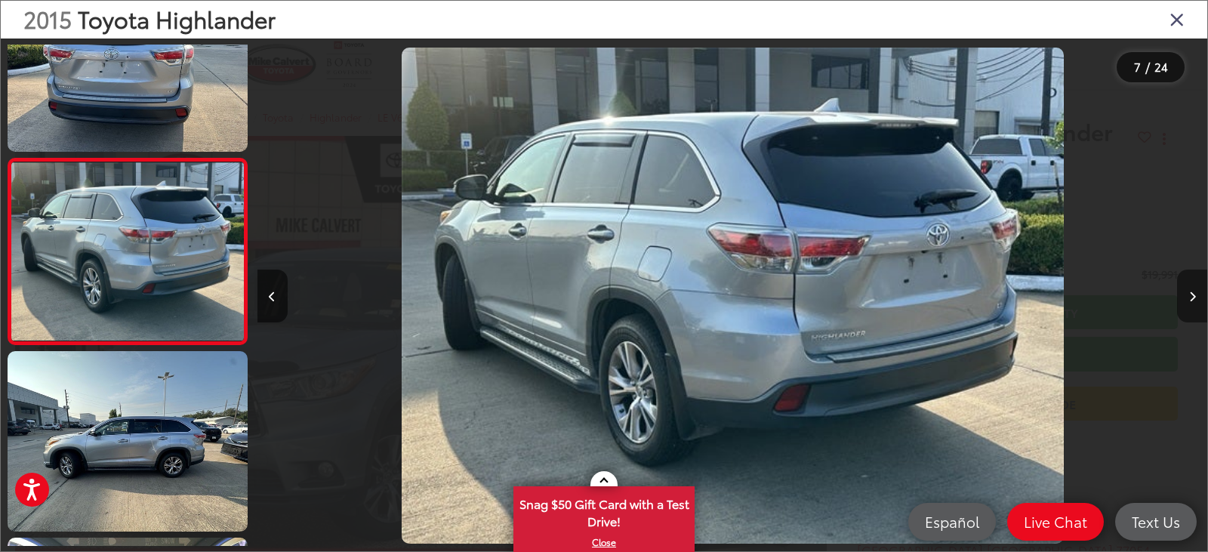
click at [1180, 295] on button "Next image" at bounding box center [1192, 296] width 30 height 53
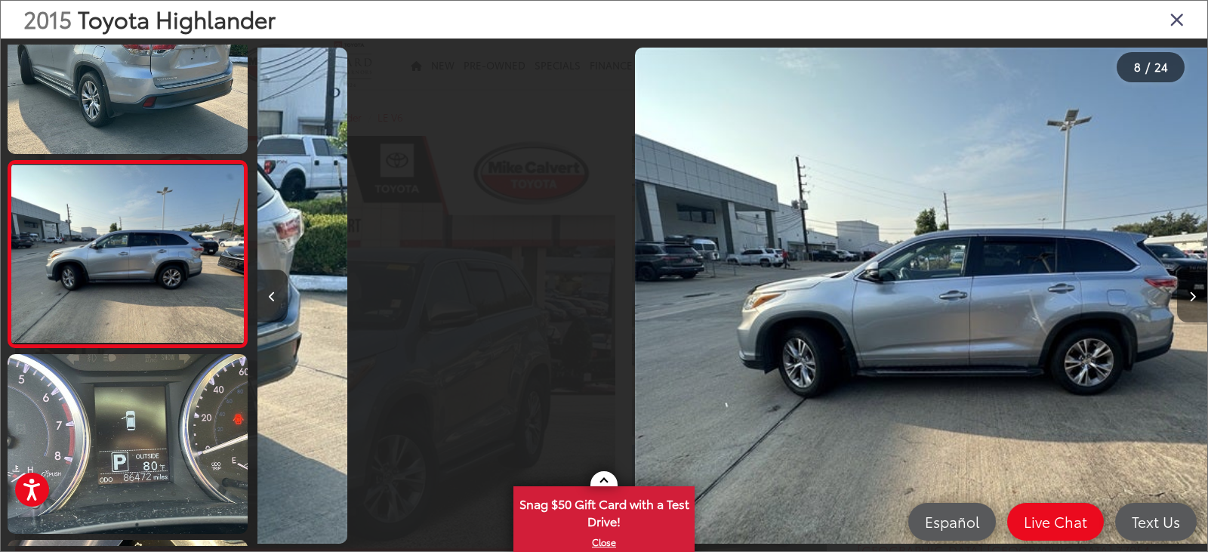
scroll to position [1189, 0]
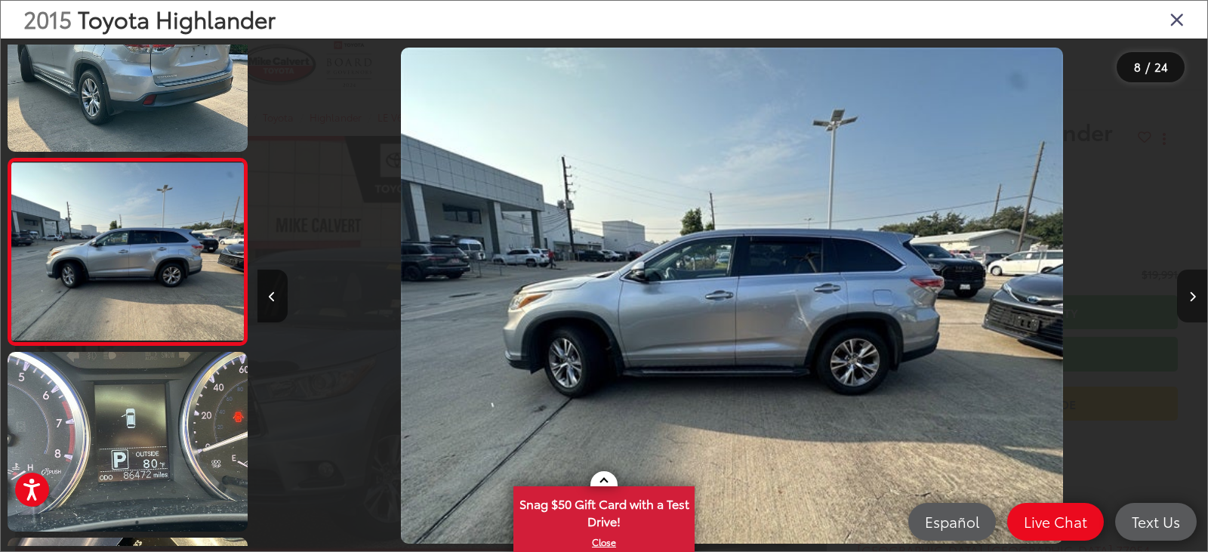
click at [1180, 295] on button "Next image" at bounding box center [1192, 296] width 30 height 53
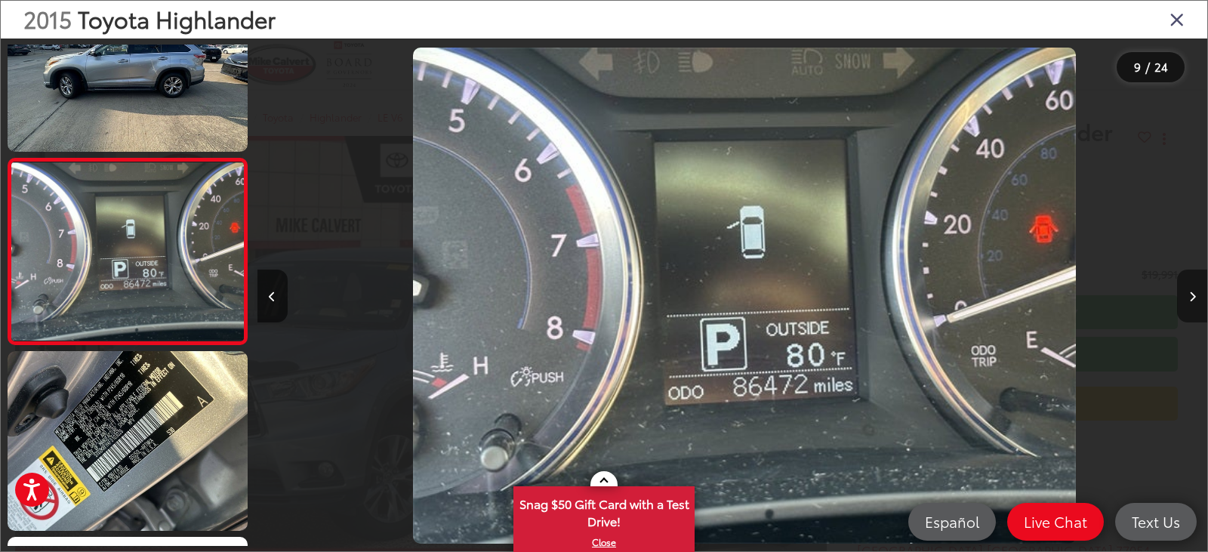
scroll to position [0, 7603]
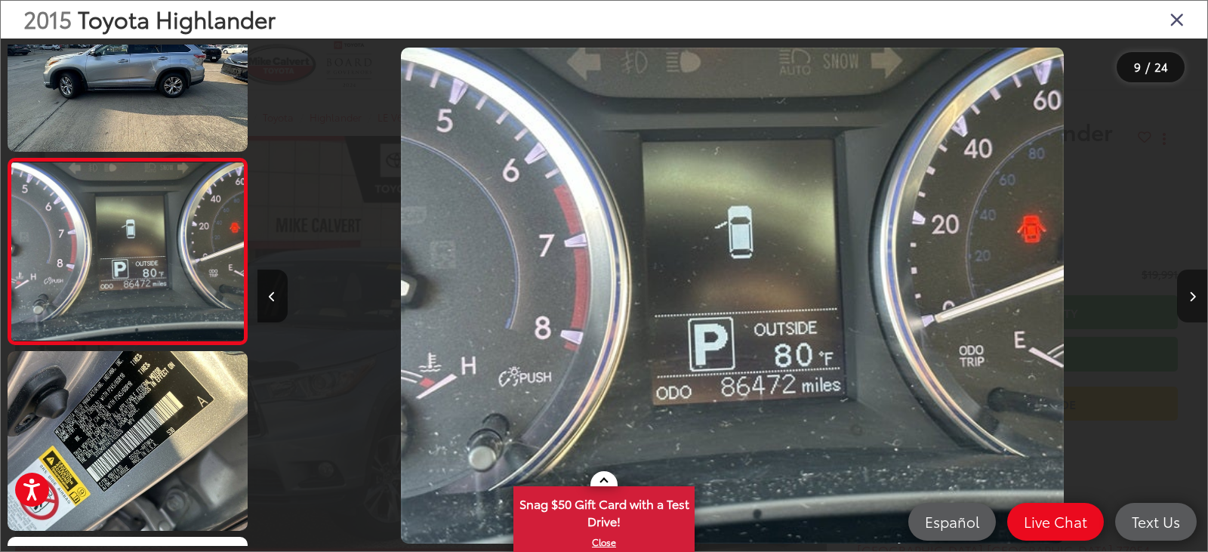
click at [1180, 295] on button "Next image" at bounding box center [1192, 296] width 30 height 53
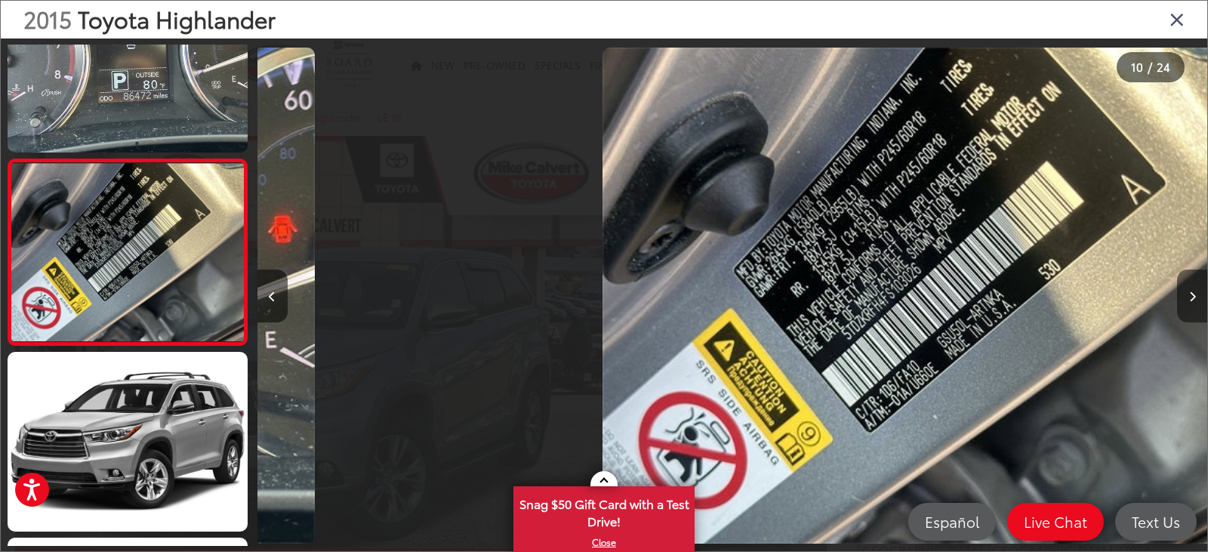
scroll to position [0, 0]
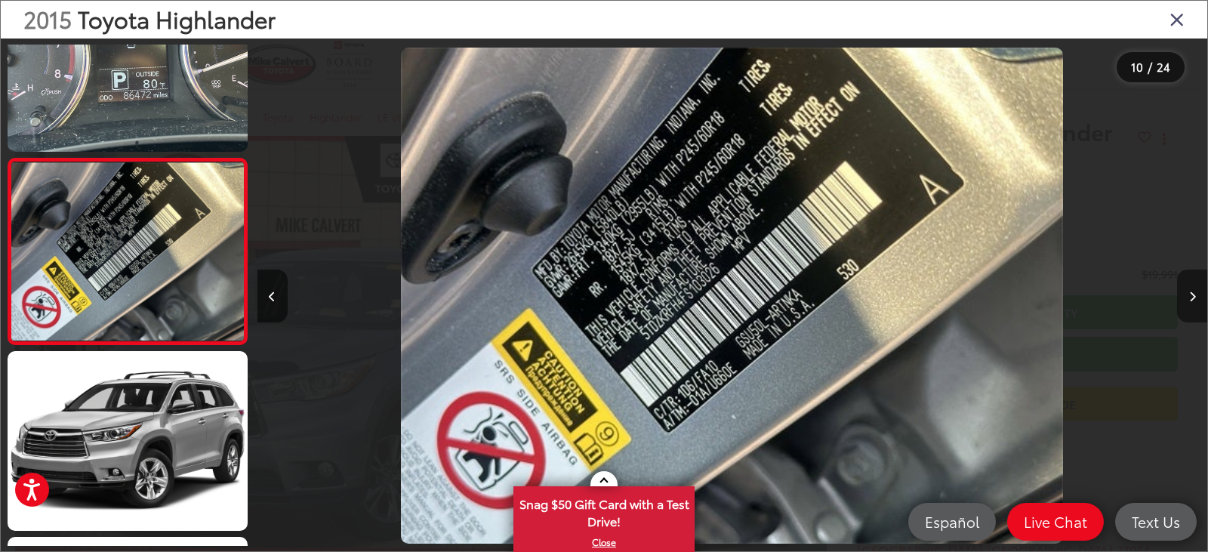
click at [1180, 295] on button "Next image" at bounding box center [1192, 296] width 30 height 53
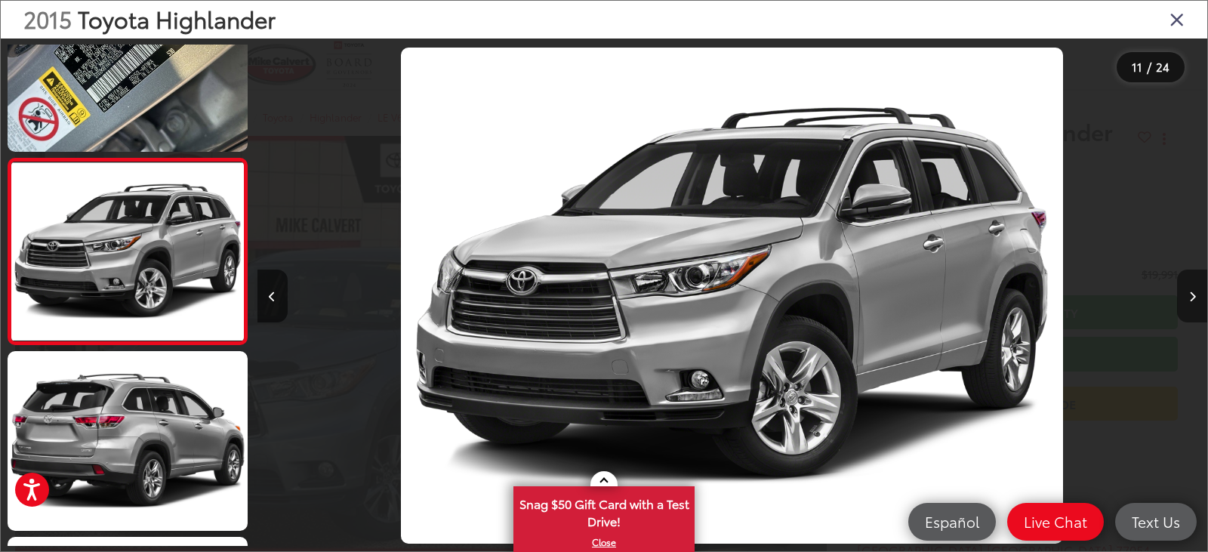
click at [1180, 295] on button "Next image" at bounding box center [1192, 296] width 30 height 53
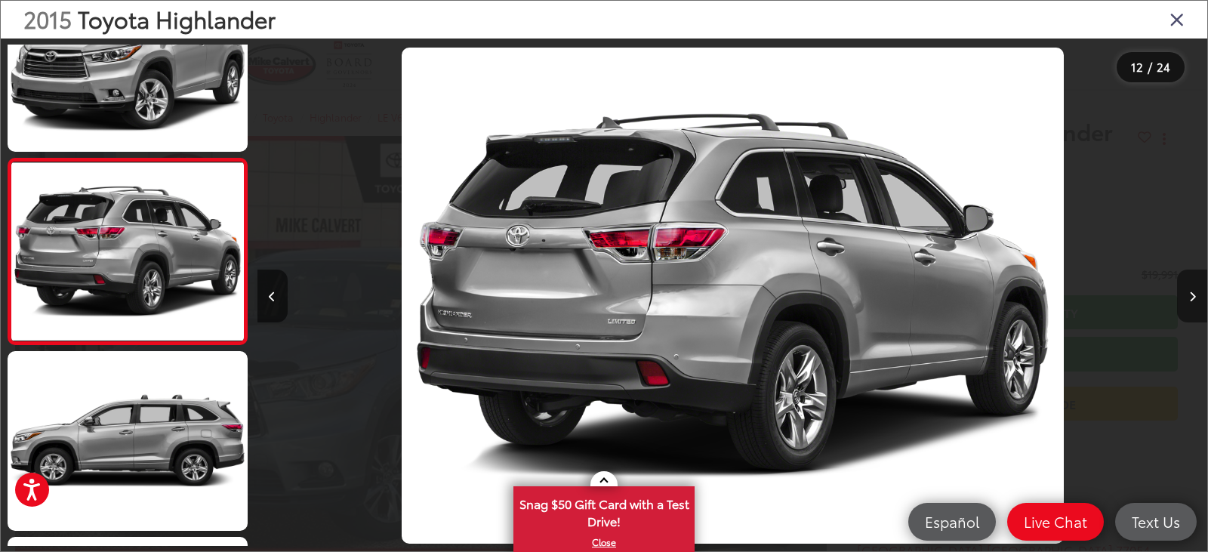
click at [1180, 295] on button "Next image" at bounding box center [1192, 296] width 30 height 53
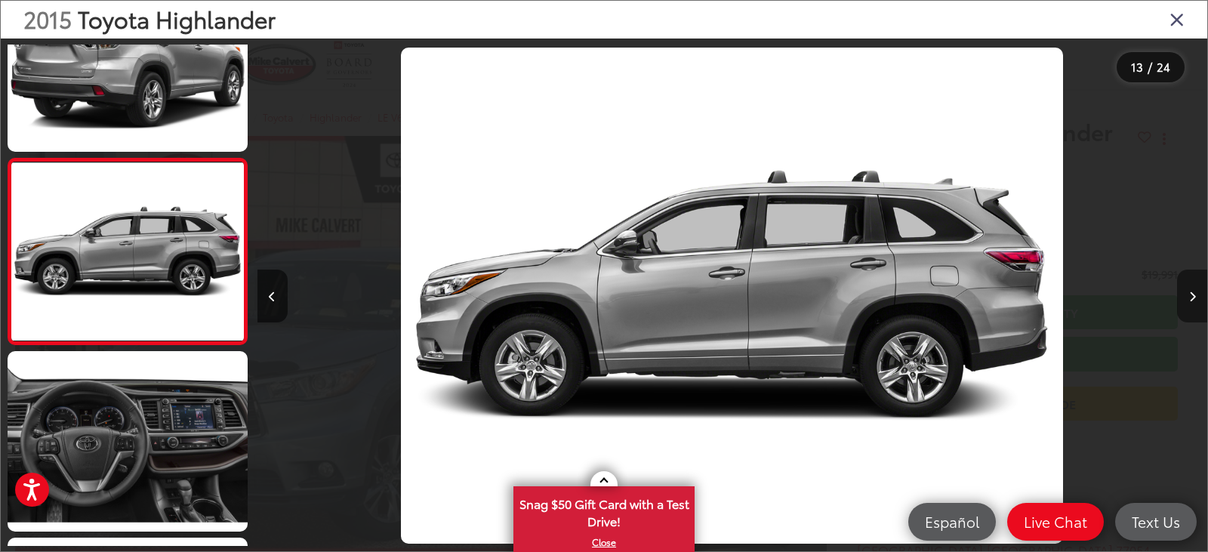
click at [1181, 295] on button "Next image" at bounding box center [1192, 296] width 30 height 53
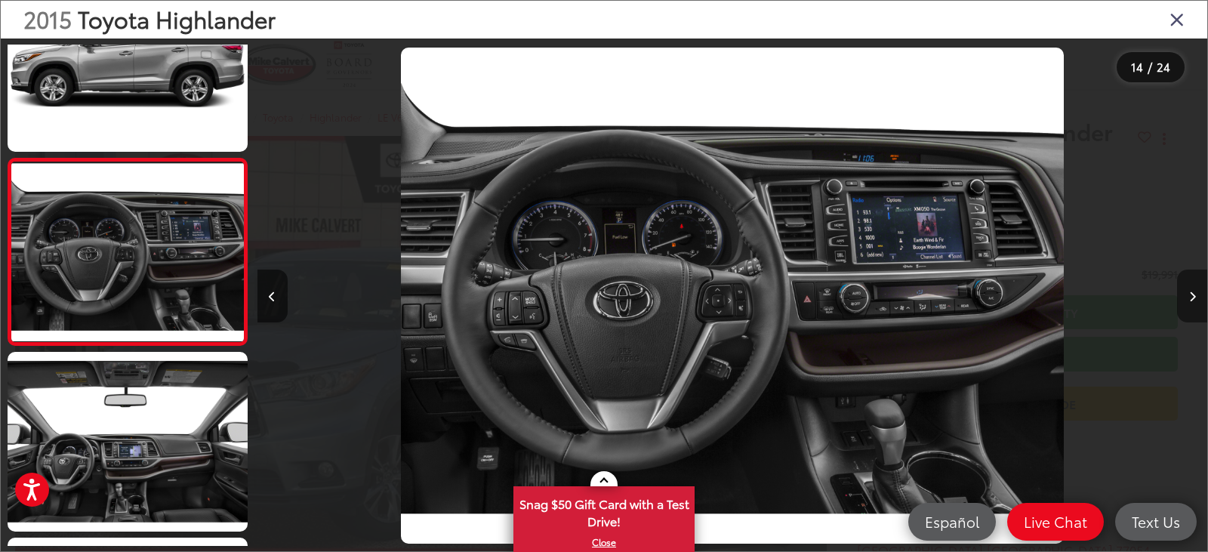
click at [1181, 295] on button "Next image" at bounding box center [1192, 296] width 30 height 53
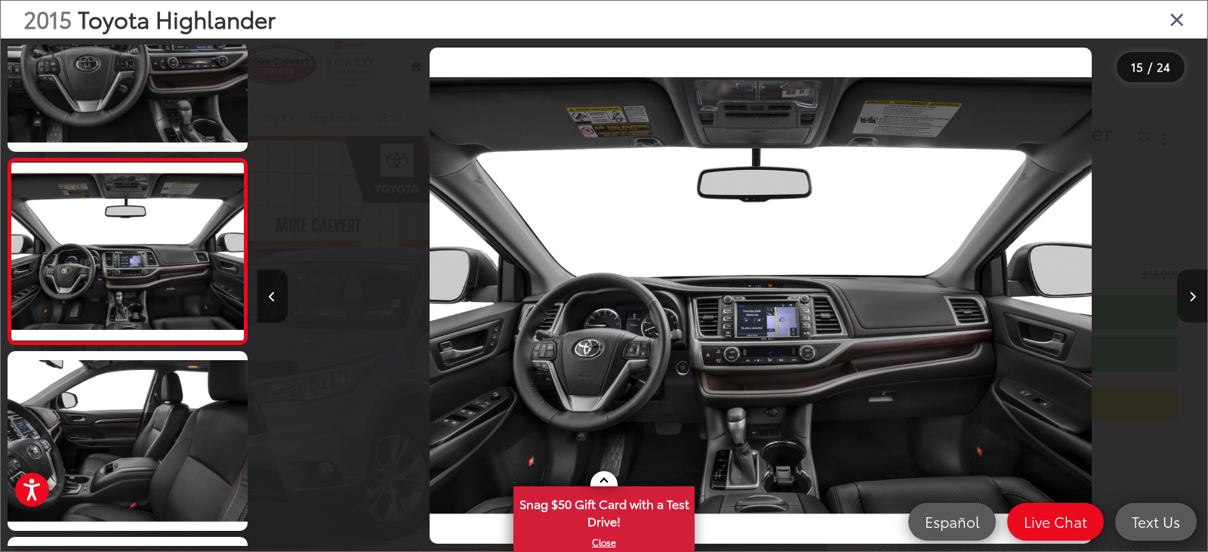
click at [1181, 295] on button "Next image" at bounding box center [1192, 296] width 30 height 53
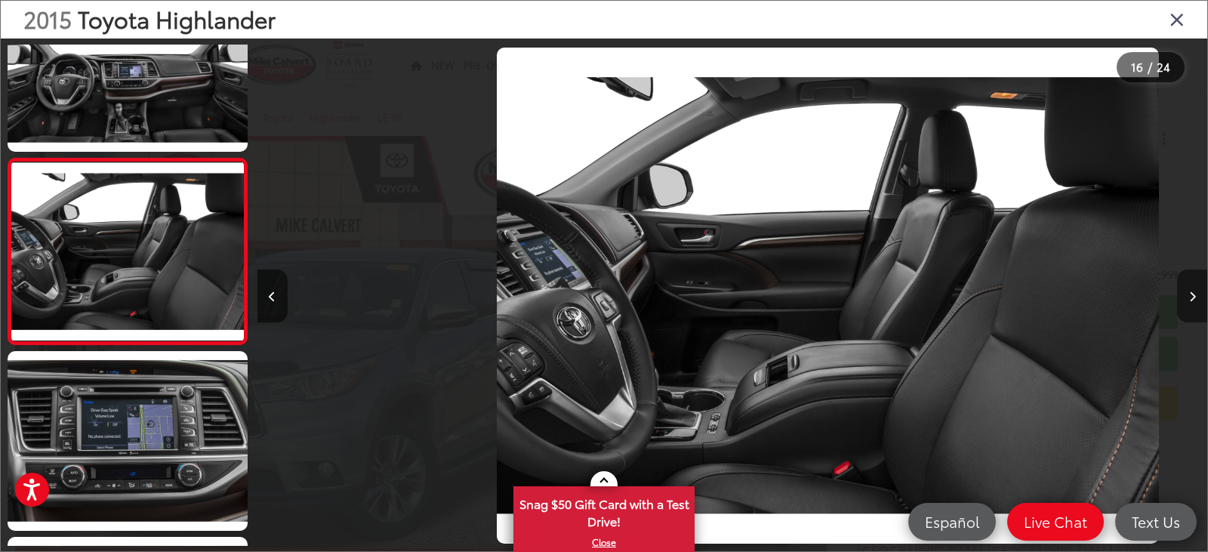
click at [1181, 295] on button "Next image" at bounding box center [1192, 296] width 30 height 53
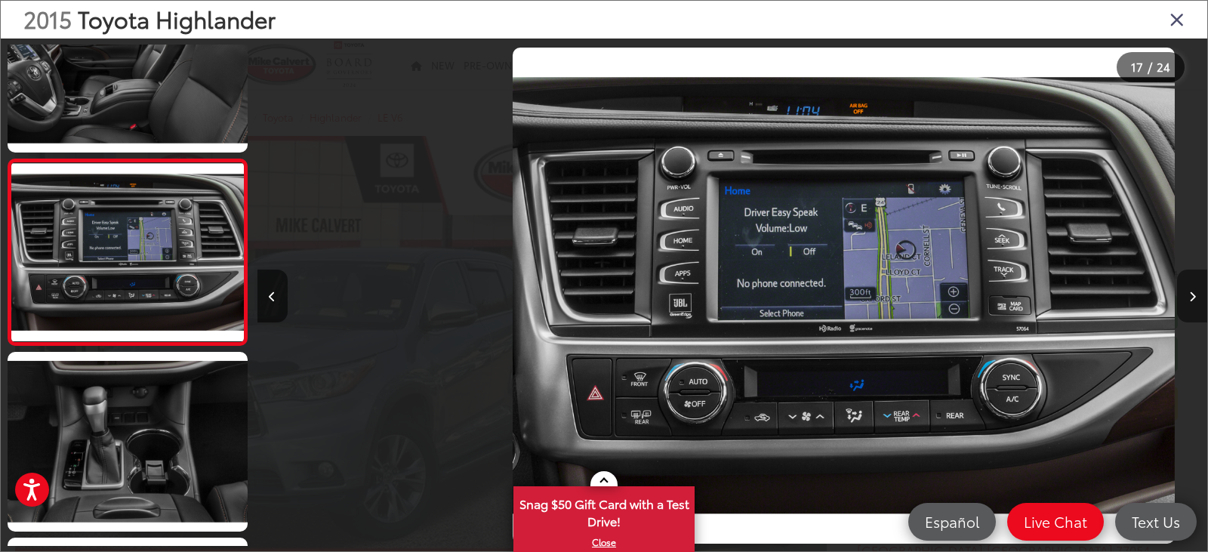
click at [1181, 295] on button "Next image" at bounding box center [1192, 296] width 30 height 53
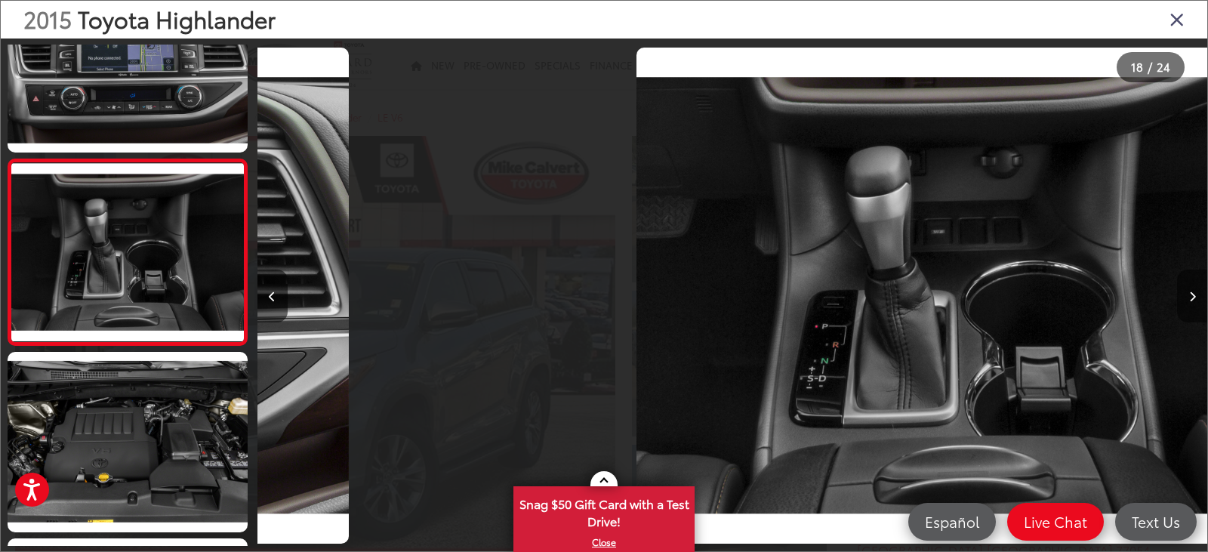
click at [1181, 295] on button "Next image" at bounding box center [1192, 296] width 30 height 53
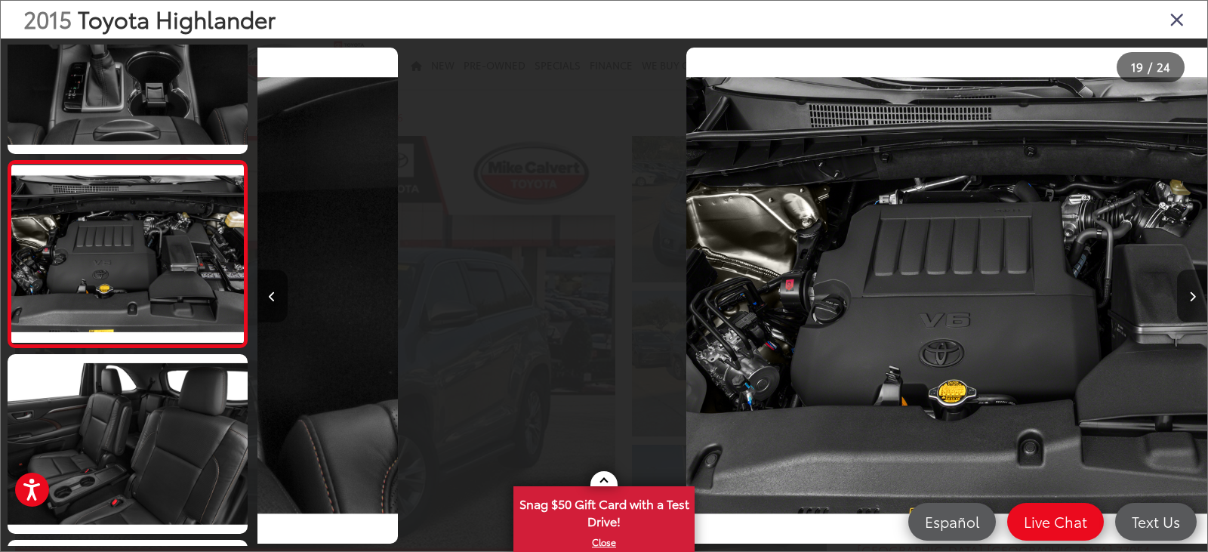
click at [1181, 295] on button "Next image" at bounding box center [1192, 296] width 30 height 53
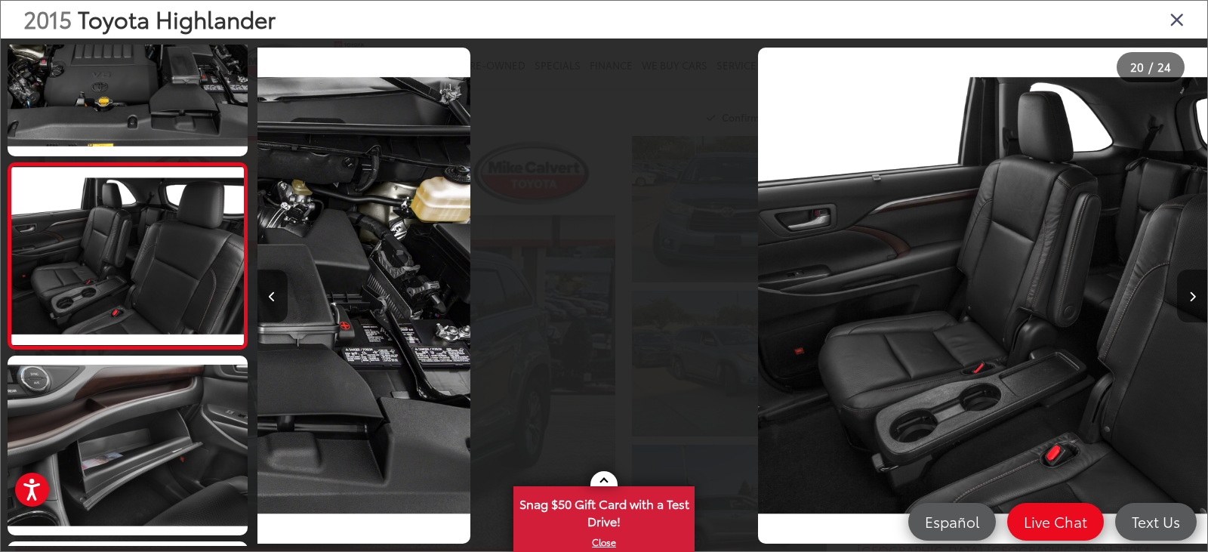
click at [1181, 295] on button "Next image" at bounding box center [1192, 296] width 30 height 53
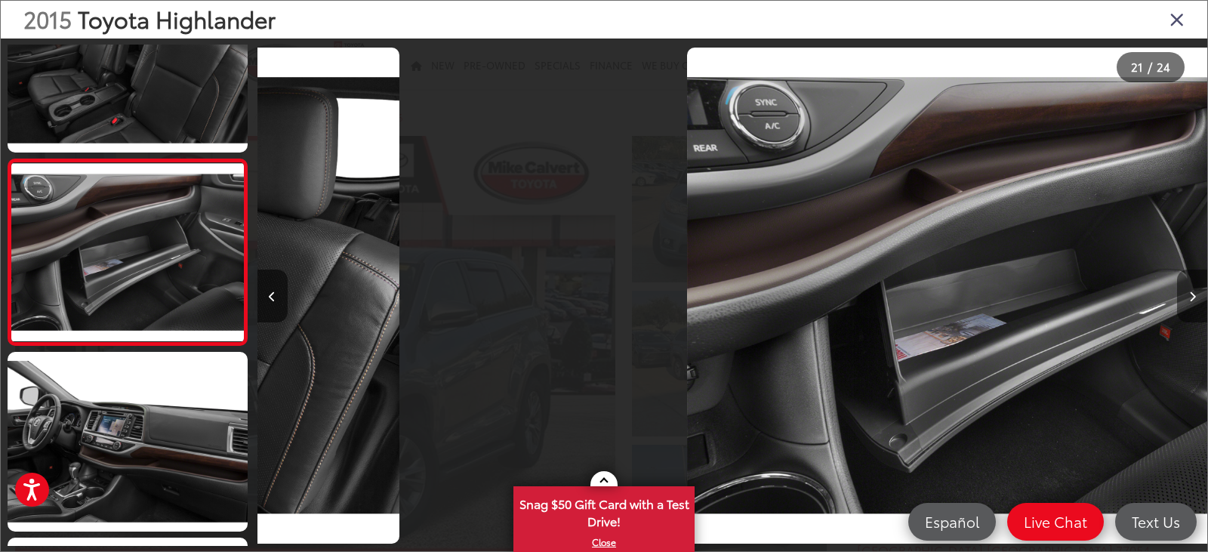
click at [1181, 295] on button "Next image" at bounding box center [1192, 296] width 30 height 53
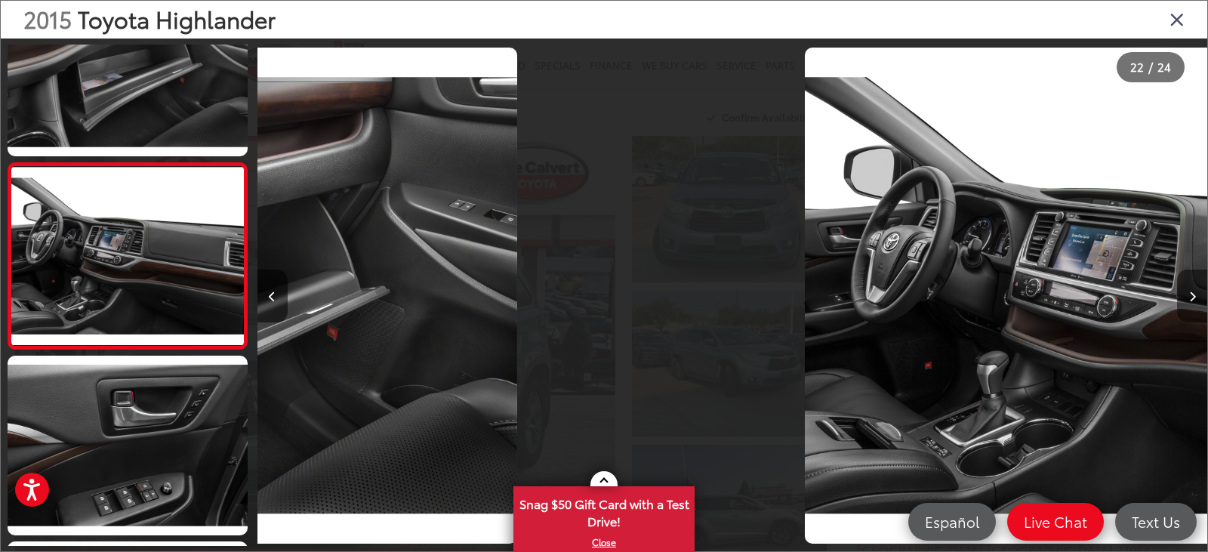
click at [1181, 295] on button "Next image" at bounding box center [1192, 296] width 30 height 53
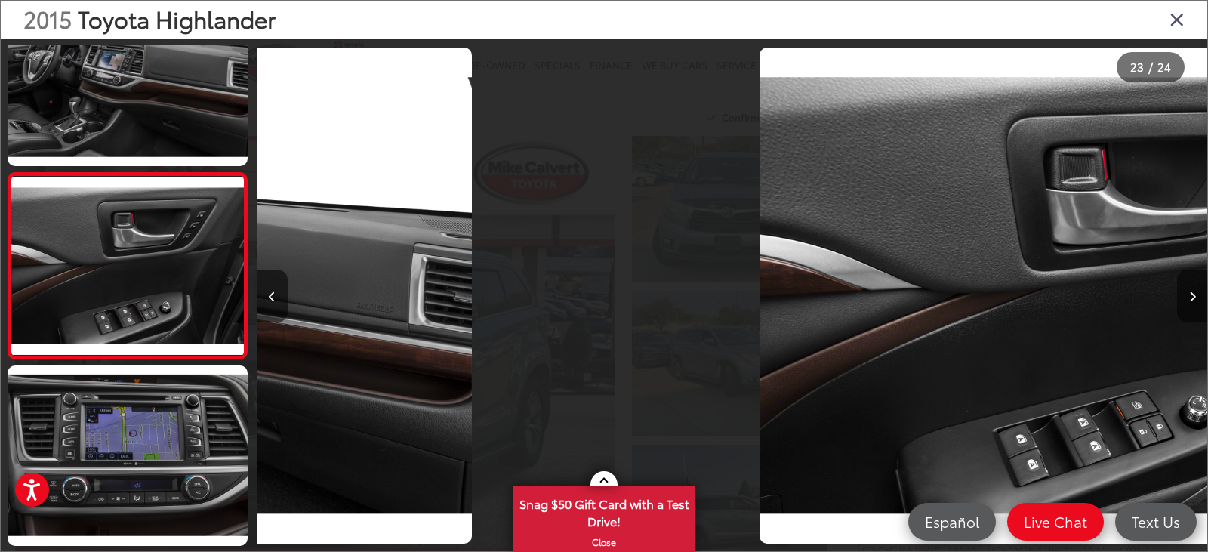
click at [1181, 295] on button "Next image" at bounding box center [1192, 296] width 30 height 53
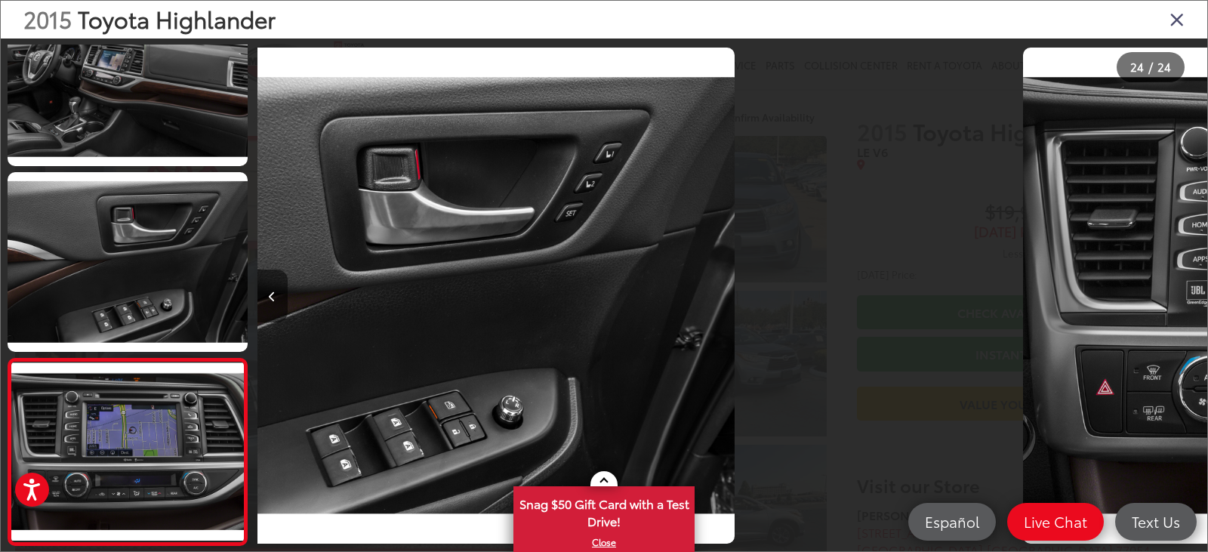
click at [1181, 295] on div at bounding box center [1089, 296] width 238 height 514
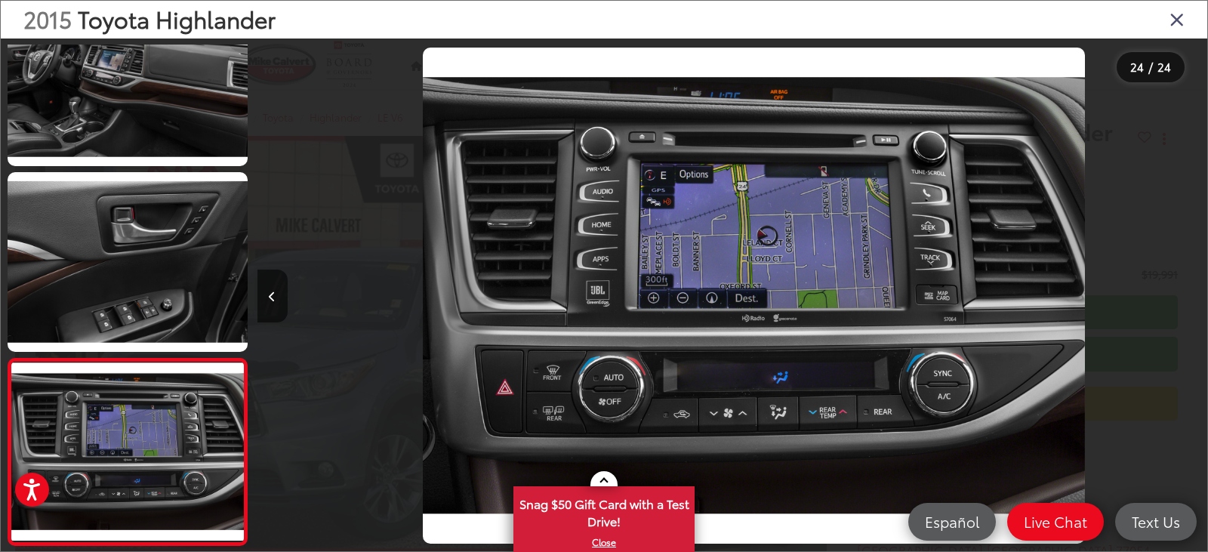
click at [1181, 295] on div at bounding box center [1089, 296] width 238 height 514
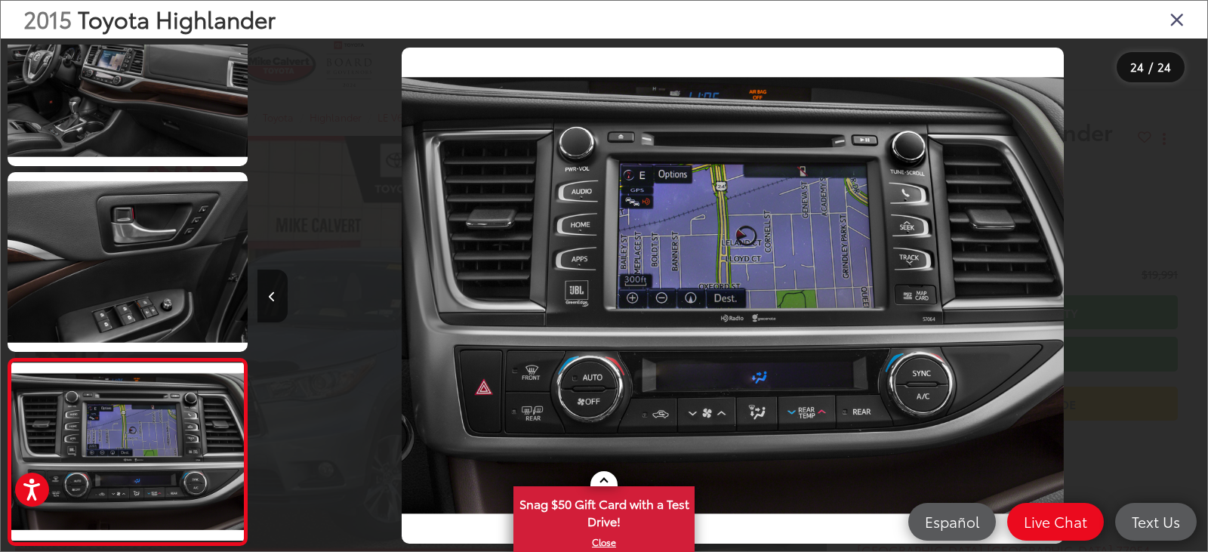
click at [1181, 295] on div at bounding box center [1089, 296] width 238 height 514
click at [1171, 20] on icon "Close gallery" at bounding box center [1177, 19] width 15 height 20
